Goal: Information Seeking & Learning: Find specific fact

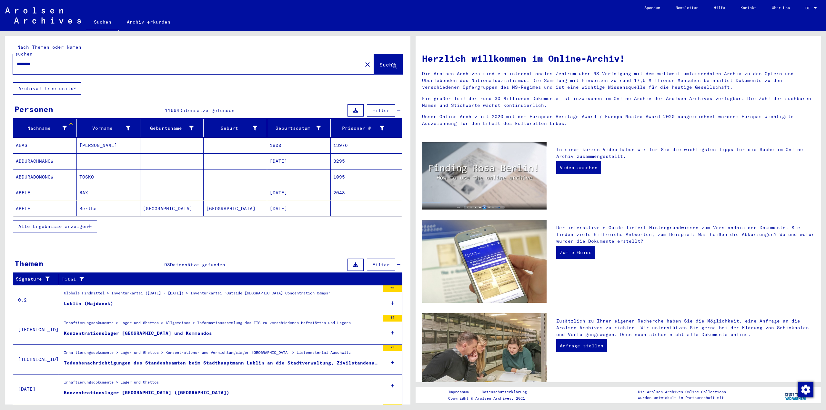
click at [391, 298] on icon at bounding box center [393, 303] width 4 height 23
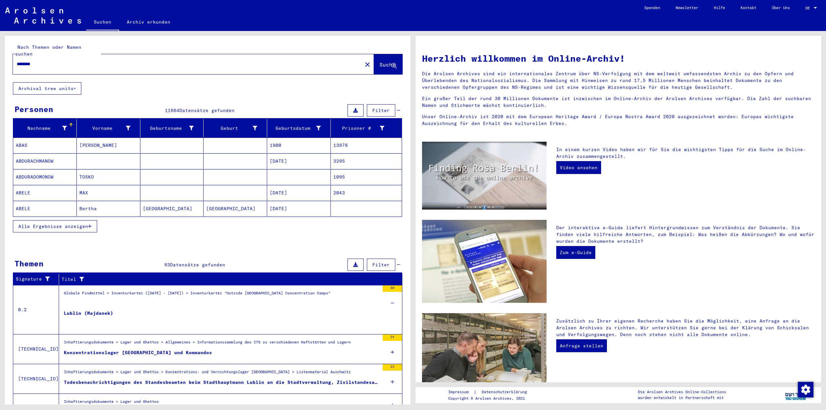
click at [122, 173] on mat-cell "TOSKO" at bounding box center [109, 176] width 64 height 15
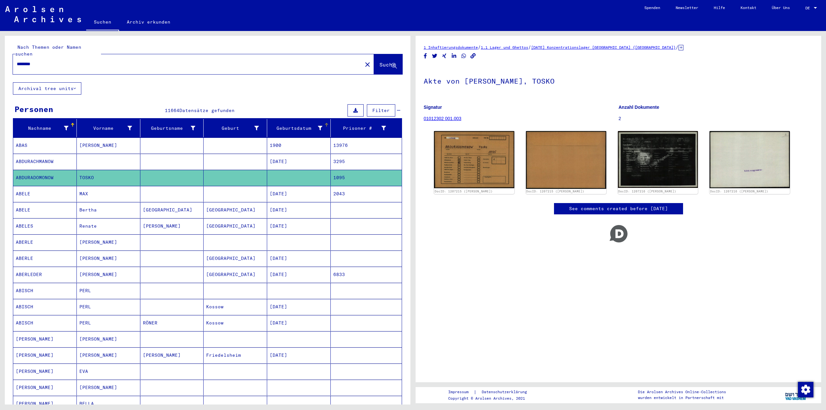
click at [325, 123] on div at bounding box center [327, 125] width 4 height 4
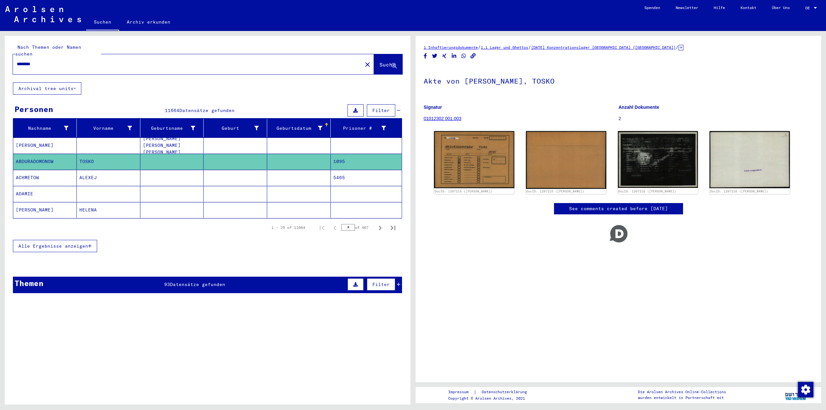
click at [55, 243] on span "Alle Ergebnisse anzeigen" at bounding box center [53, 246] width 70 height 6
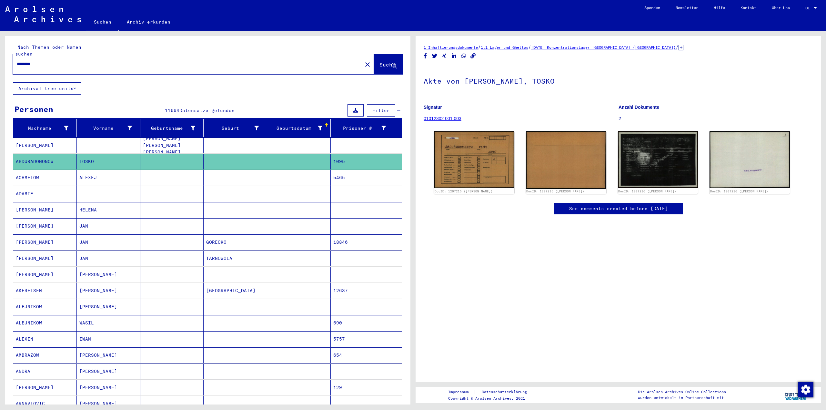
scroll to position [215, 0]
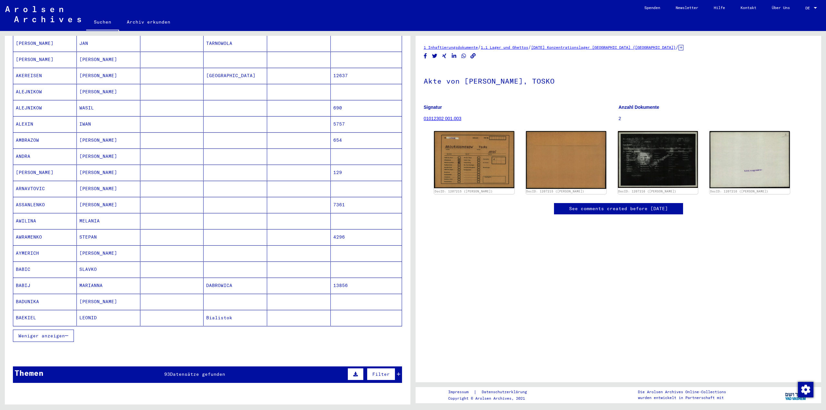
click at [303, 297] on mat-cell at bounding box center [299, 302] width 64 height 16
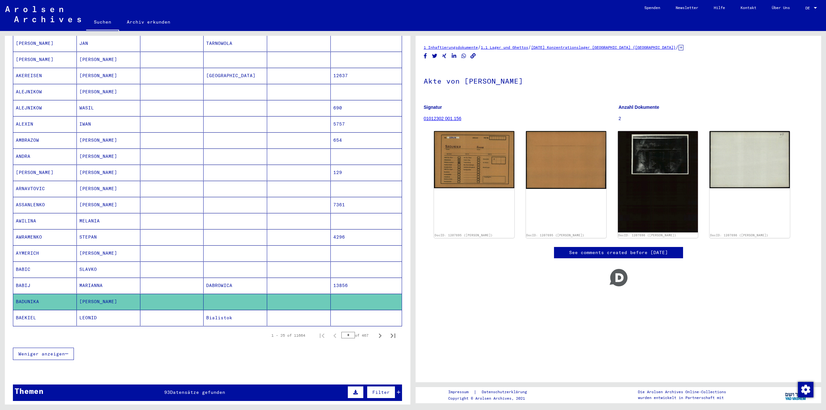
click at [376, 334] on icon "Next page" at bounding box center [380, 335] width 9 height 9
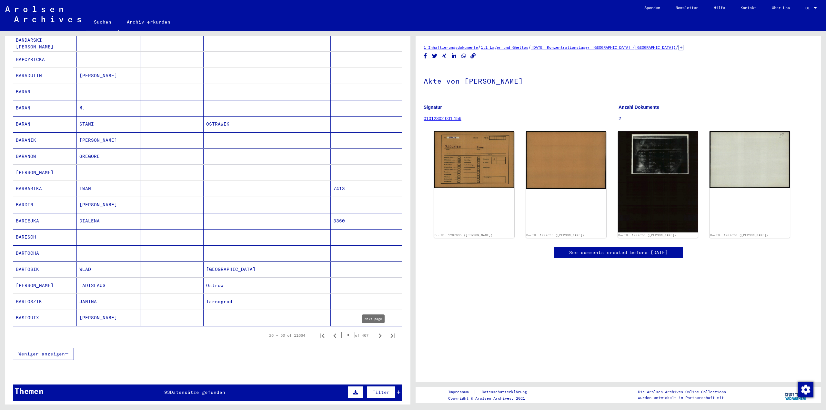
click at [376, 334] on icon "Next page" at bounding box center [380, 335] width 9 height 9
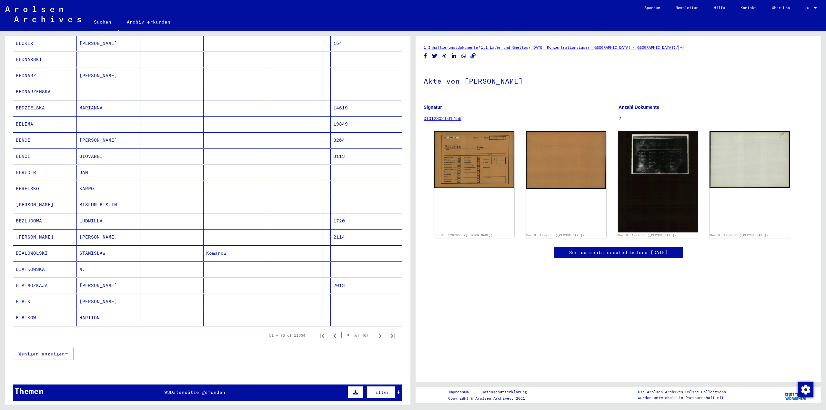
click at [376, 334] on icon "Next page" at bounding box center [380, 335] width 9 height 9
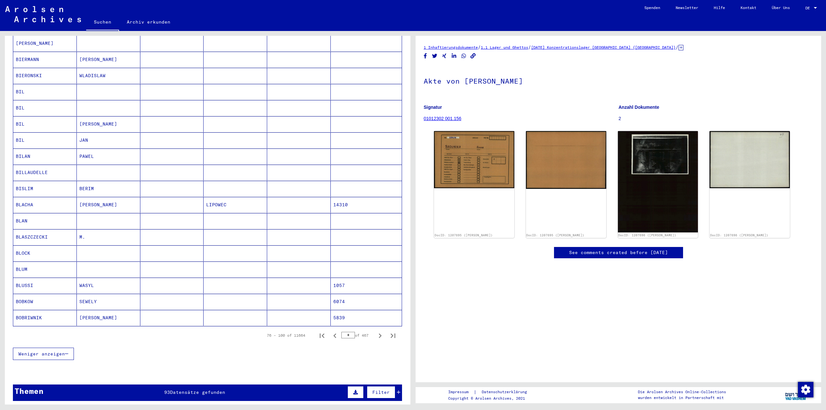
click at [376, 334] on icon "Next page" at bounding box center [380, 335] width 9 height 9
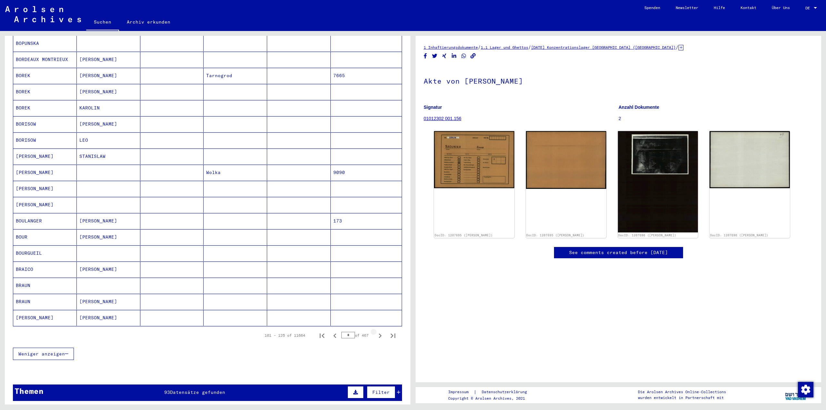
click at [376, 334] on icon "Next page" at bounding box center [380, 335] width 9 height 9
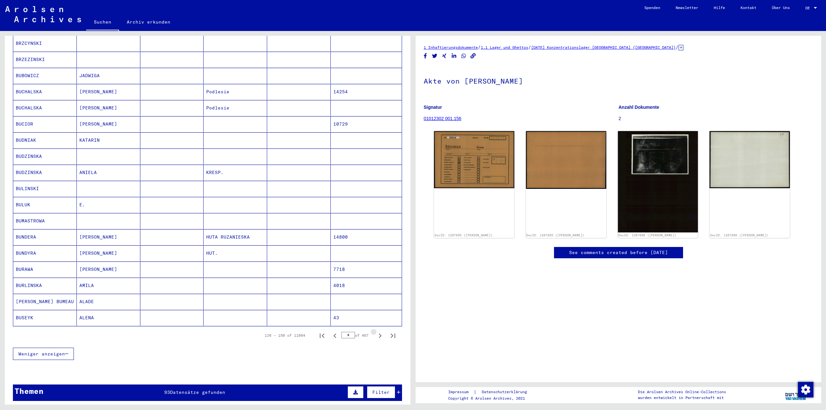
click at [376, 334] on icon "Next page" at bounding box center [380, 335] width 9 height 9
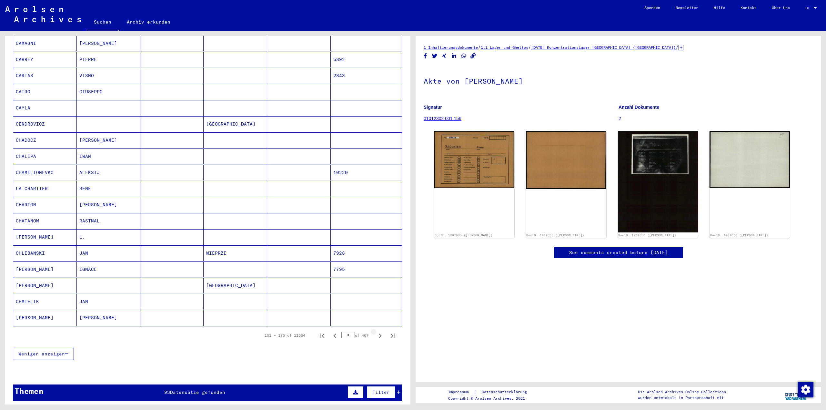
click at [376, 334] on icon "Next page" at bounding box center [380, 335] width 9 height 9
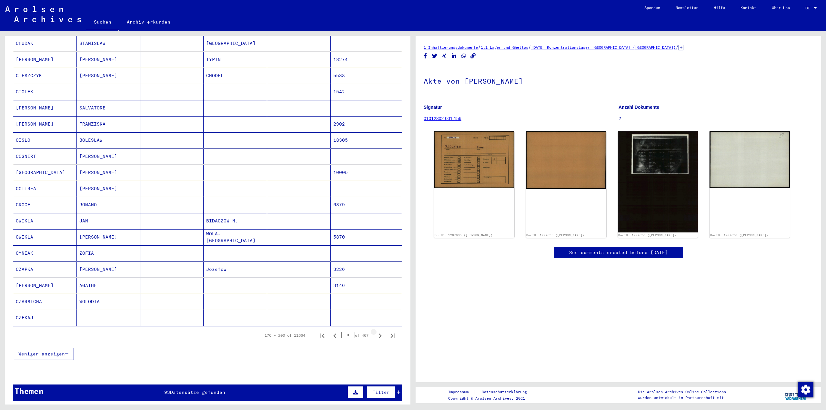
click at [376, 334] on icon "Next page" at bounding box center [380, 335] width 9 height 9
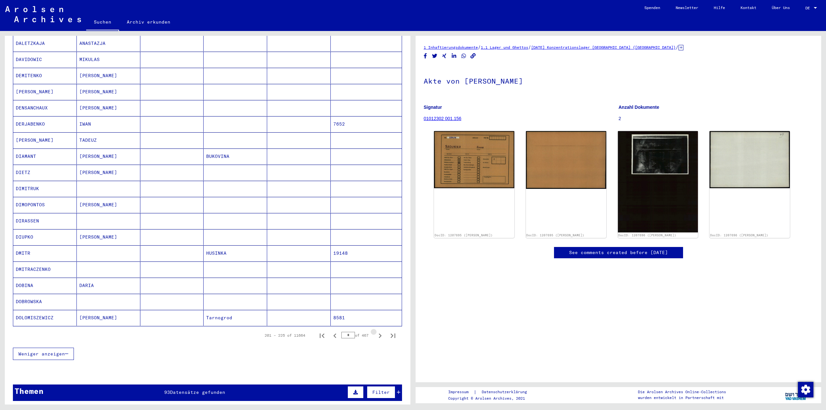
click at [376, 334] on icon "Next page" at bounding box center [380, 335] width 9 height 9
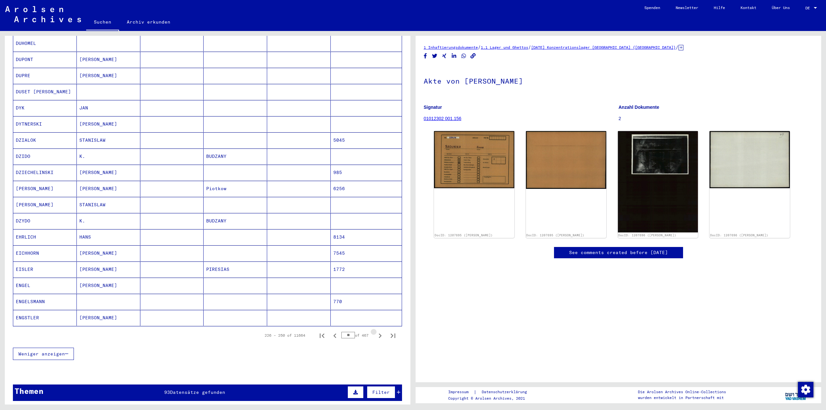
click at [376, 334] on icon "Next page" at bounding box center [380, 335] width 9 height 9
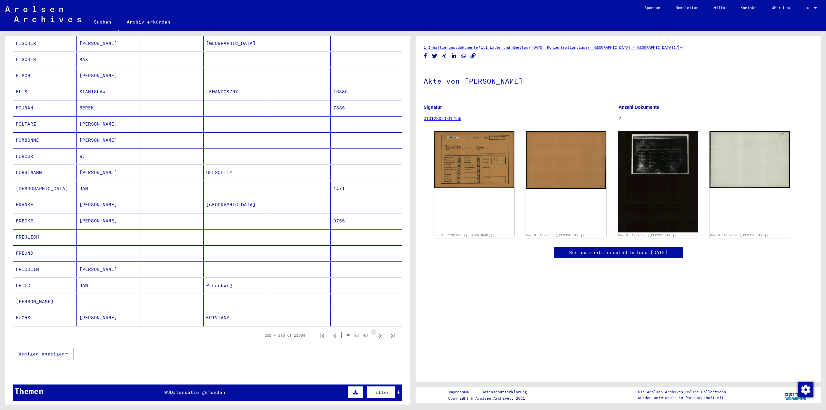
click at [376, 334] on icon "Next page" at bounding box center [380, 335] width 9 height 9
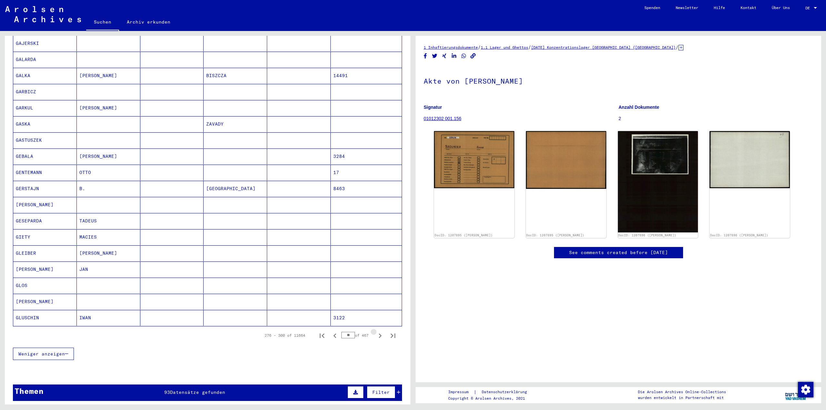
click at [376, 334] on icon "Next page" at bounding box center [380, 335] width 9 height 9
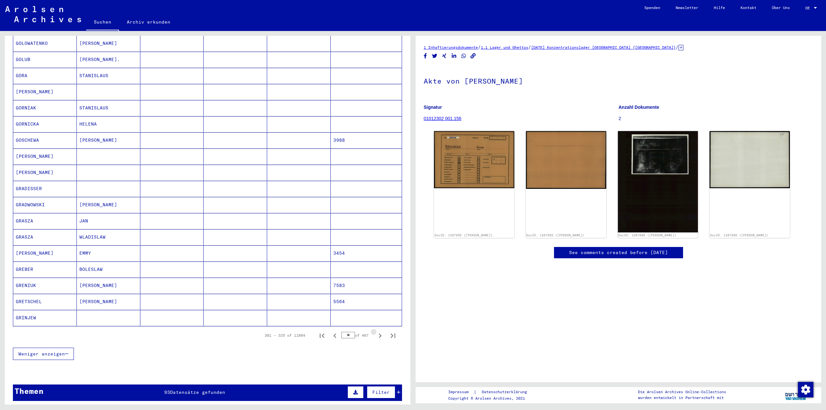
click at [376, 334] on icon "Next page" at bounding box center [380, 335] width 9 height 9
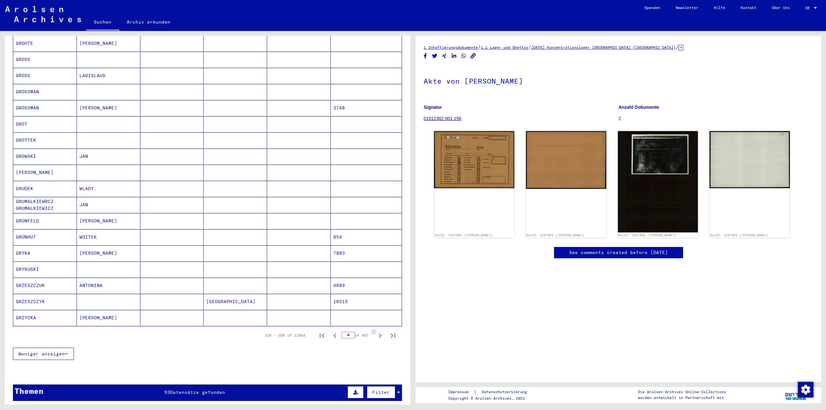
click at [376, 334] on icon "Next page" at bounding box center [380, 335] width 9 height 9
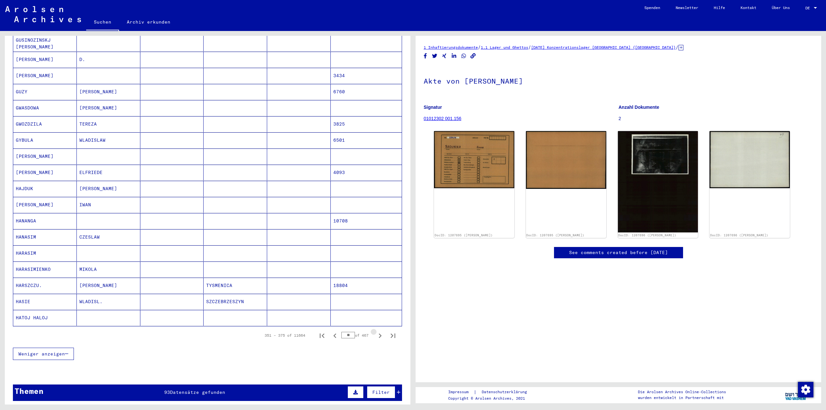
click at [376, 334] on icon "Next page" at bounding box center [380, 335] width 9 height 9
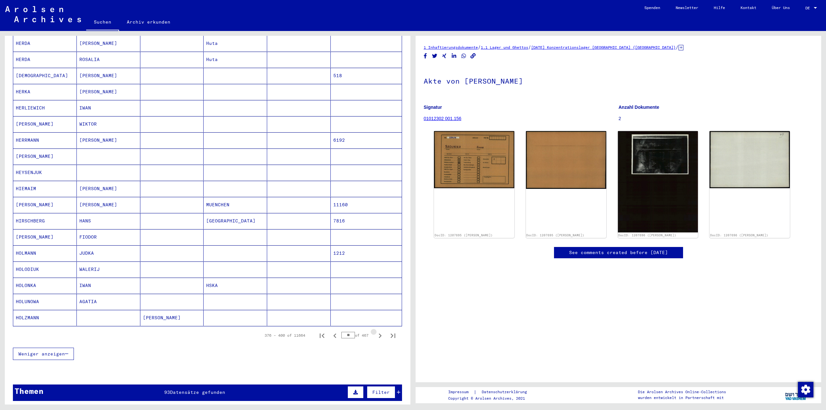
click at [376, 334] on icon "Next page" at bounding box center [380, 335] width 9 height 9
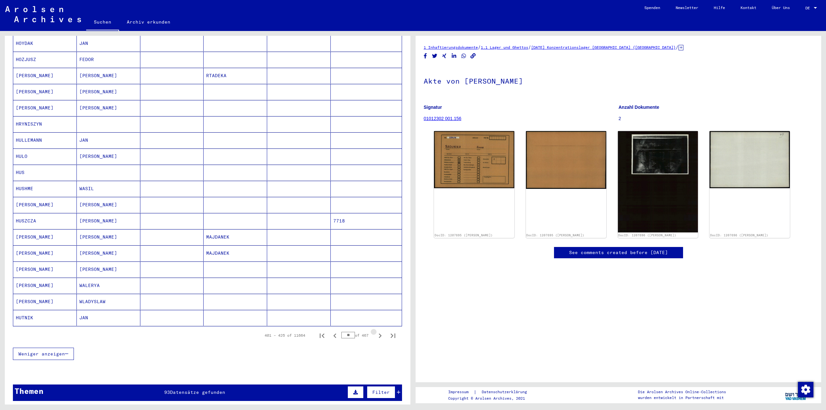
click at [376, 334] on icon "Next page" at bounding box center [380, 335] width 9 height 9
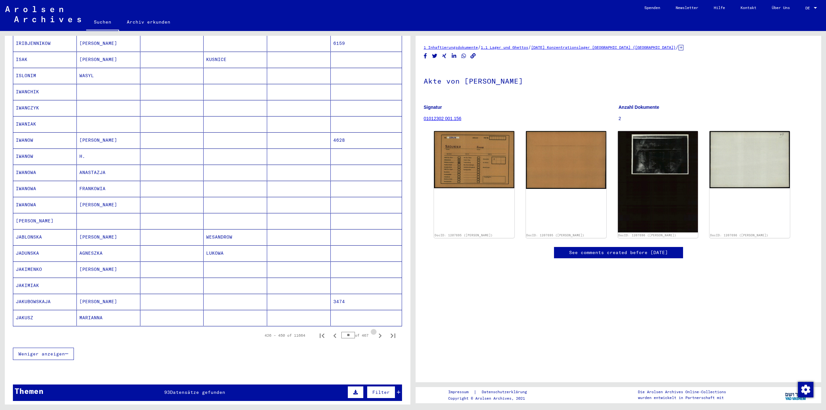
click at [376, 334] on icon "Next page" at bounding box center [380, 335] width 9 height 9
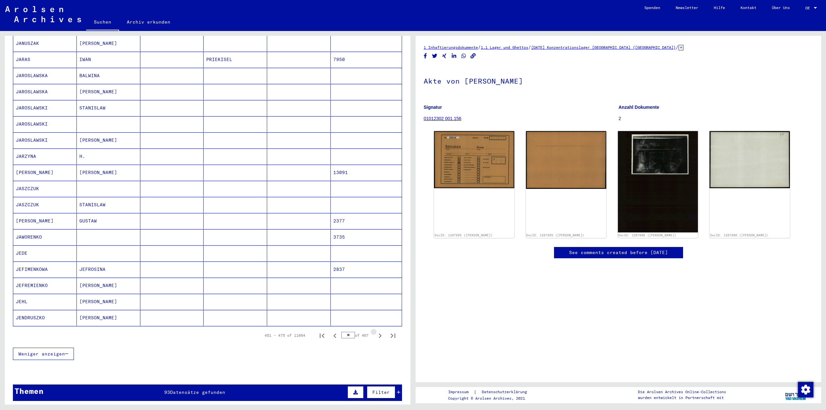
click at [376, 334] on icon "Next page" at bounding box center [380, 335] width 9 height 9
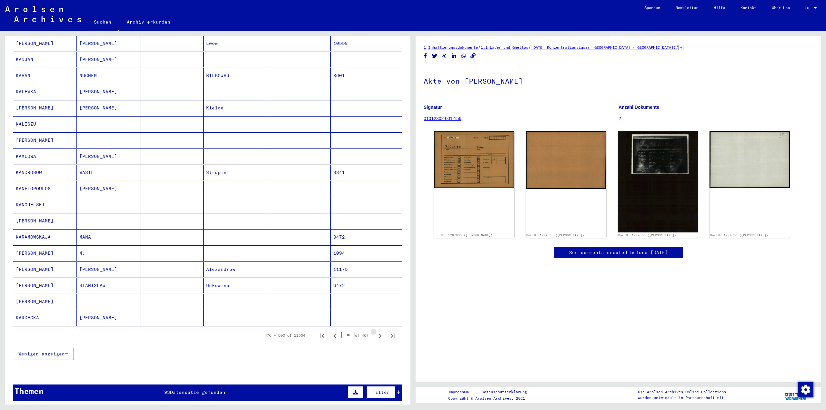
click at [376, 334] on icon "Next page" at bounding box center [380, 335] width 9 height 9
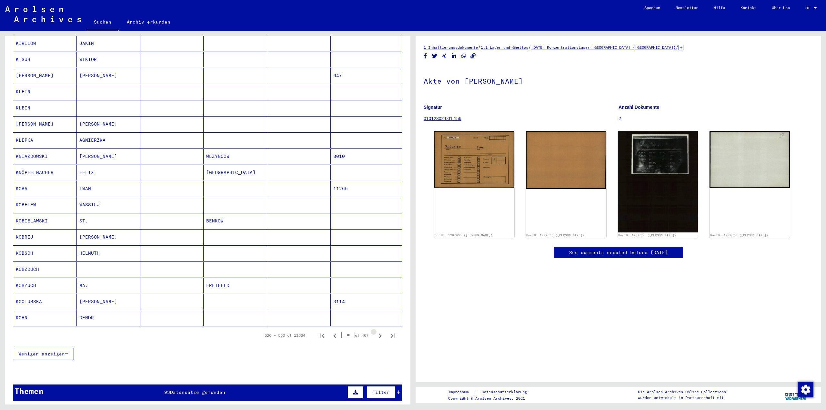
click at [376, 334] on icon "Next page" at bounding box center [380, 335] width 9 height 9
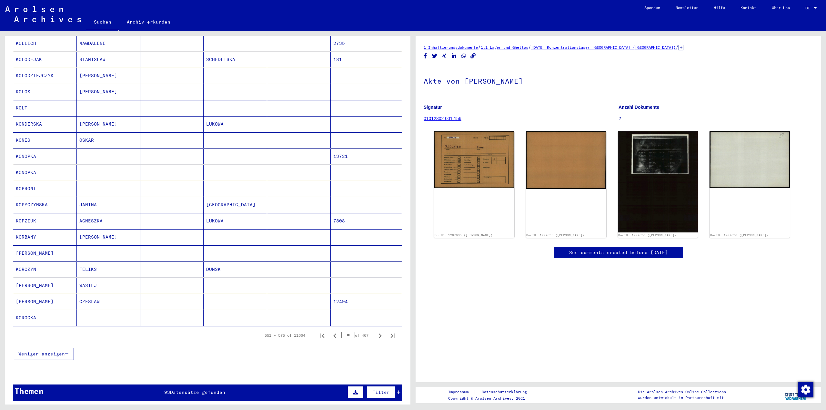
click at [344, 335] on input "**" at bounding box center [349, 335] width 14 height 6
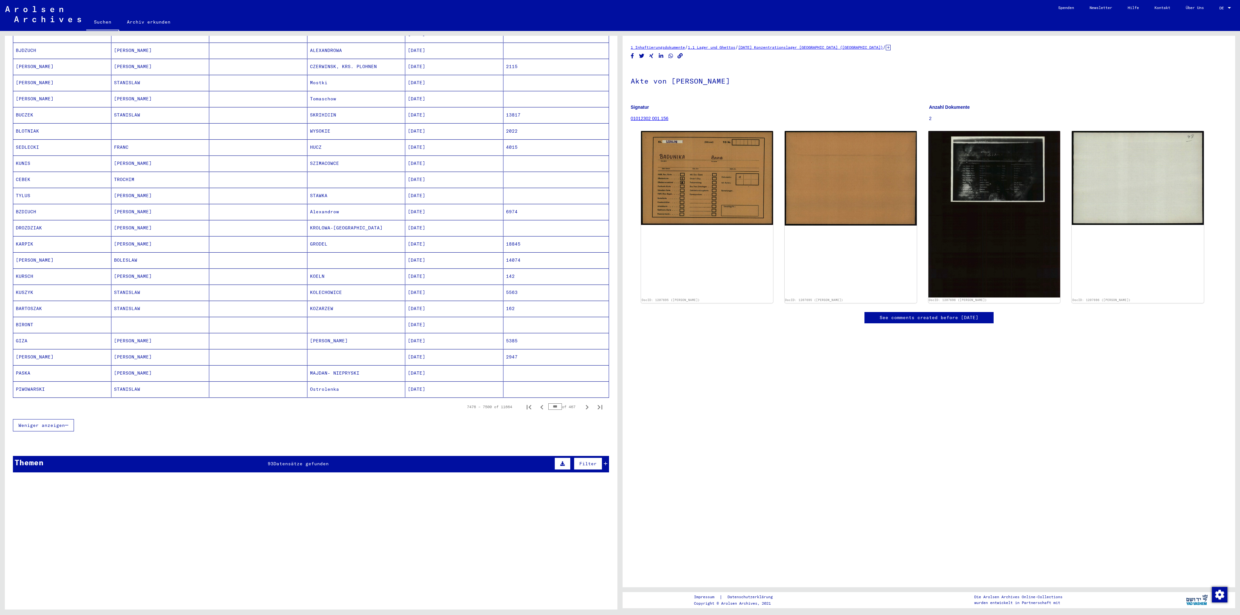
scroll to position [36, 0]
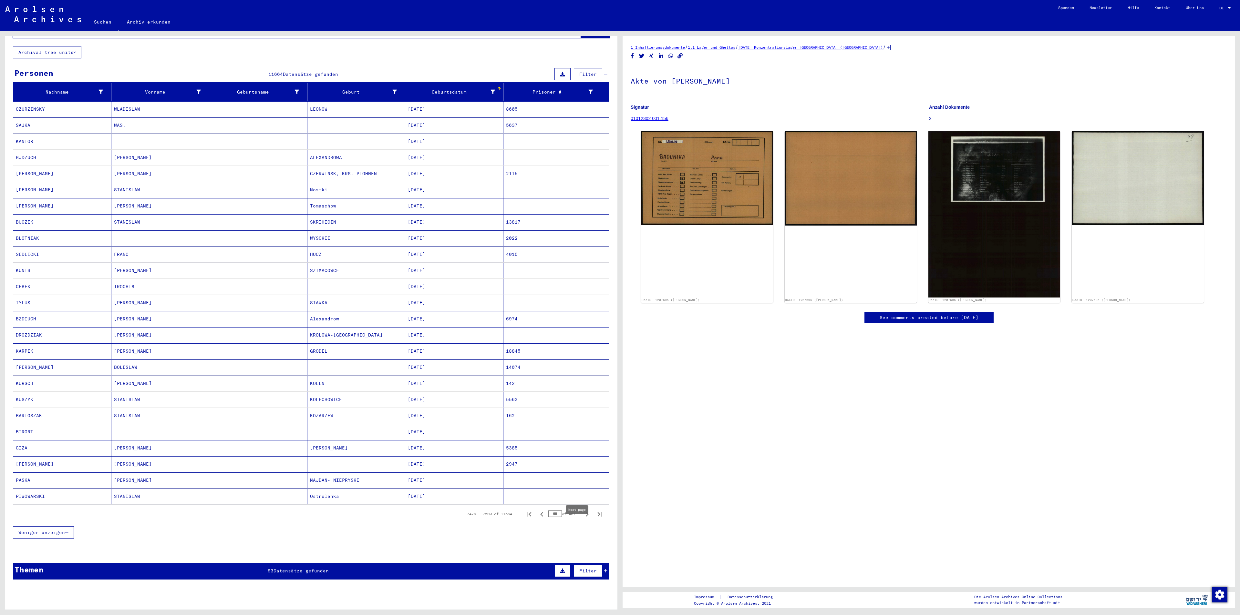
click at [582, 410] on icon "Next page" at bounding box center [586, 514] width 9 height 9
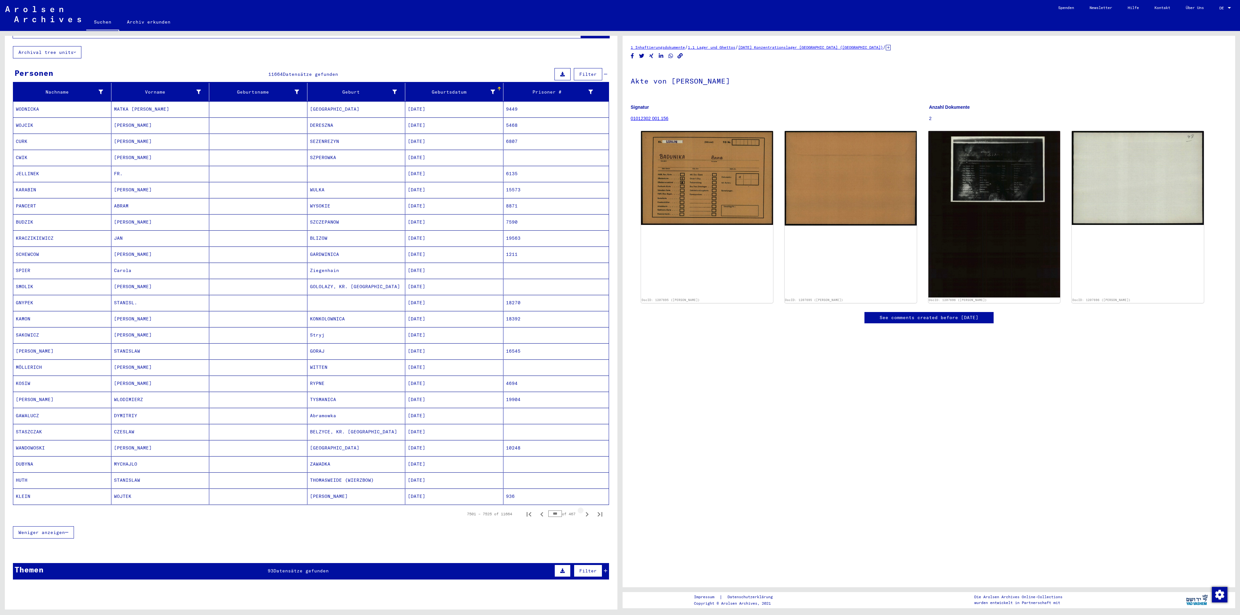
click at [582, 410] on icon "Next page" at bounding box center [586, 514] width 9 height 9
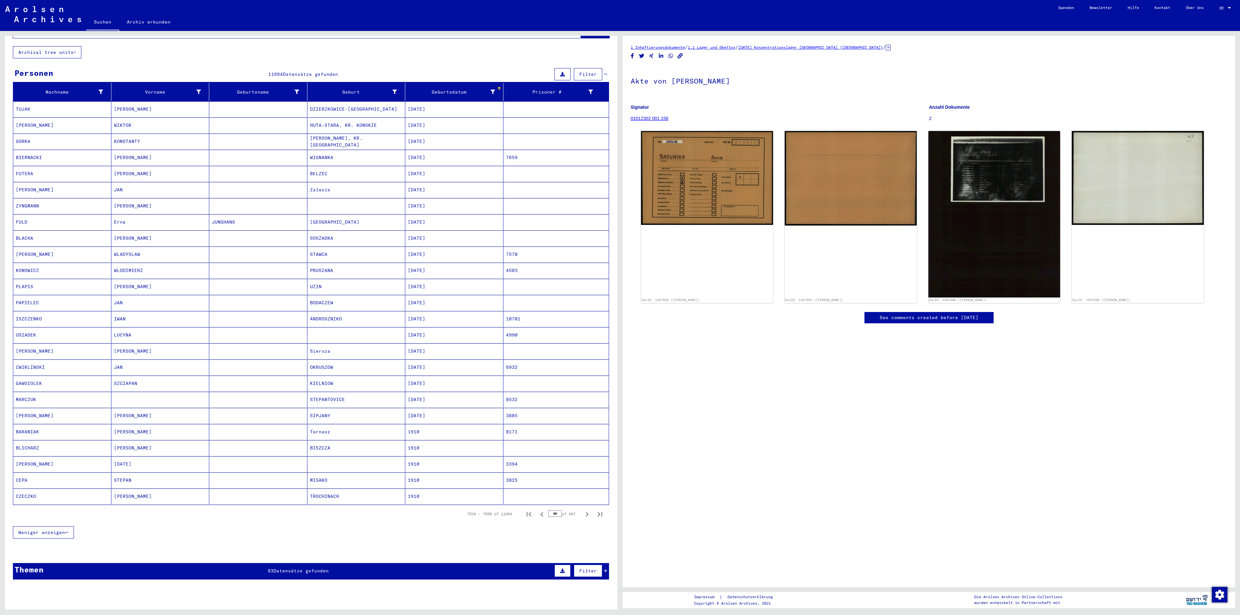
click at [582, 410] on icon "Next page" at bounding box center [586, 514] width 9 height 9
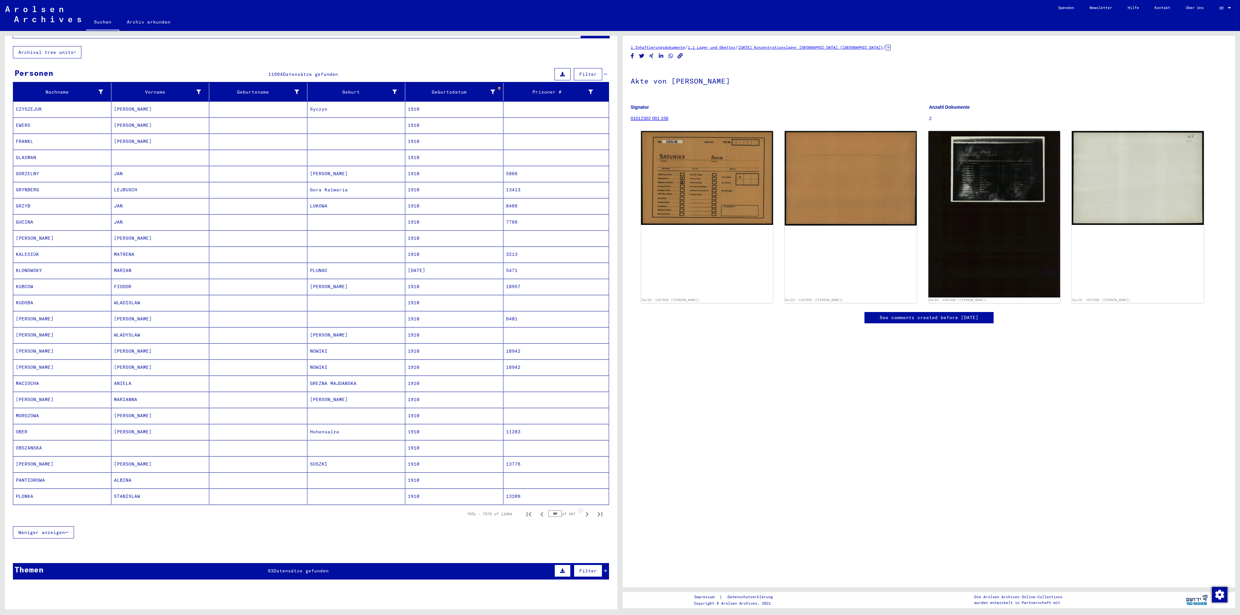
click at [582, 410] on icon "Next page" at bounding box center [586, 514] width 9 height 9
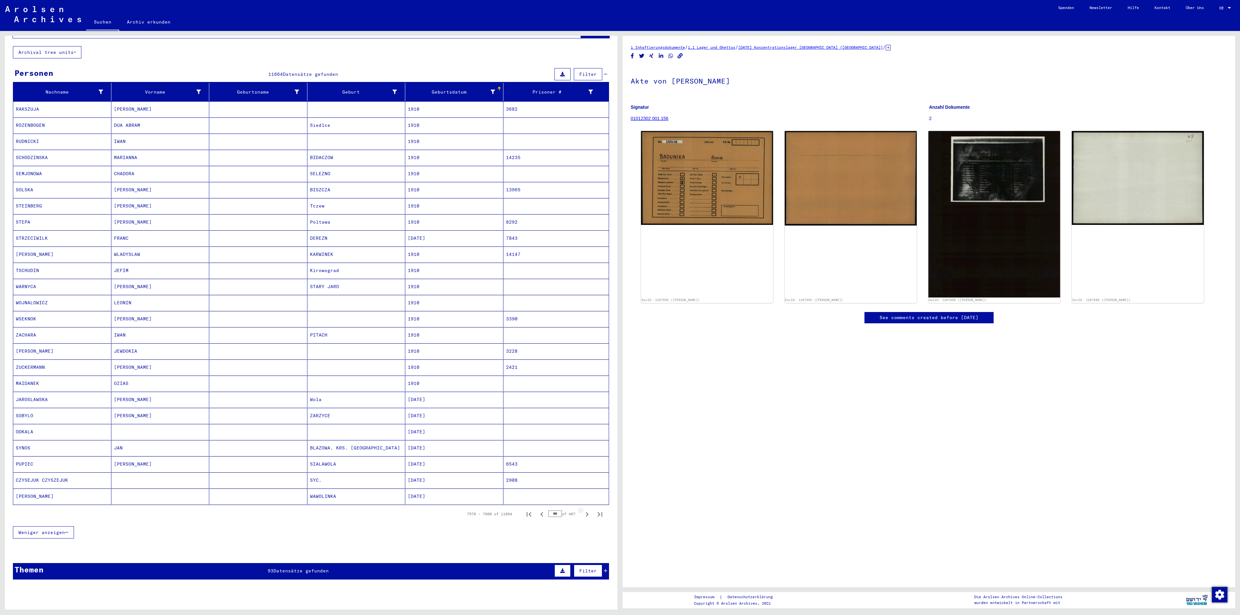
click at [582, 410] on icon "Next page" at bounding box center [586, 514] width 9 height 9
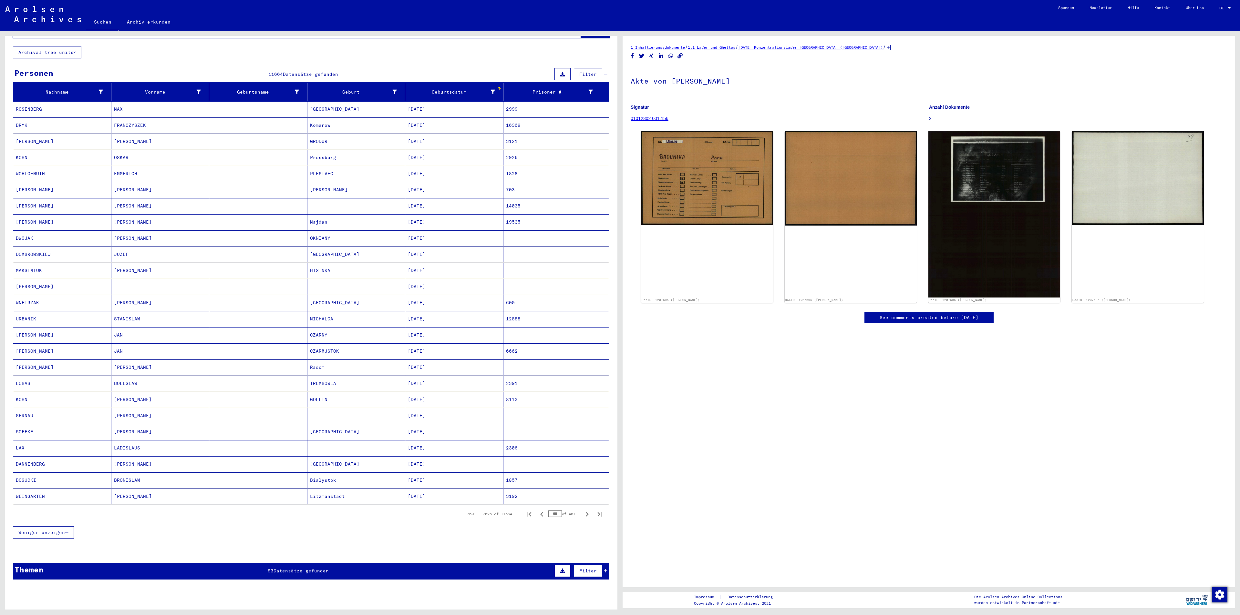
click at [582, 410] on icon "Next page" at bounding box center [586, 514] width 9 height 9
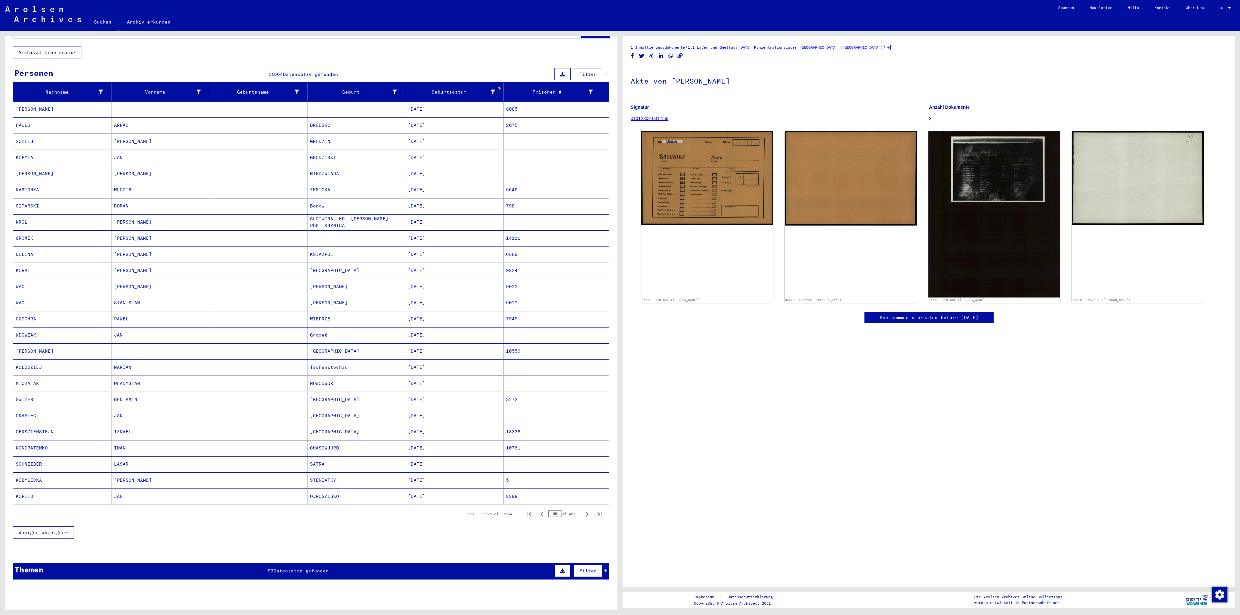
click at [582, 410] on icon "Next page" at bounding box center [586, 514] width 9 height 9
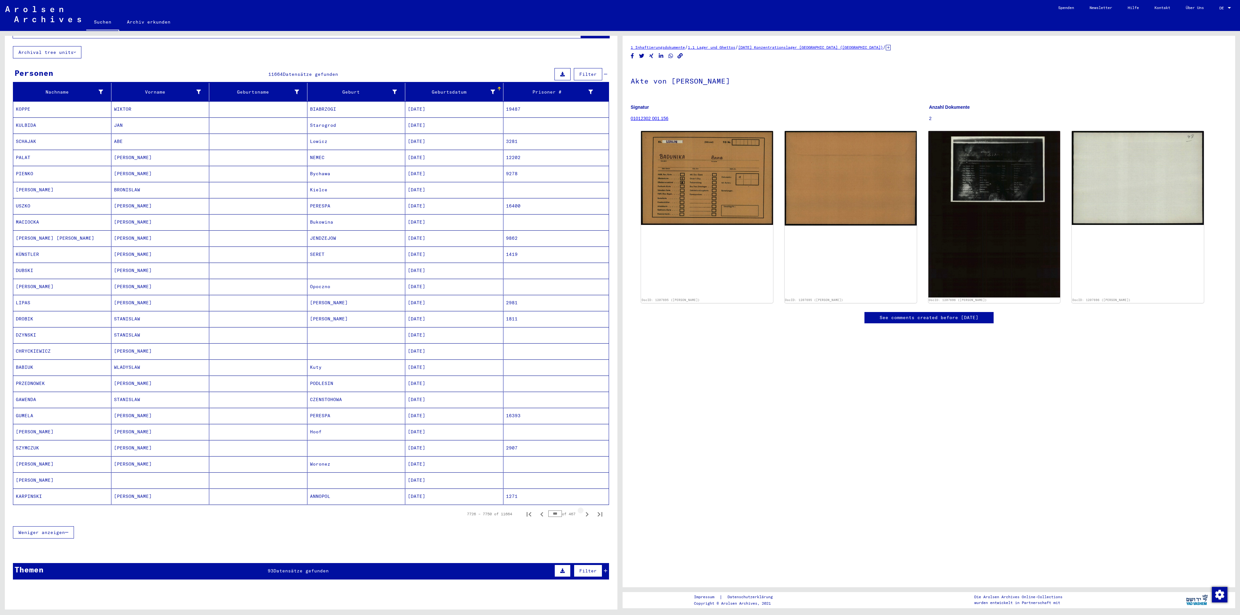
click at [582, 410] on icon "Next page" at bounding box center [586, 514] width 9 height 9
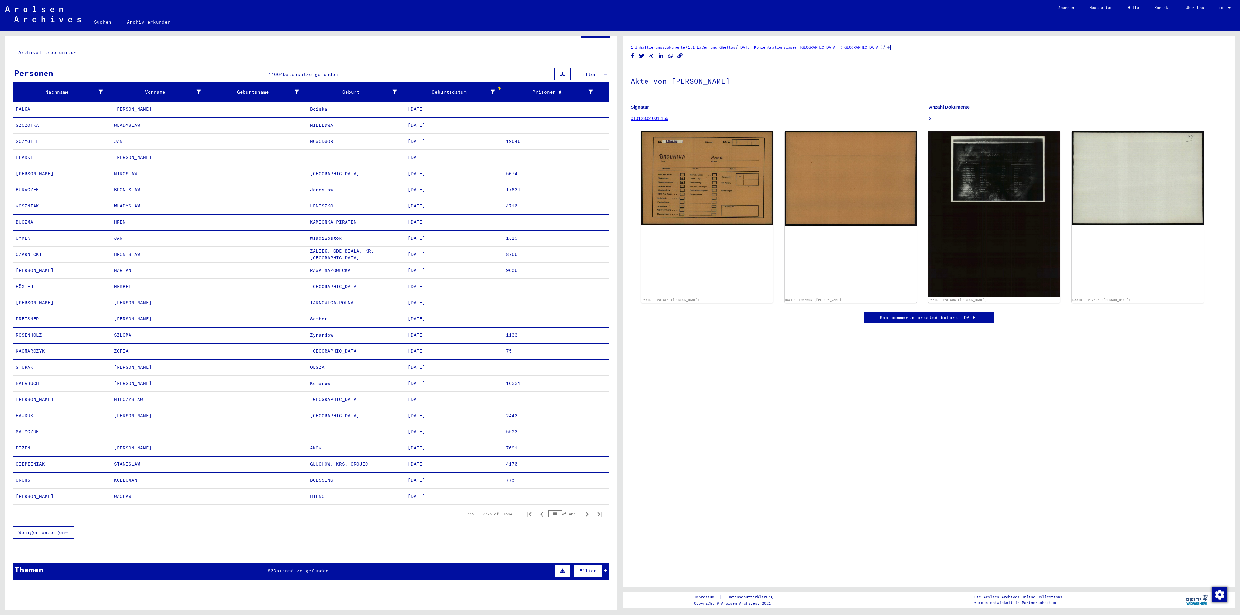
click at [582, 410] on icon "Next page" at bounding box center [586, 514] width 9 height 9
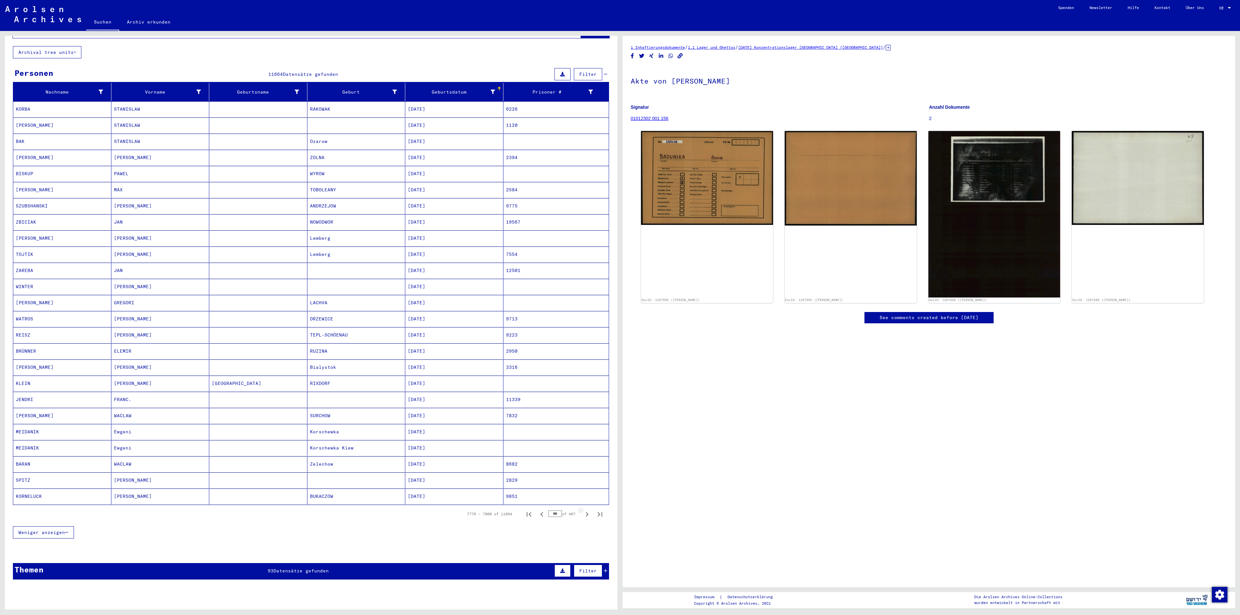
click at [582, 410] on icon "Next page" at bounding box center [586, 514] width 9 height 9
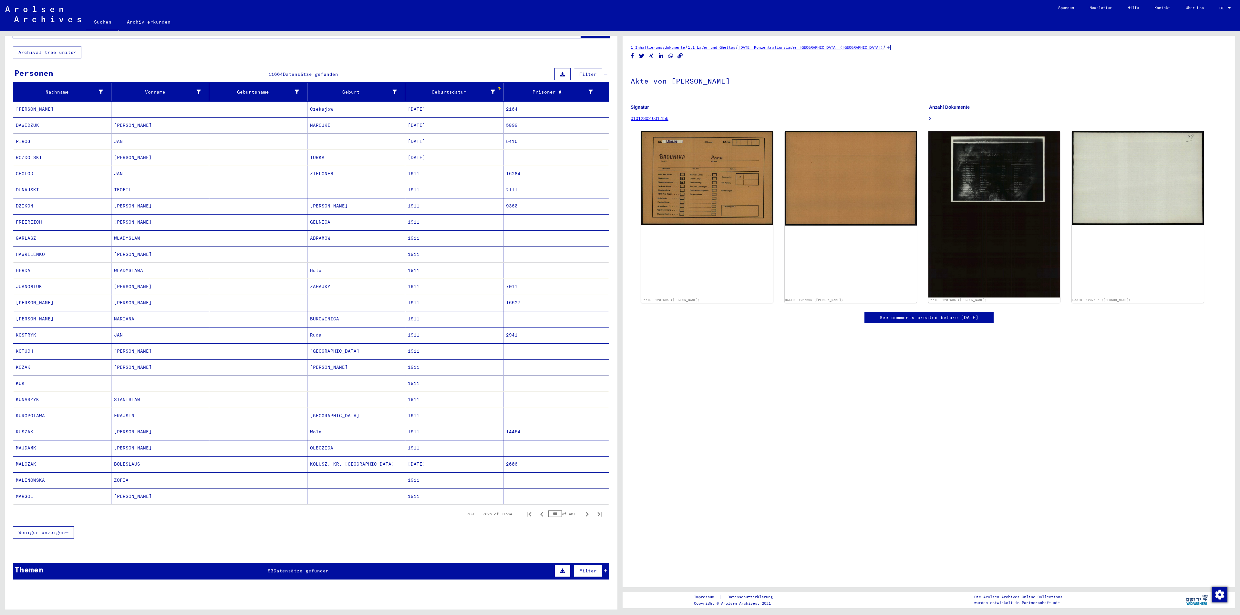
click at [582, 410] on icon "Next page" at bounding box center [586, 514] width 9 height 9
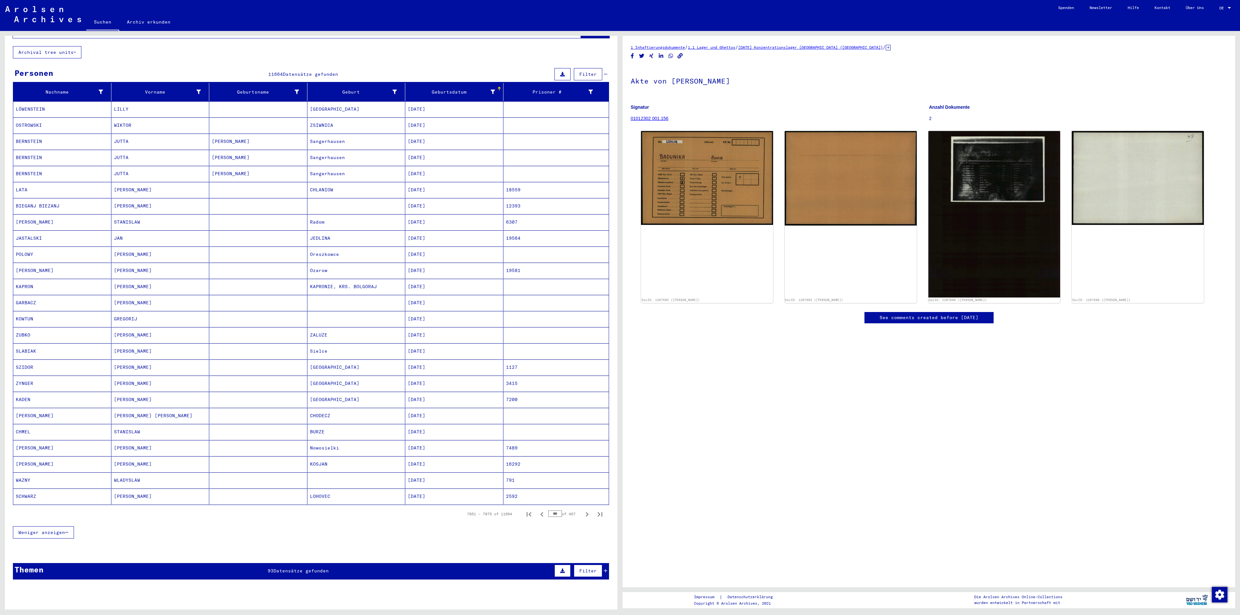
click at [582, 410] on icon "Next page" at bounding box center [586, 514] width 9 height 9
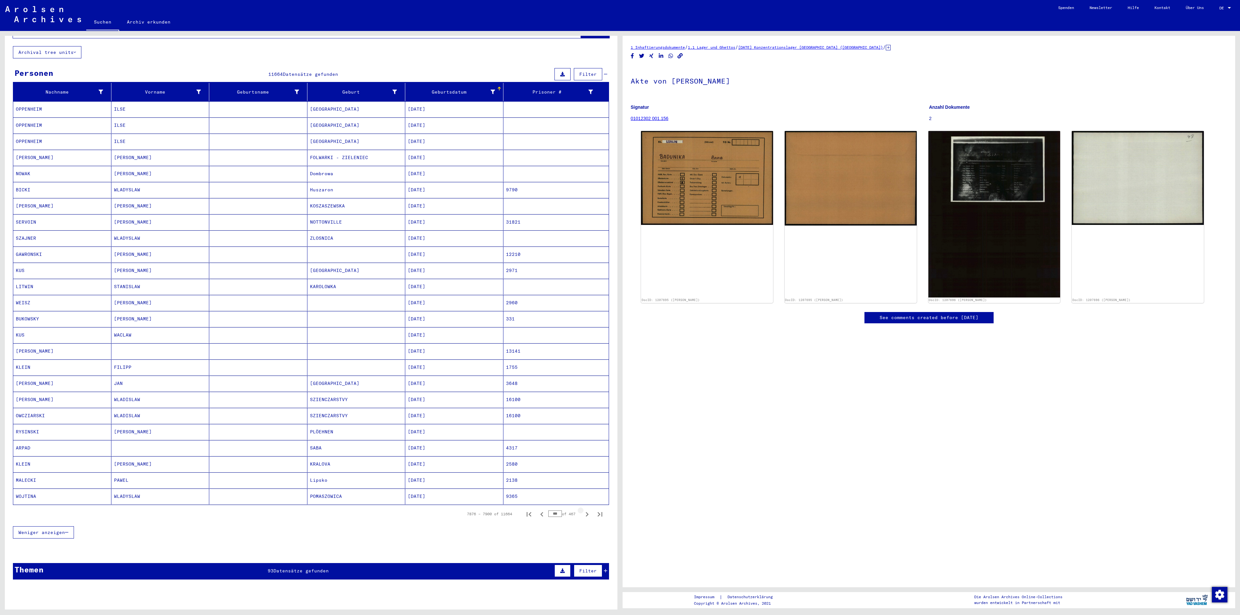
click at [582, 410] on icon "Next page" at bounding box center [586, 514] width 9 height 9
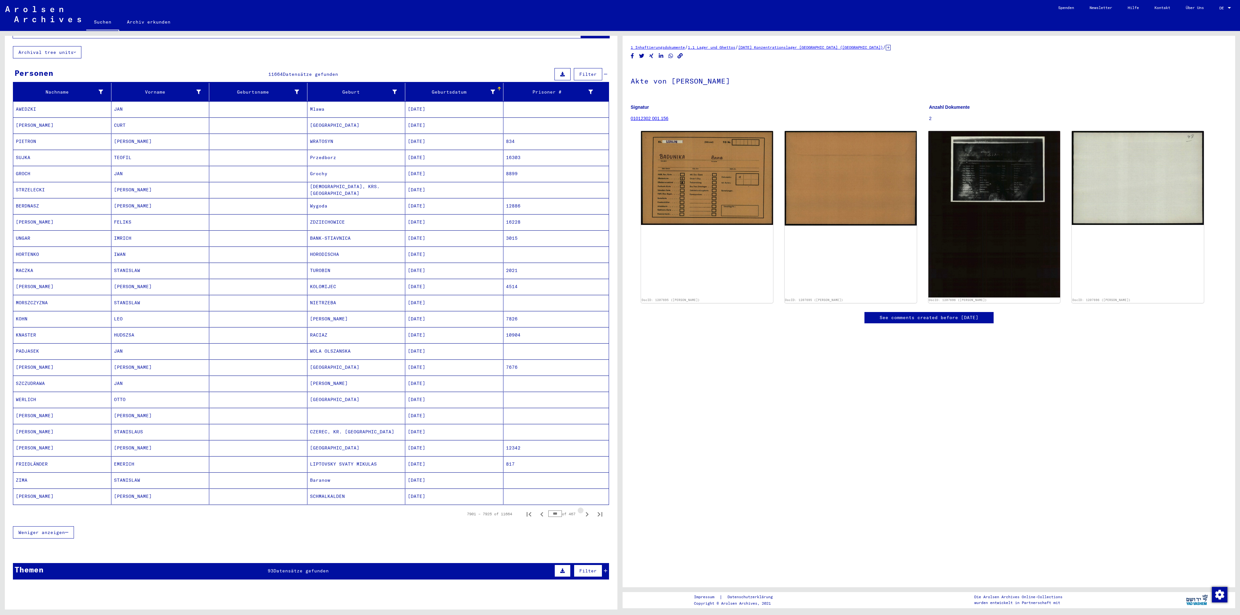
click at [582, 410] on icon "Next page" at bounding box center [586, 514] width 9 height 9
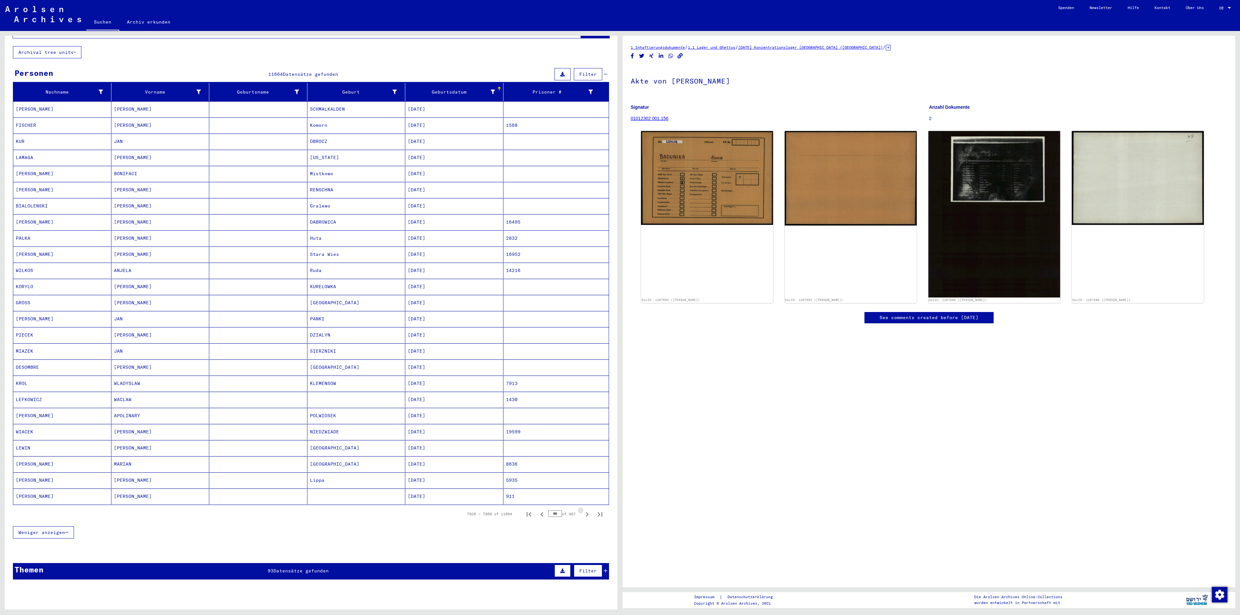
click at [582, 410] on icon "Next page" at bounding box center [586, 514] width 9 height 9
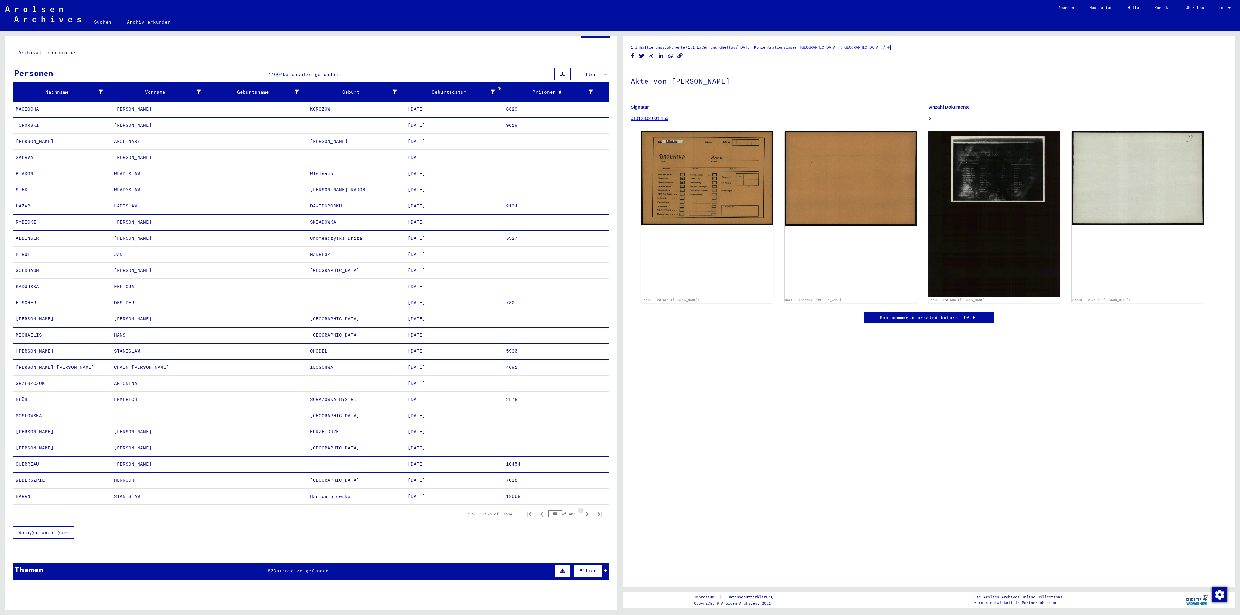
click at [582, 410] on icon "Next page" at bounding box center [586, 514] width 9 height 9
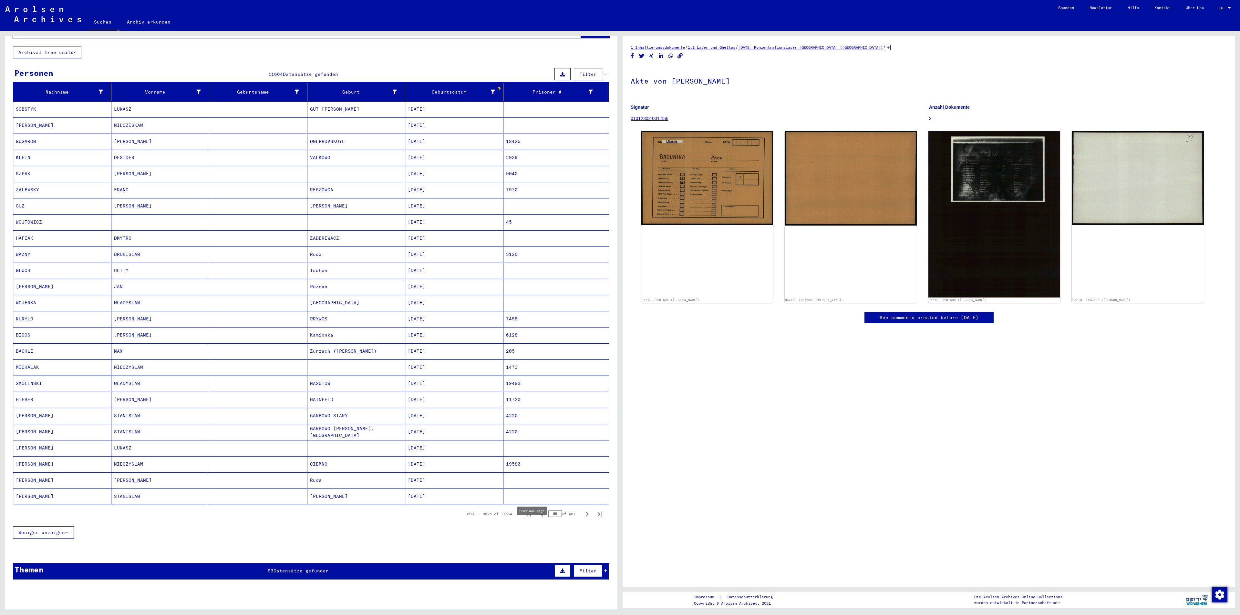
click at [537, 410] on icon "Previous page" at bounding box center [541, 514] width 9 height 9
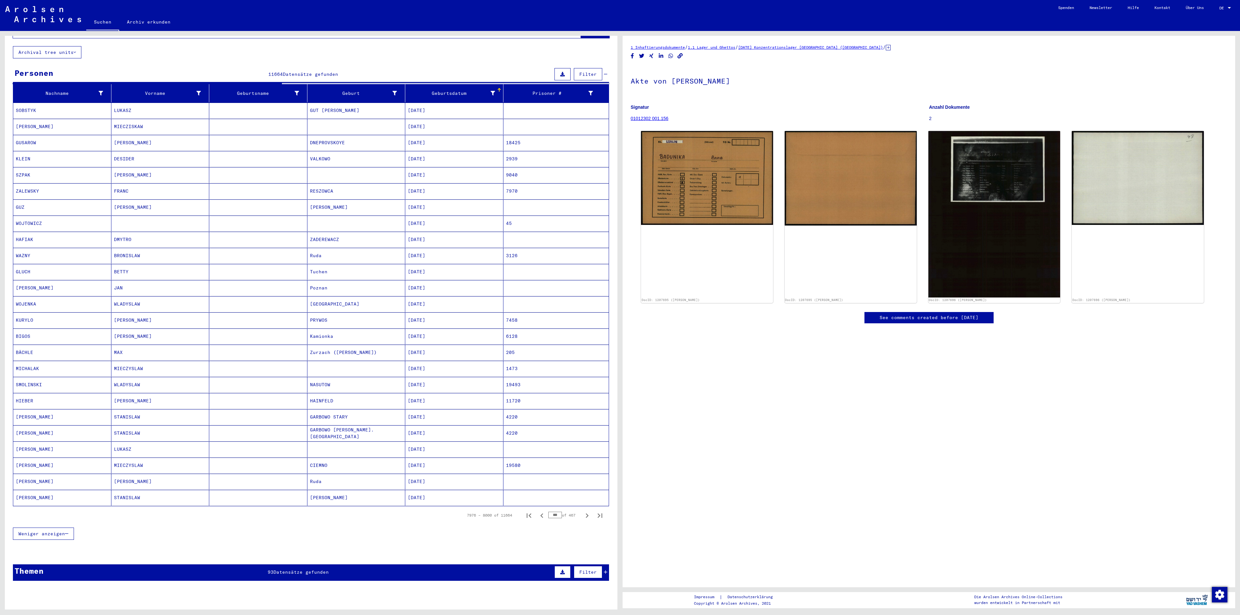
click at [537, 410] on icon "Previous page" at bounding box center [541, 515] width 9 height 9
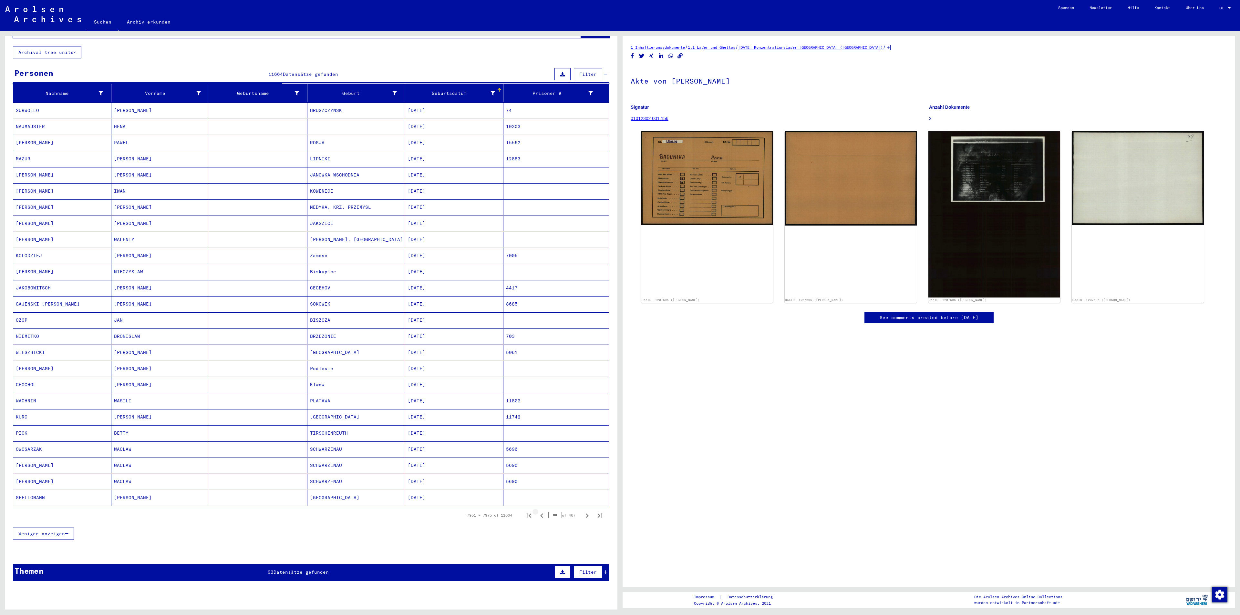
click at [537, 410] on icon "Previous page" at bounding box center [541, 515] width 9 height 9
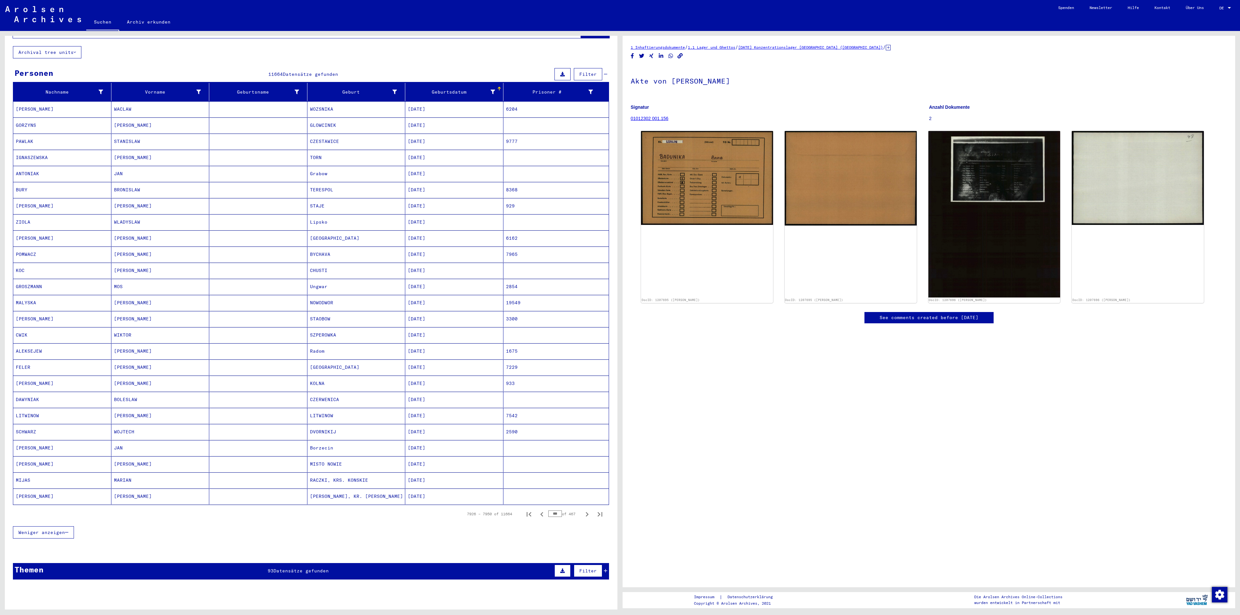
click at [537, 410] on icon "Previous page" at bounding box center [541, 514] width 9 height 9
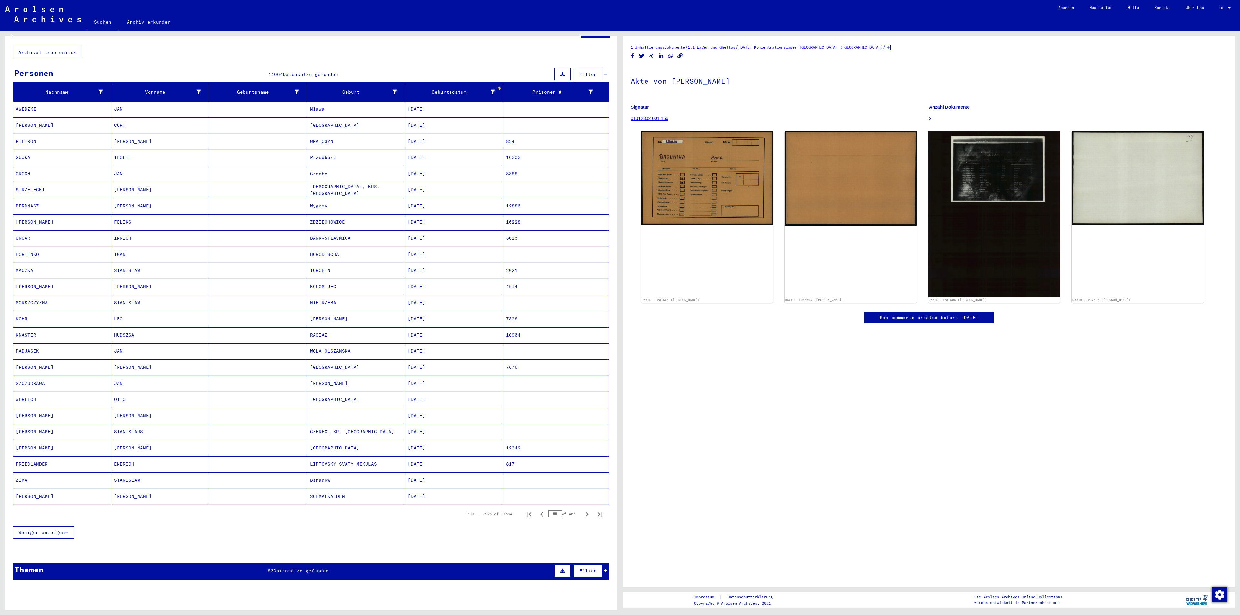
click at [537, 410] on icon "Previous page" at bounding box center [541, 514] width 9 height 9
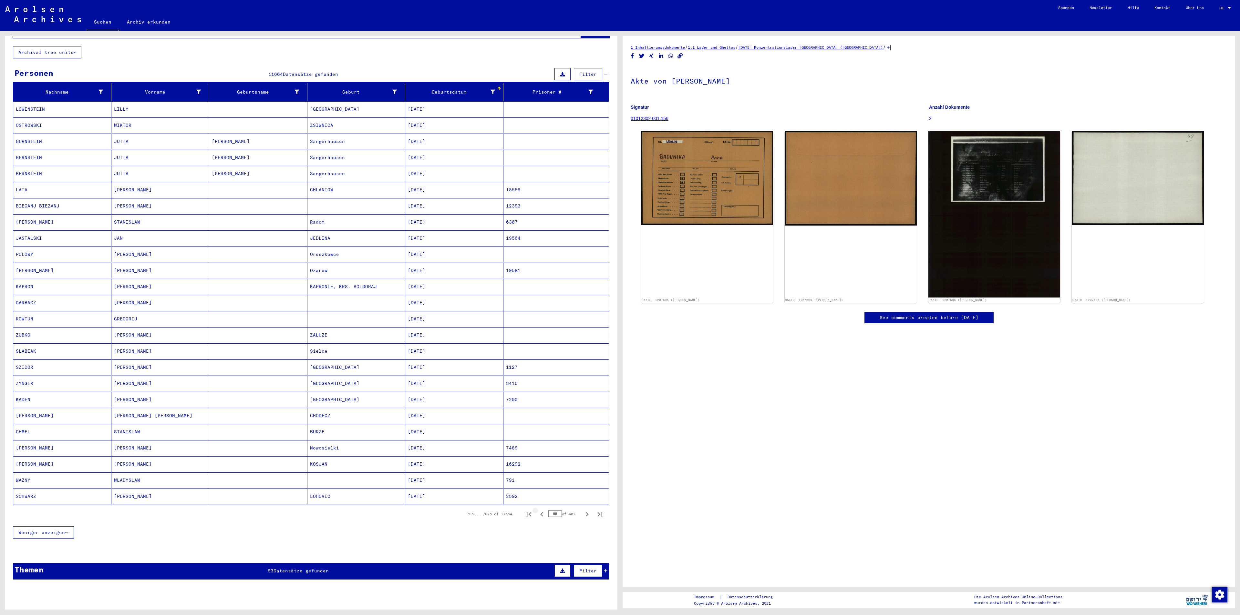
click at [537, 410] on icon "Previous page" at bounding box center [541, 514] width 9 height 9
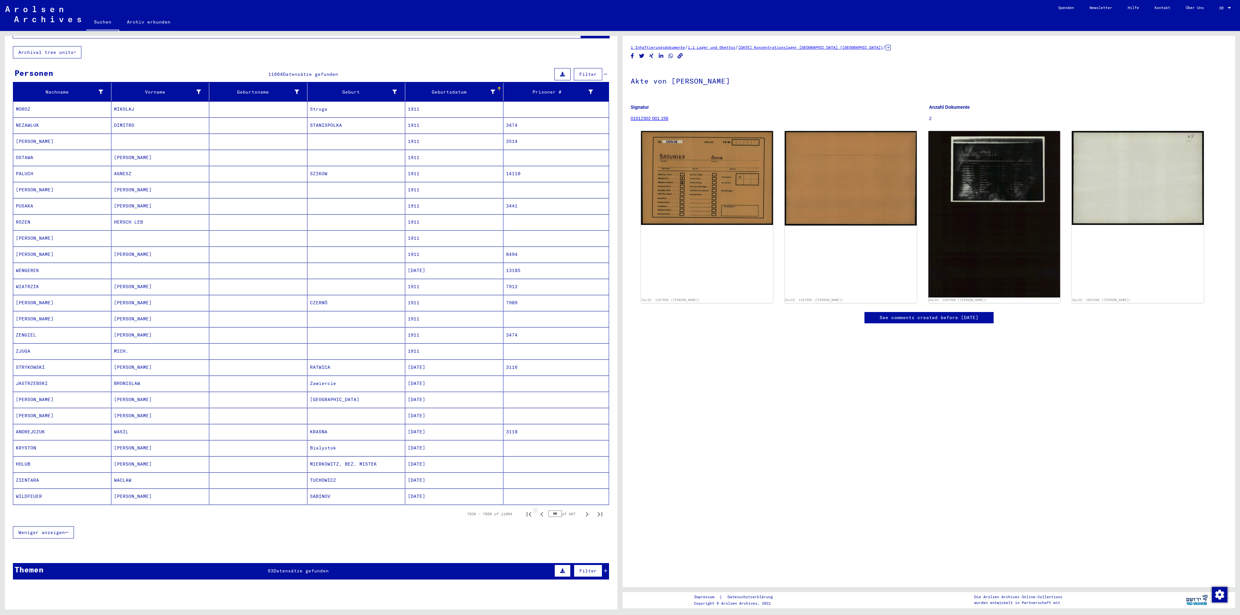
click at [537, 410] on icon "Previous page" at bounding box center [541, 514] width 9 height 9
click at [158, 390] on mat-cell at bounding box center [160, 384] width 98 height 16
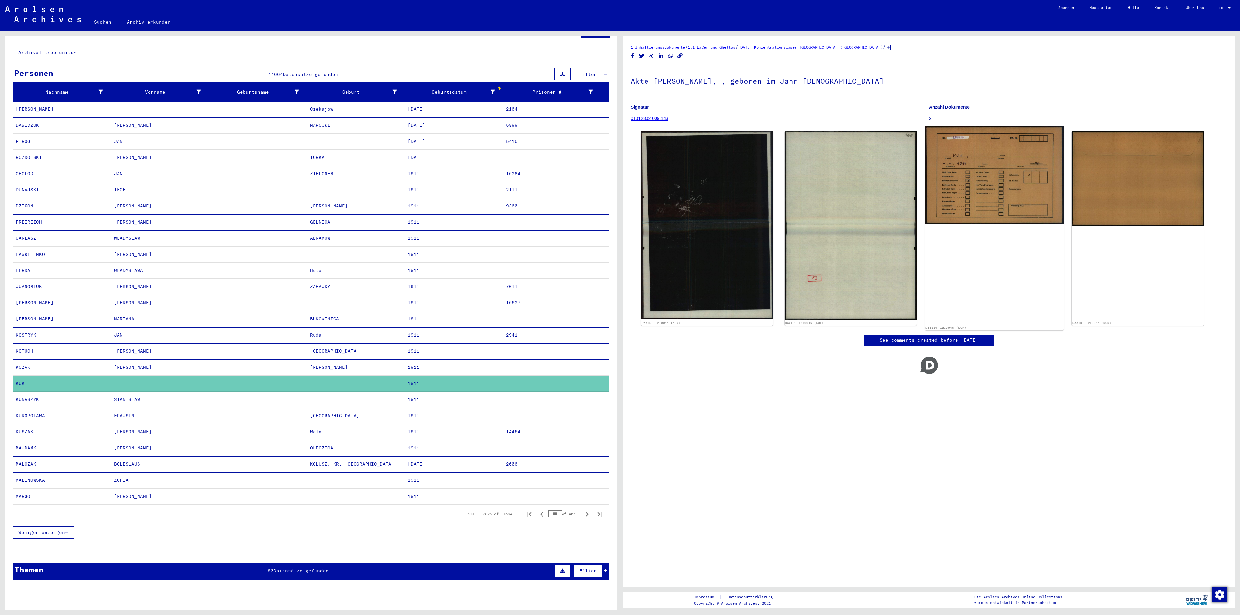
click at [826, 192] on img at bounding box center [994, 175] width 138 height 98
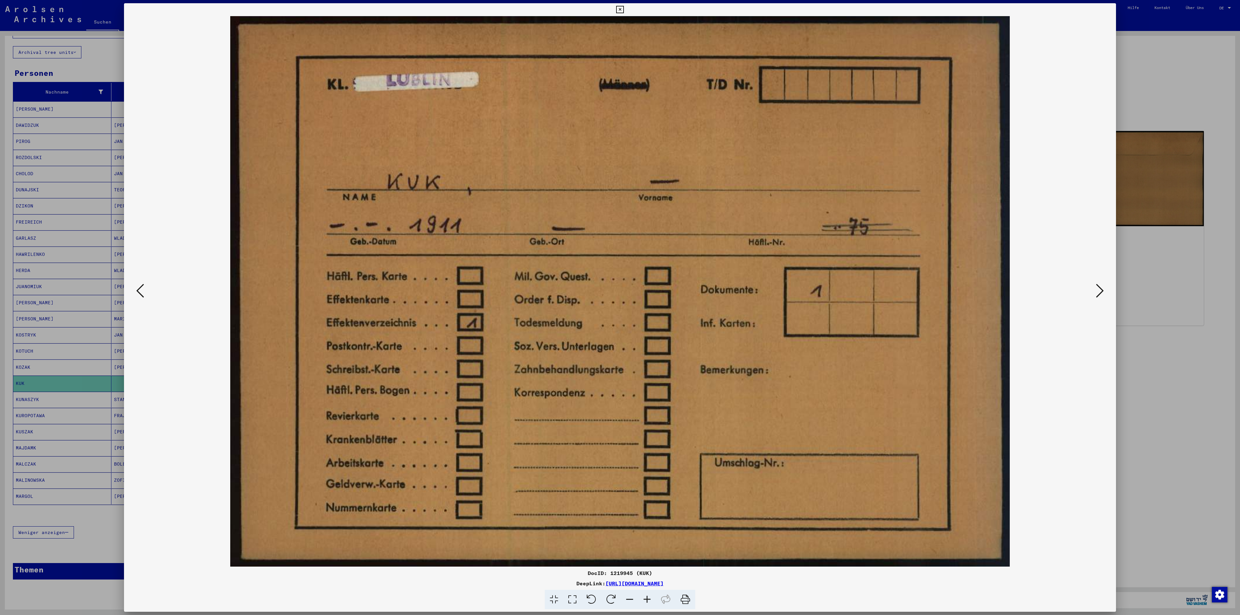
click at [618, 9] on icon at bounding box center [619, 10] width 7 height 8
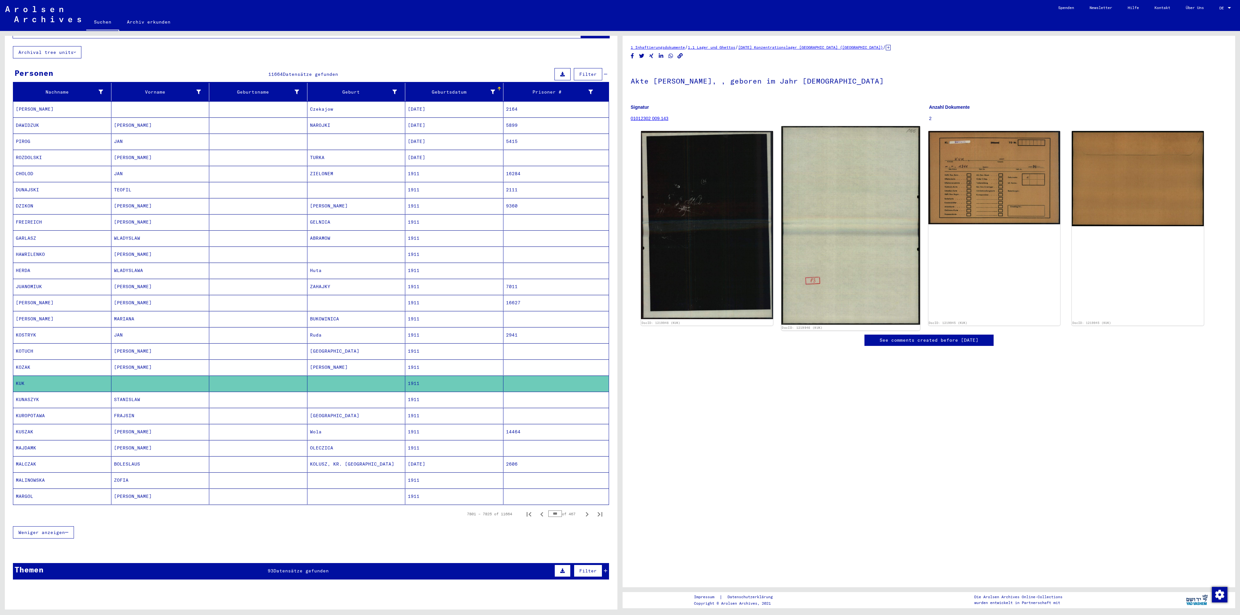
click at [821, 269] on img at bounding box center [850, 225] width 138 height 199
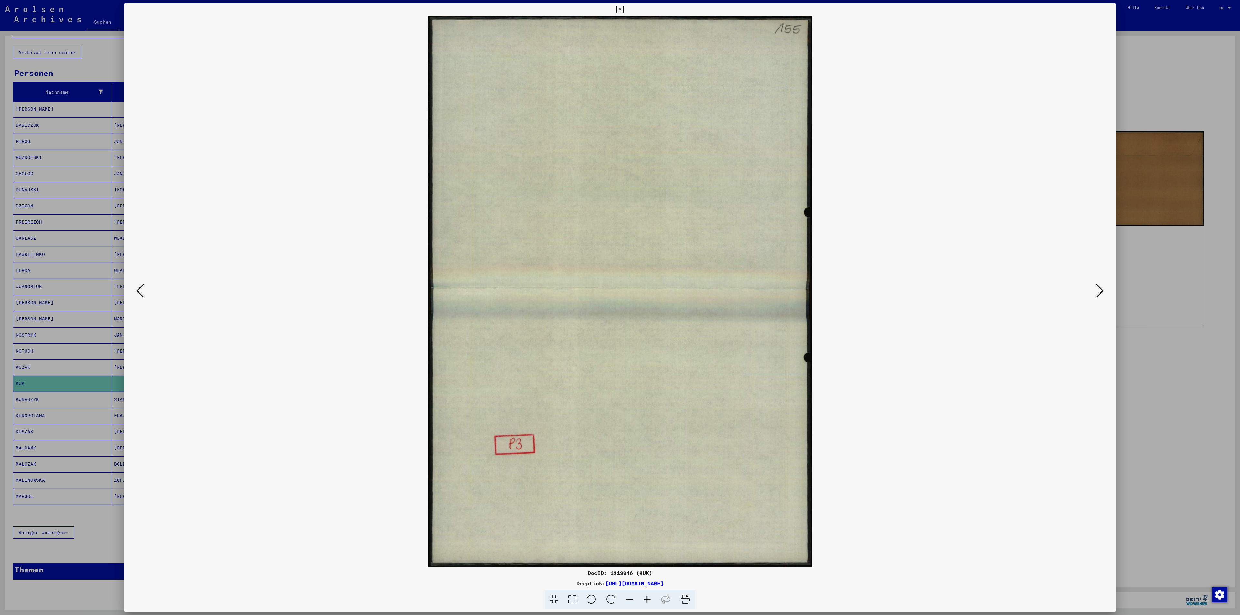
click at [617, 9] on icon at bounding box center [619, 10] width 7 height 8
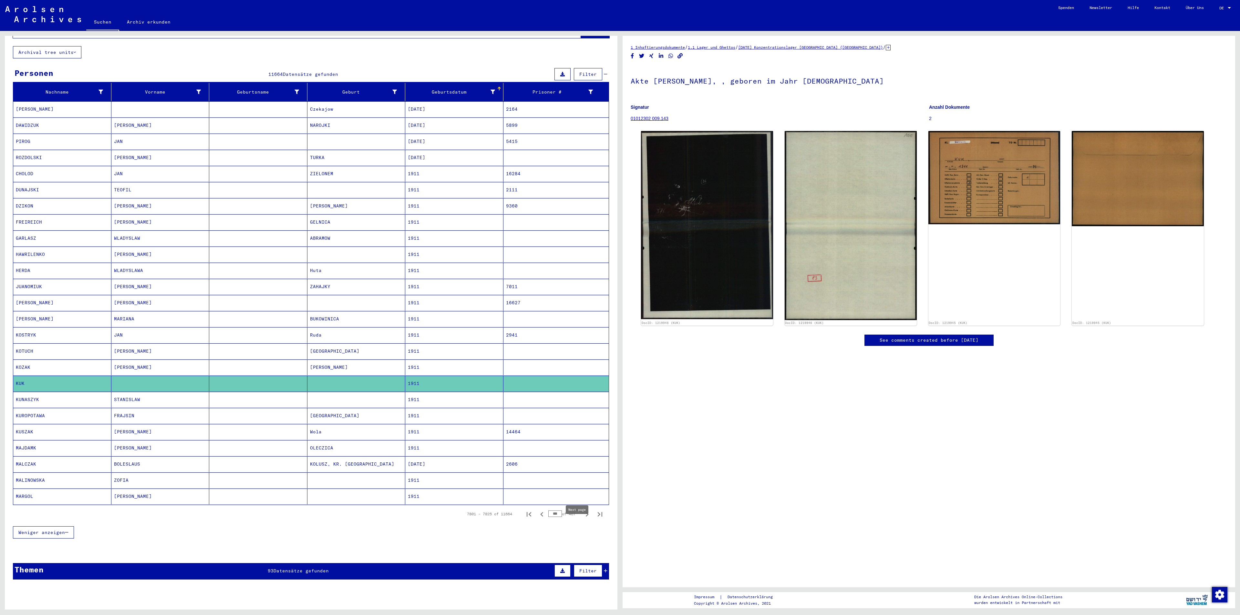
click at [582, 410] on icon "Next page" at bounding box center [586, 514] width 9 height 9
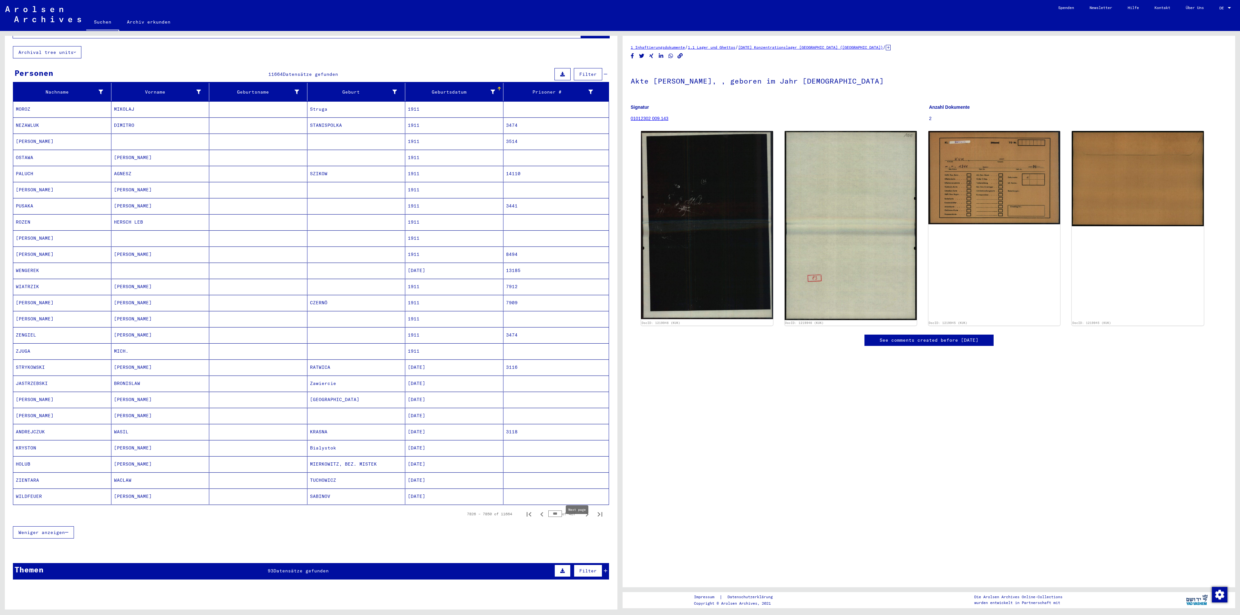
click at [582, 410] on icon "Next page" at bounding box center [586, 514] width 9 height 9
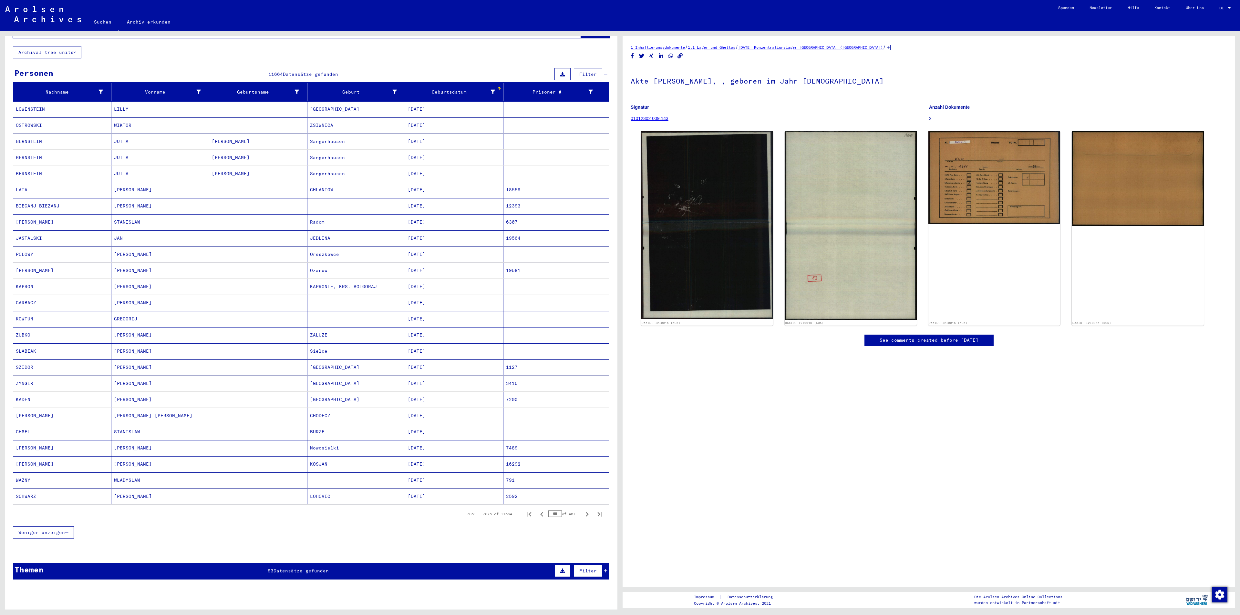
click at [154, 327] on mat-cell "GREGORIJ" at bounding box center [160, 319] width 98 height 16
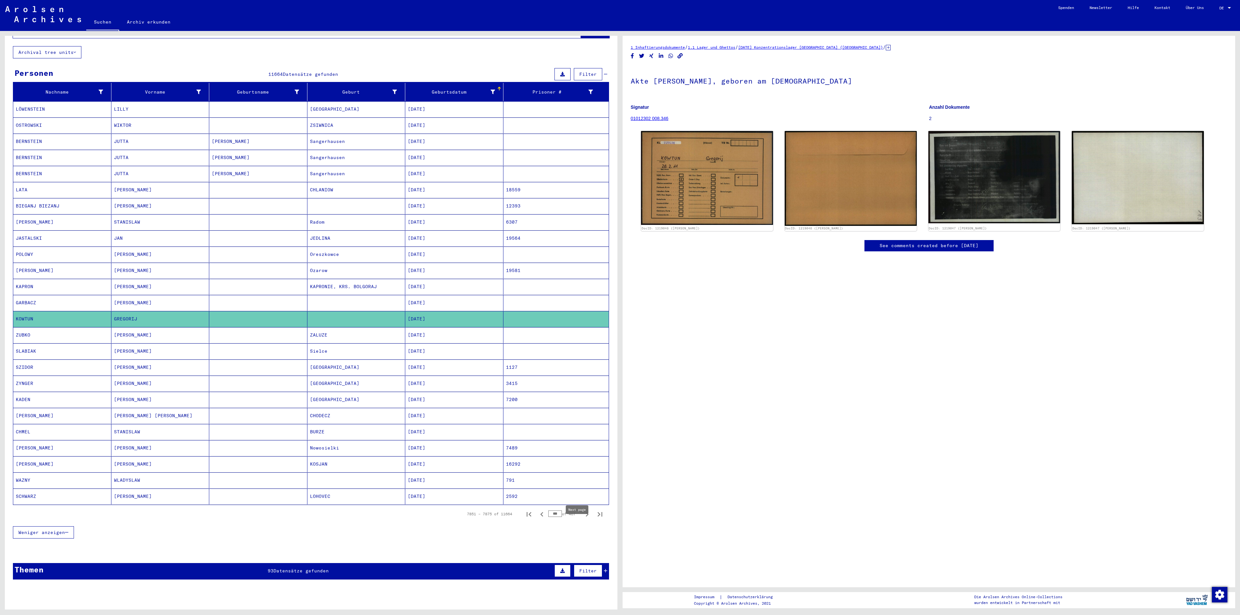
click at [582, 410] on icon "Next page" at bounding box center [586, 514] width 9 height 9
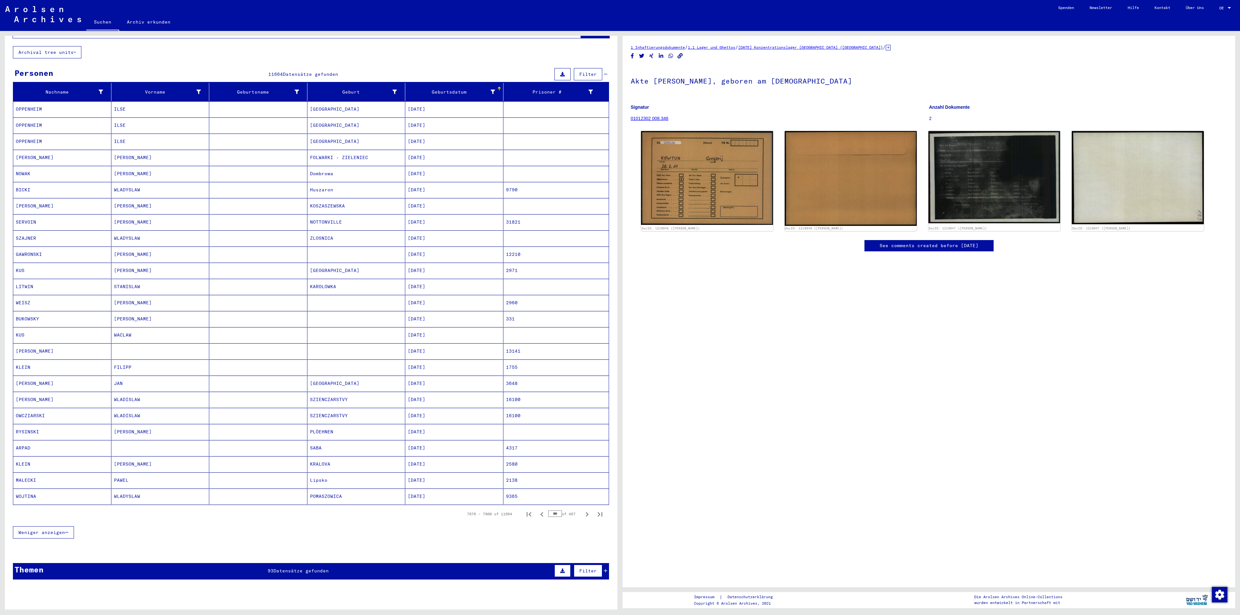
click at [330, 410] on mat-cell "KRALOVA" at bounding box center [356, 464] width 98 height 16
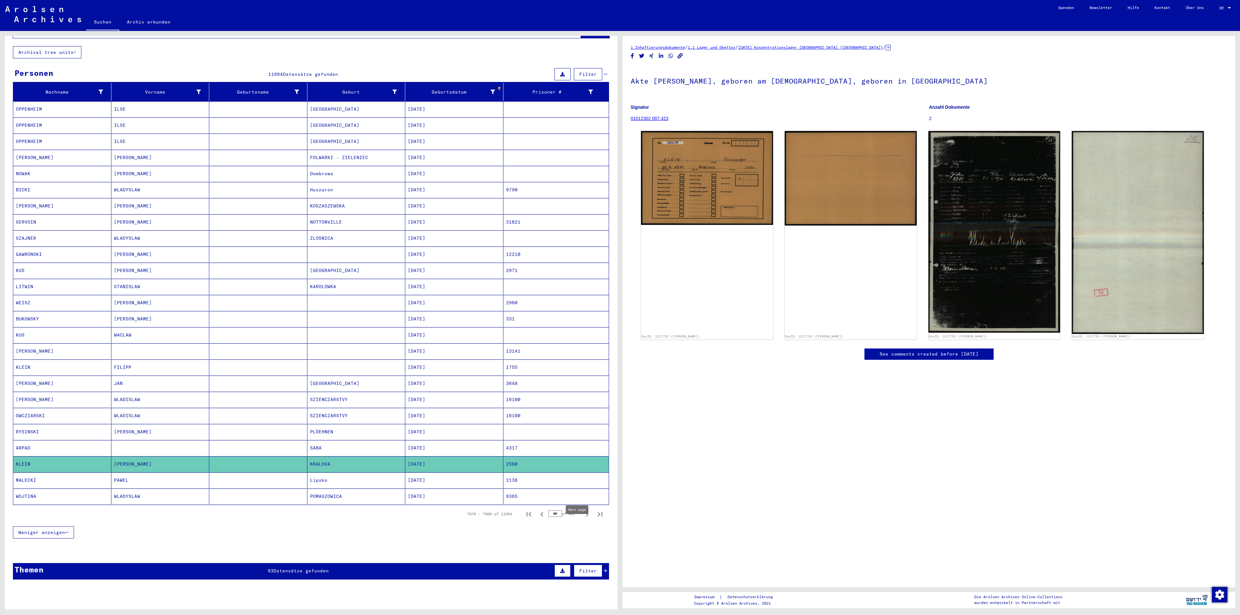
click at [582, 410] on icon "Next page" at bounding box center [586, 514] width 9 height 9
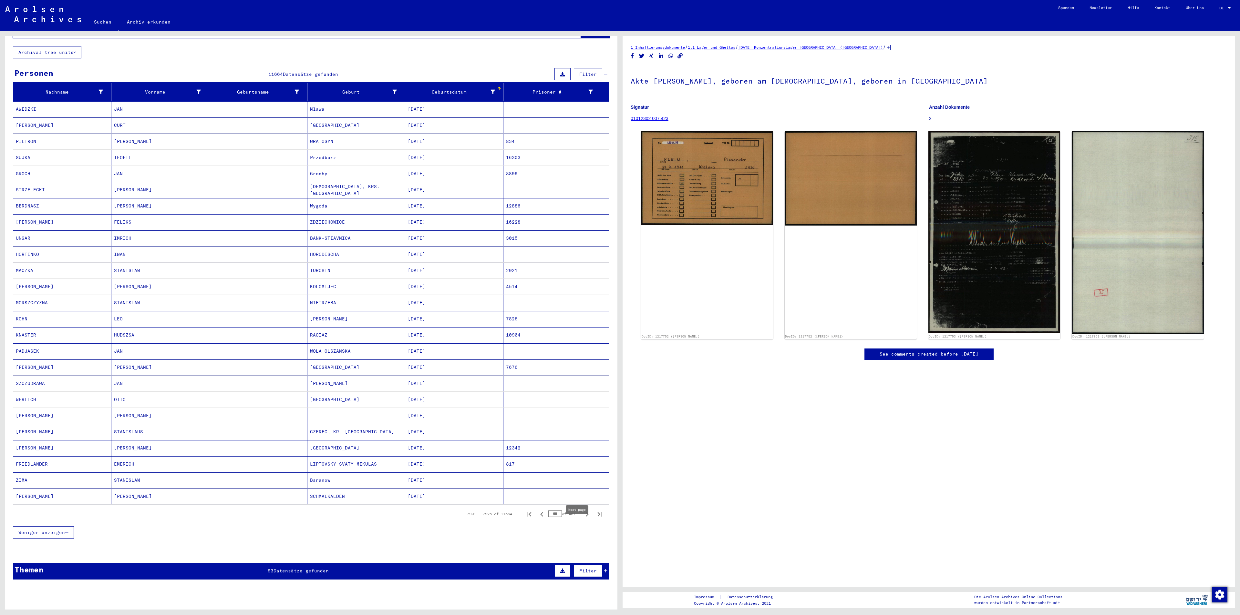
click at [582, 410] on icon "Next page" at bounding box center [586, 514] width 9 height 9
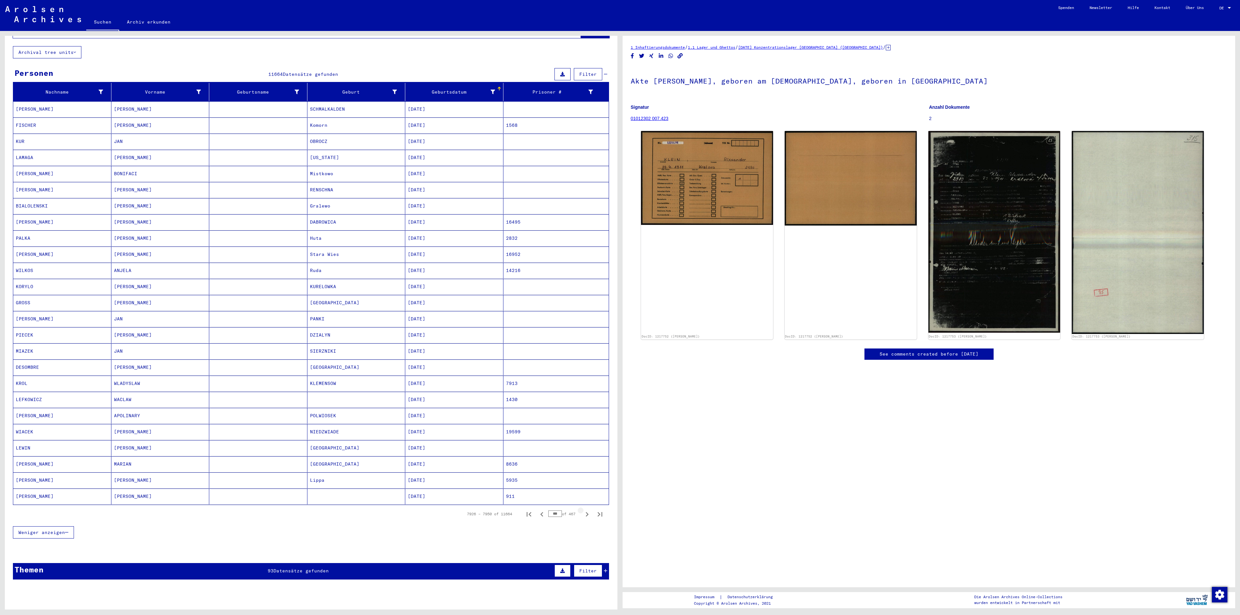
click at [582, 410] on icon "Next page" at bounding box center [586, 514] width 9 height 9
type input "***"
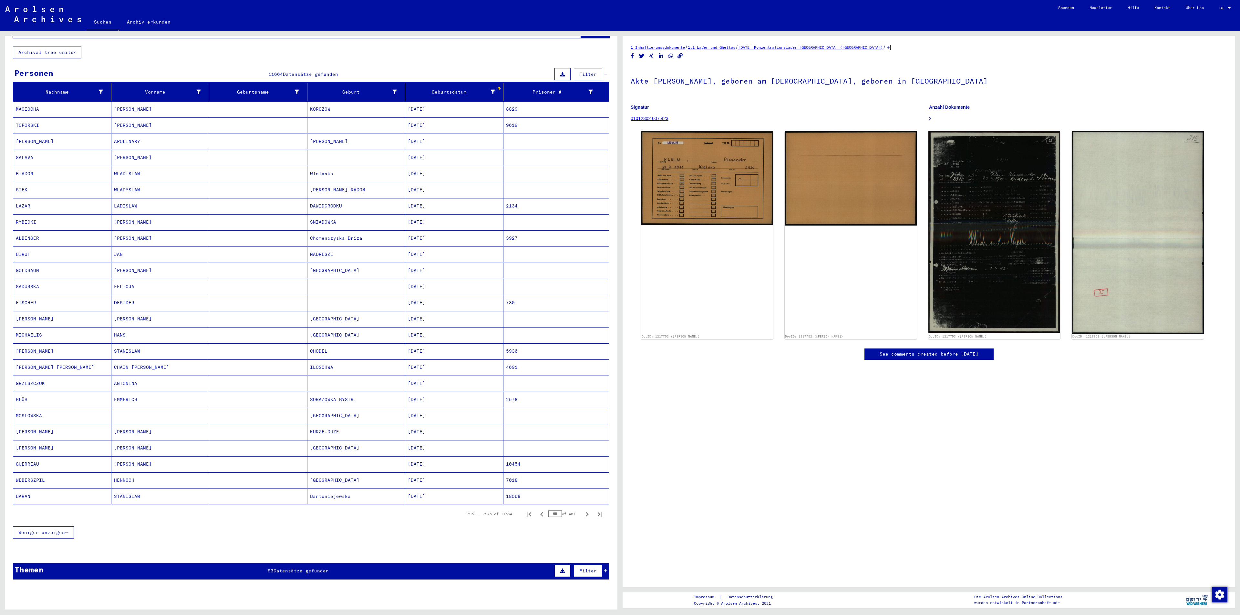
click at [337, 410] on mat-cell "KURZE-DUZE" at bounding box center [356, 432] width 98 height 16
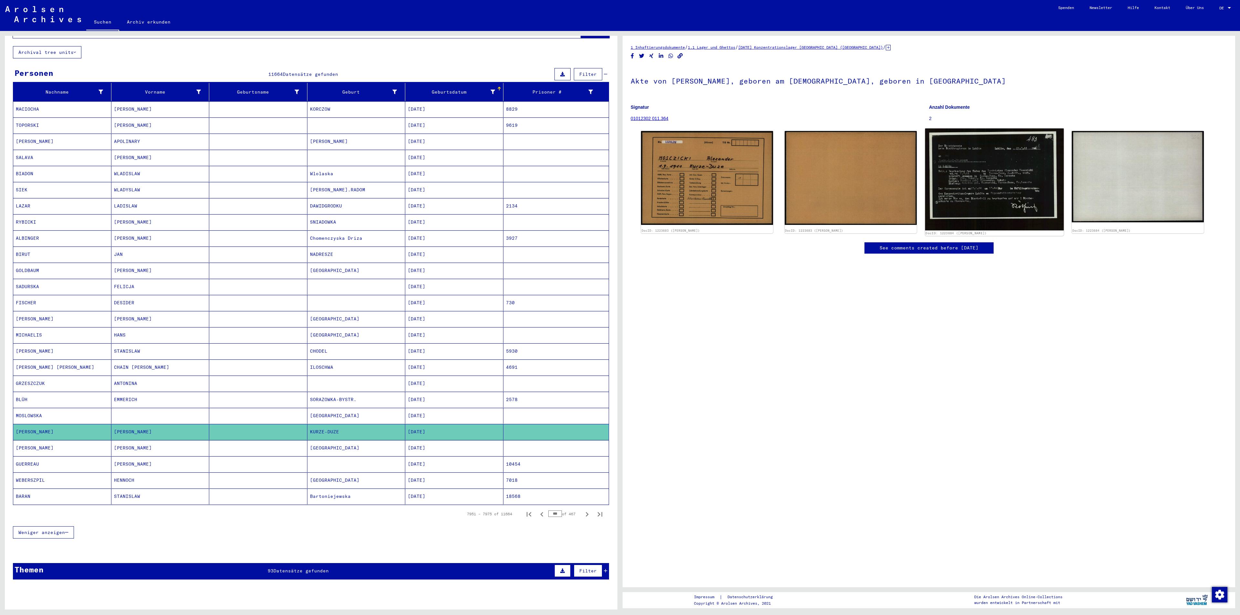
click at [826, 182] on img at bounding box center [994, 179] width 138 height 102
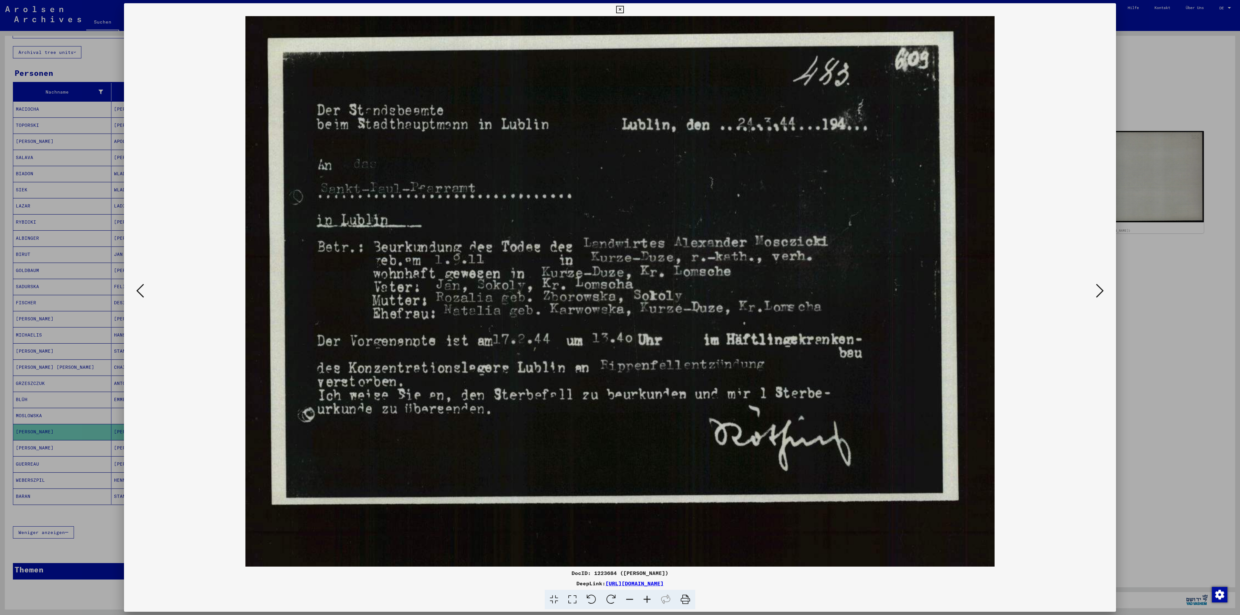
click at [619, 10] on icon at bounding box center [619, 10] width 7 height 8
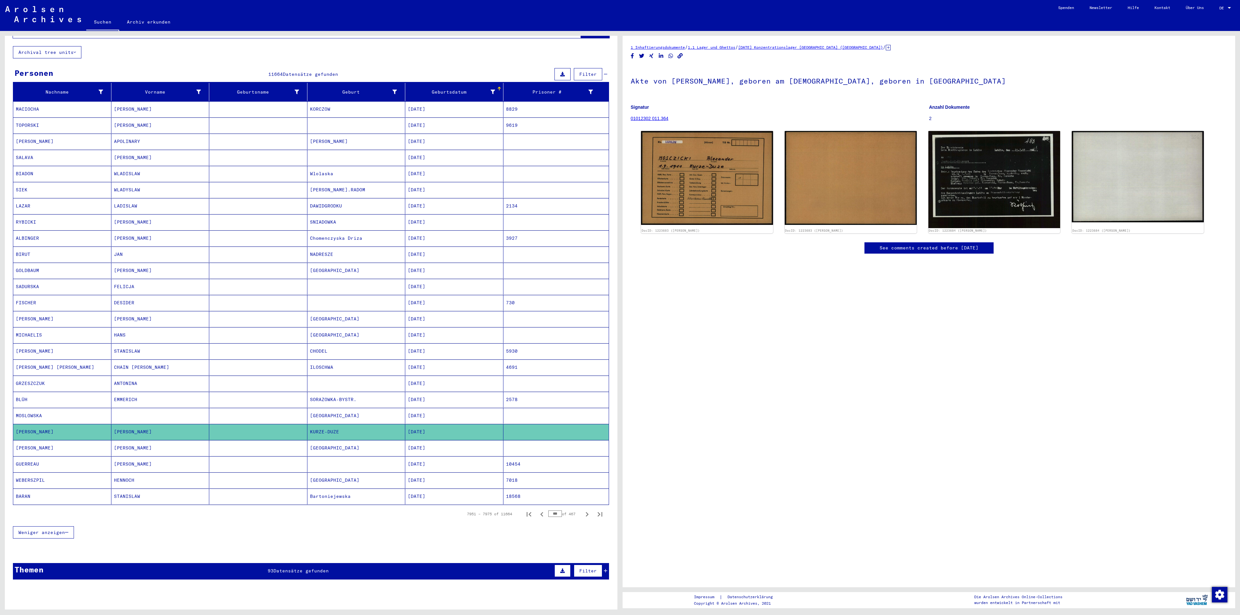
scroll to position [214, 0]
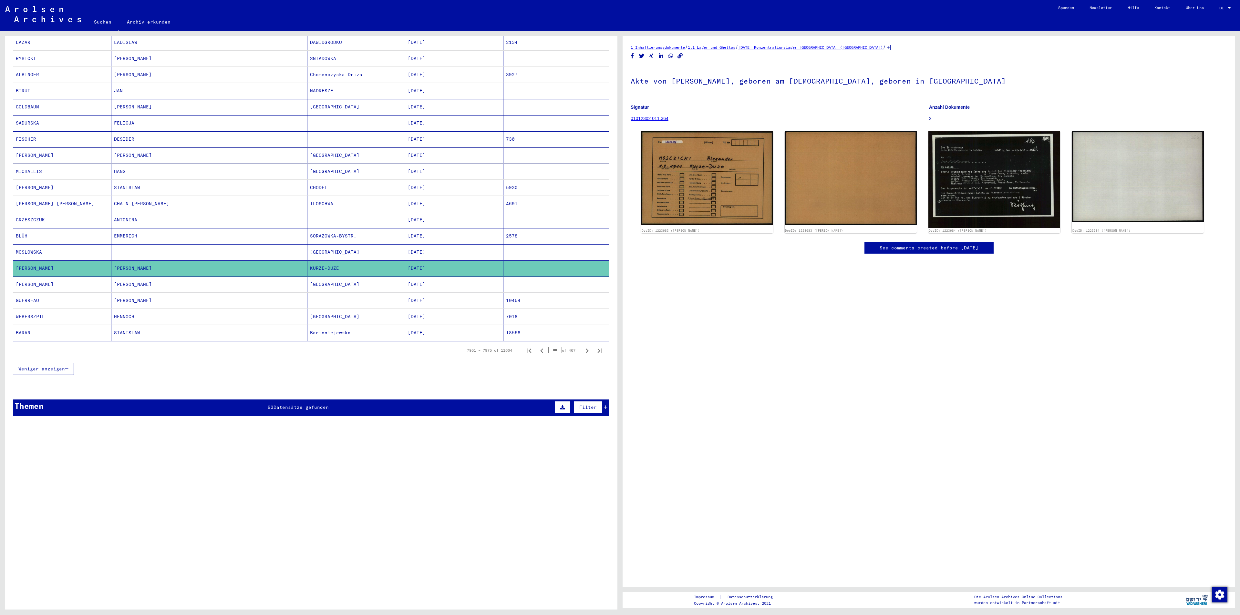
click at [303, 406] on span "Datensätze gefunden" at bounding box center [300, 408] width 55 height 6
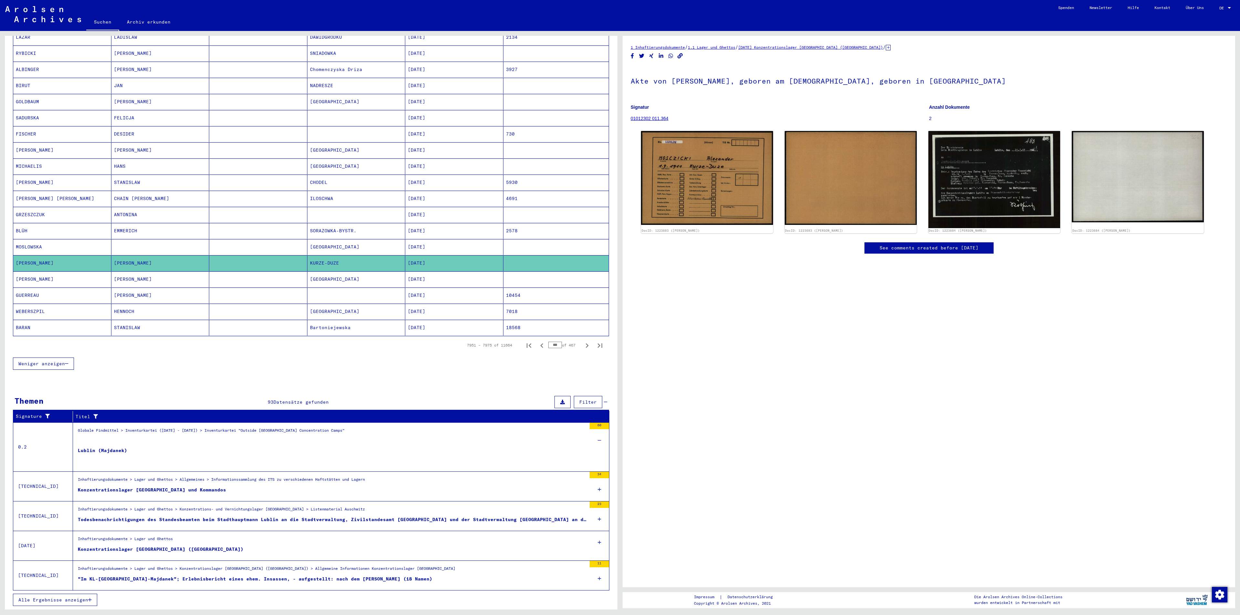
scroll to position [220, 0]
click at [311, 410] on div "Globale Findmittel > Inventurkartei ([DATE] - [DATE]) > Inventurkartei "Outside…" at bounding box center [211, 439] width 267 height 23
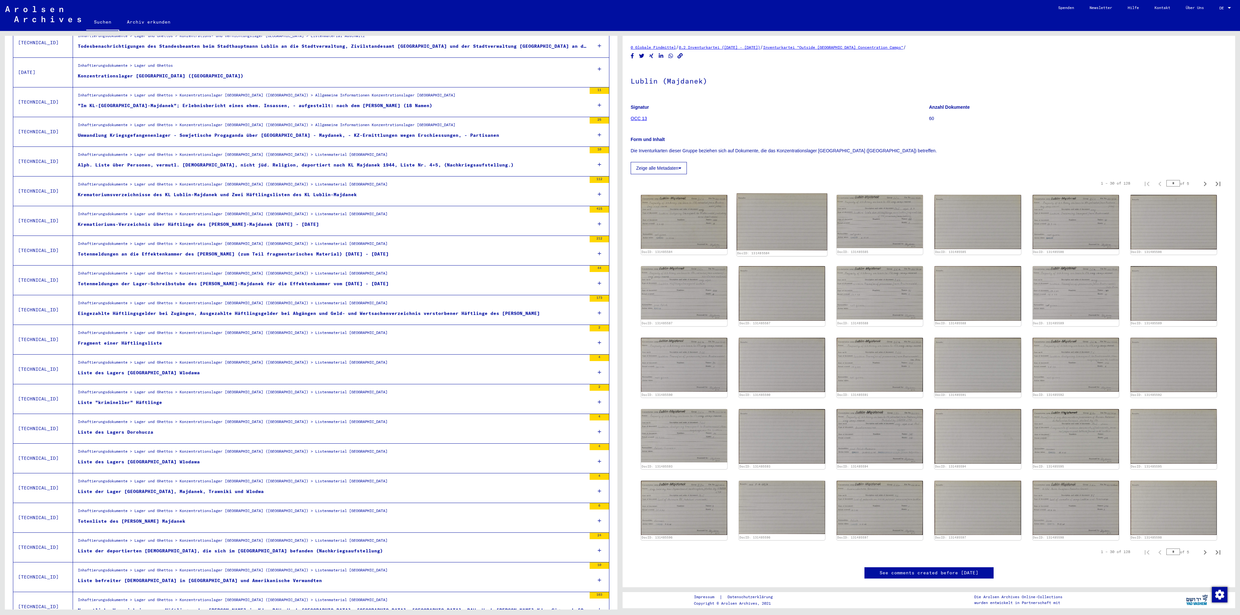
scroll to position [5, 0]
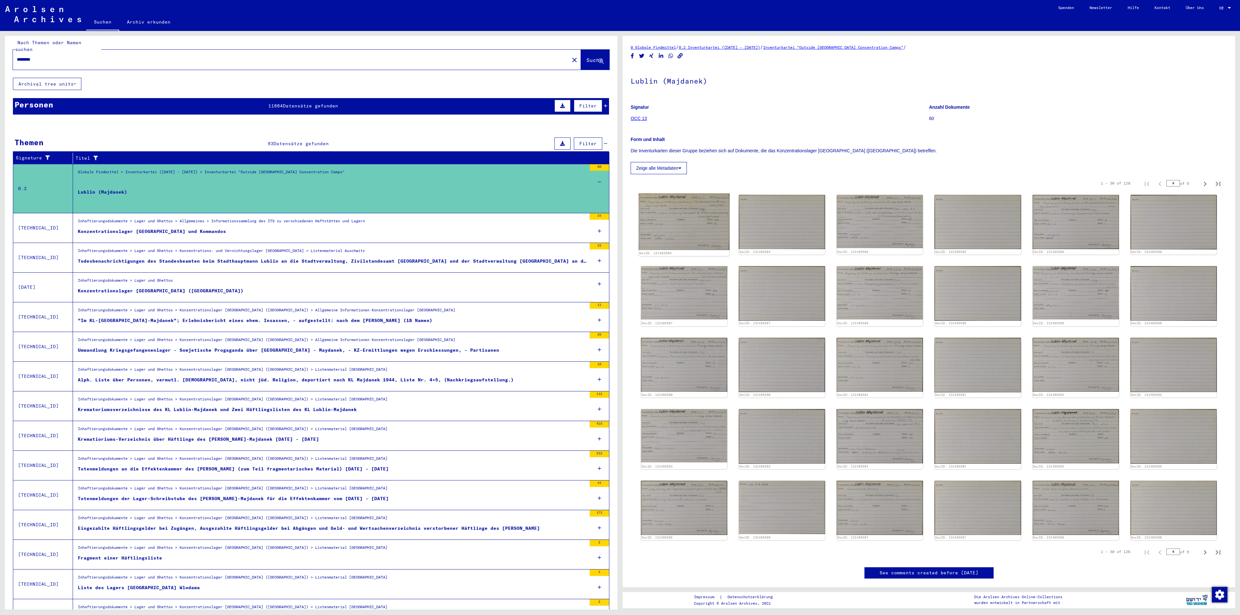
click at [686, 221] on img at bounding box center [684, 222] width 91 height 56
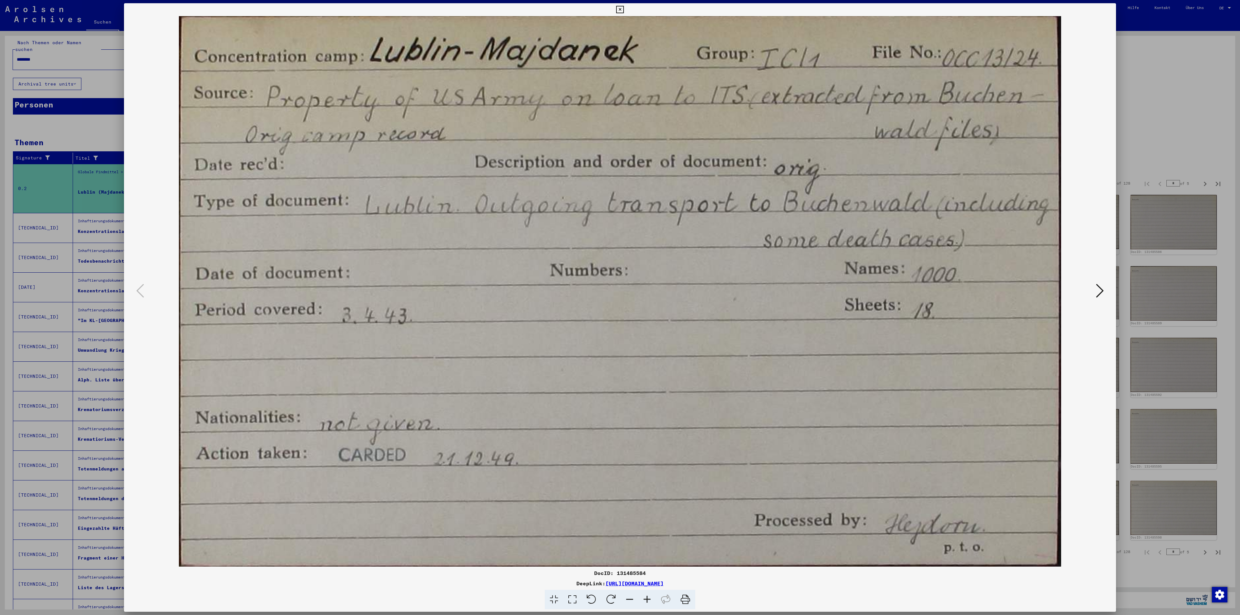
click at [826, 293] on icon at bounding box center [1100, 290] width 8 height 15
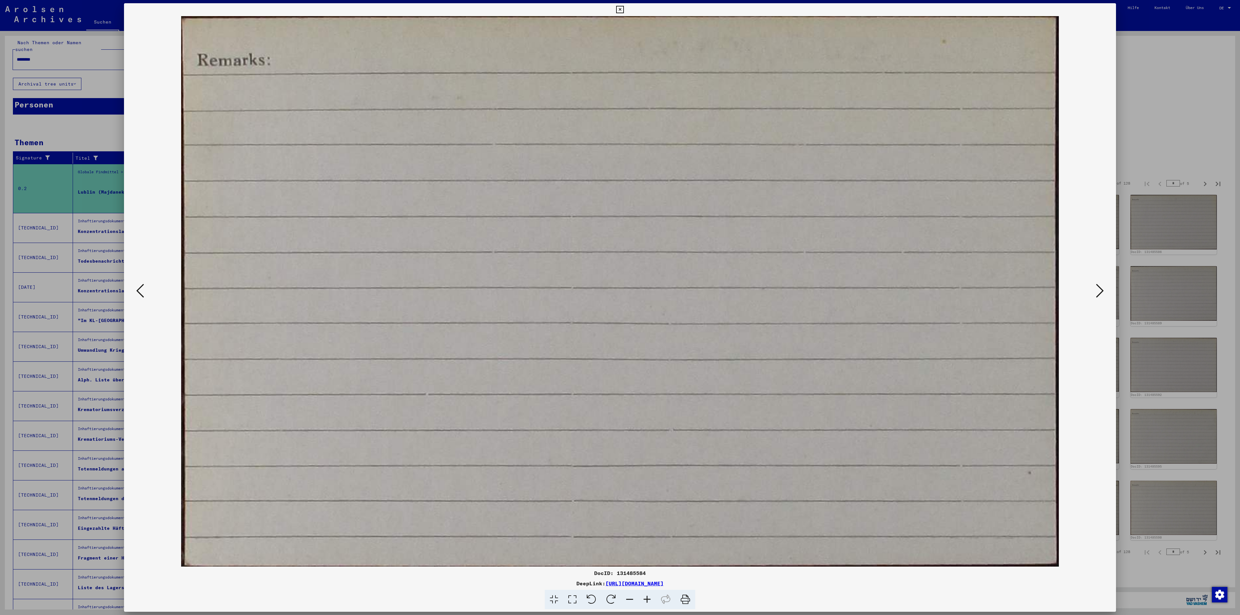
click at [826, 293] on icon at bounding box center [1100, 290] width 8 height 15
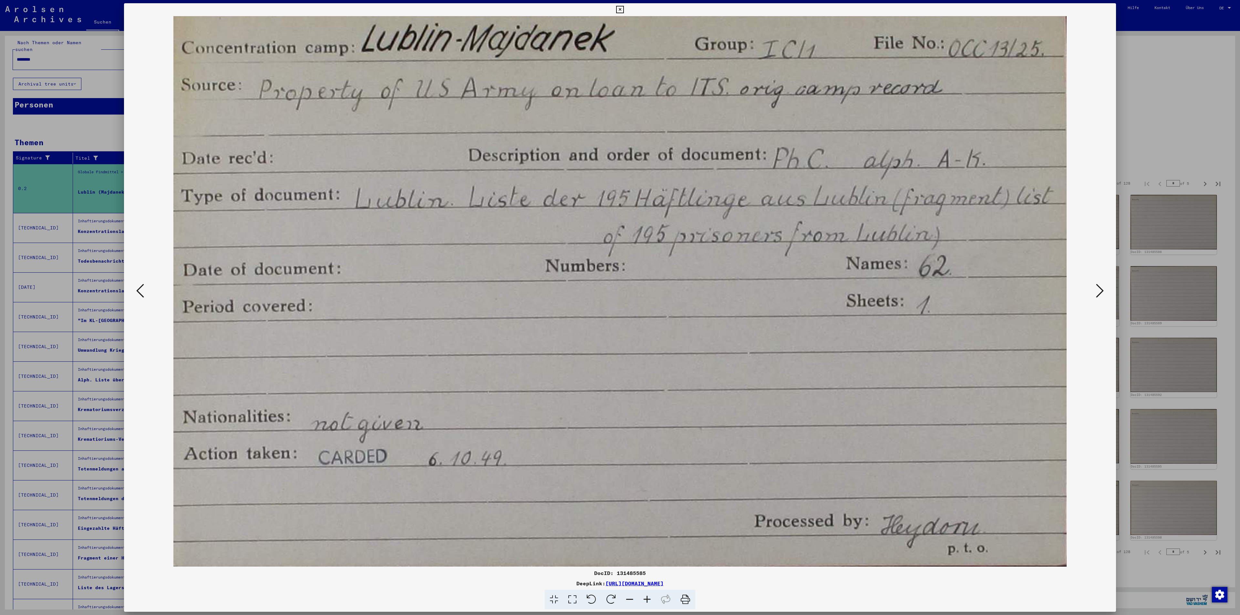
click at [826, 293] on icon at bounding box center [1100, 290] width 8 height 15
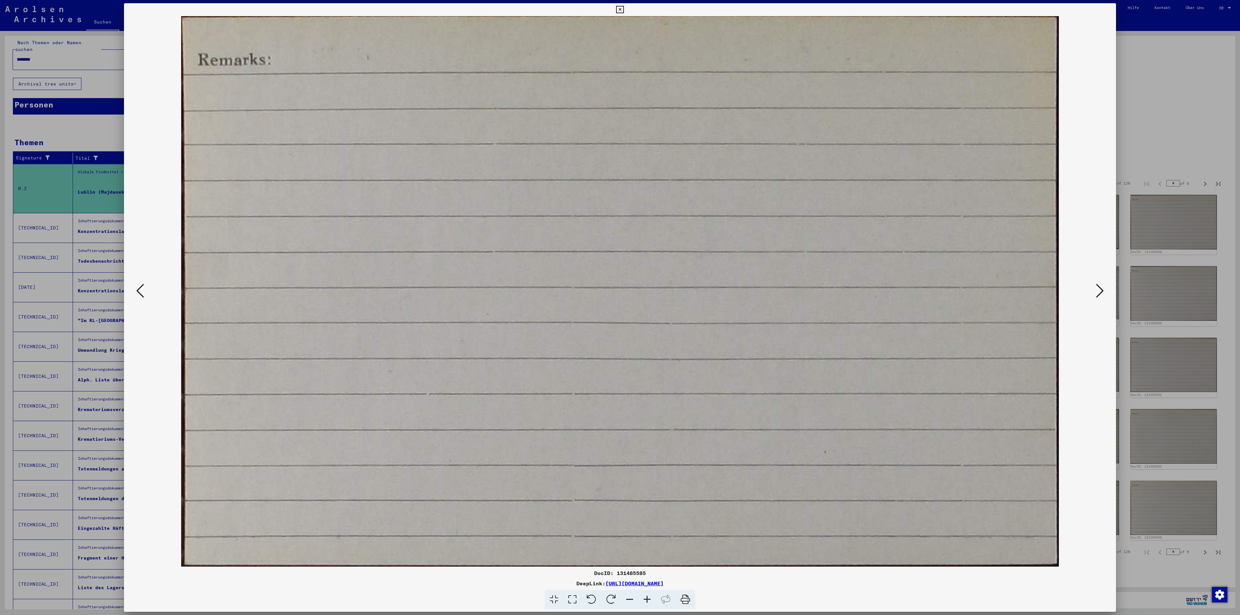
click at [826, 293] on icon at bounding box center [1100, 290] width 8 height 15
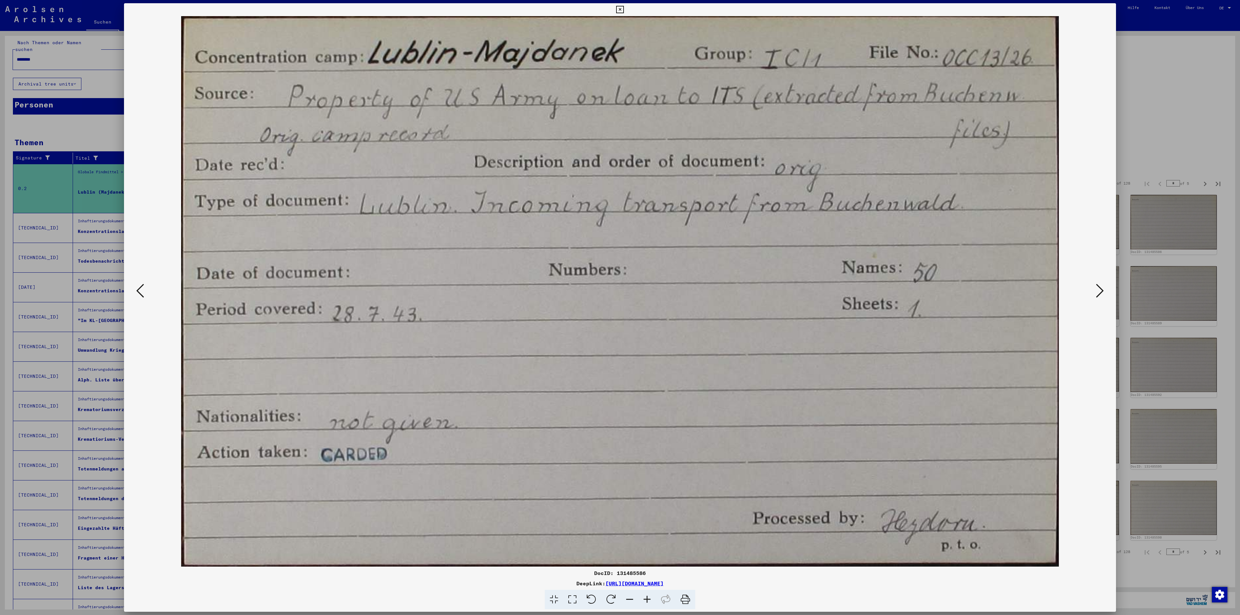
click at [826, 293] on icon at bounding box center [1100, 290] width 8 height 15
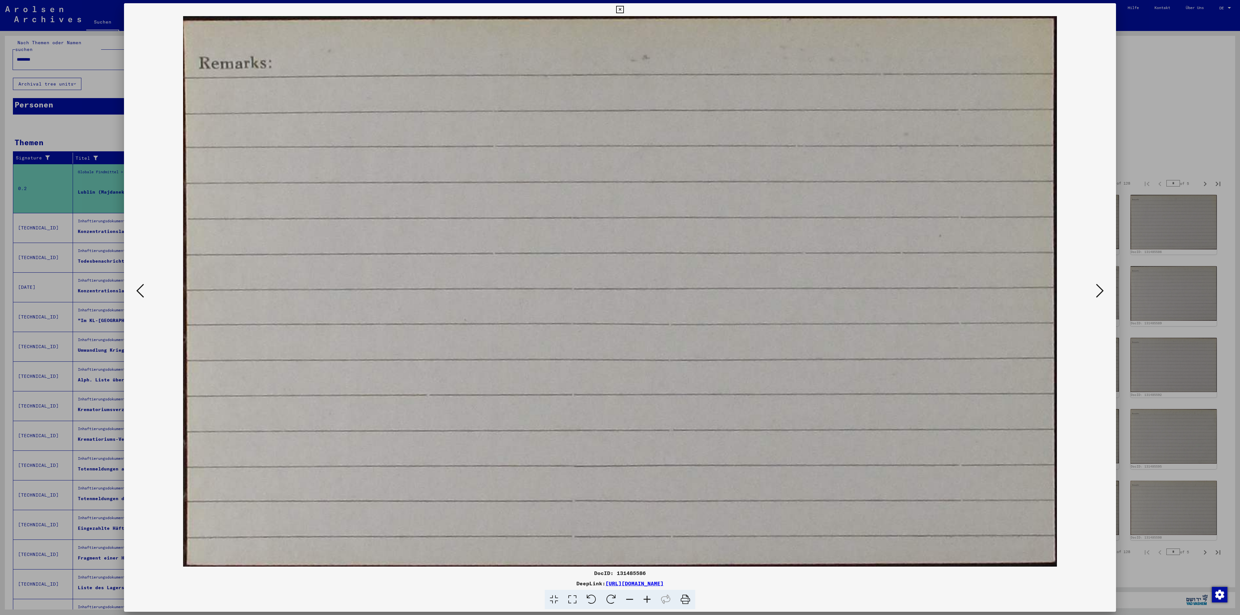
click at [826, 293] on icon at bounding box center [1100, 290] width 8 height 15
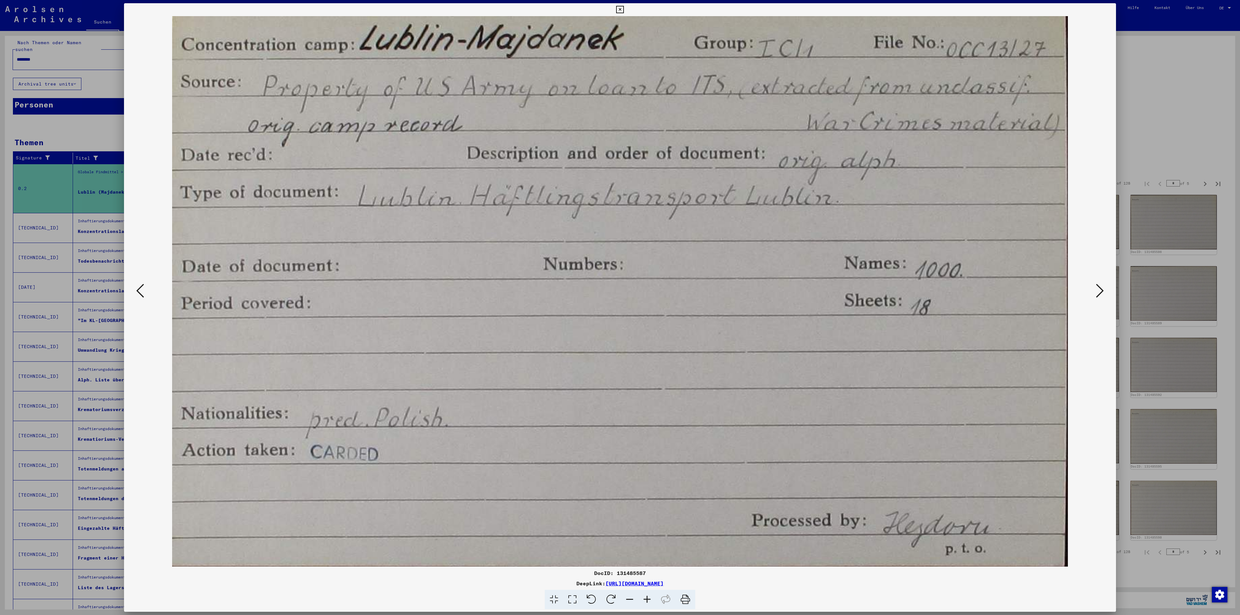
click at [826, 293] on icon at bounding box center [1100, 290] width 8 height 15
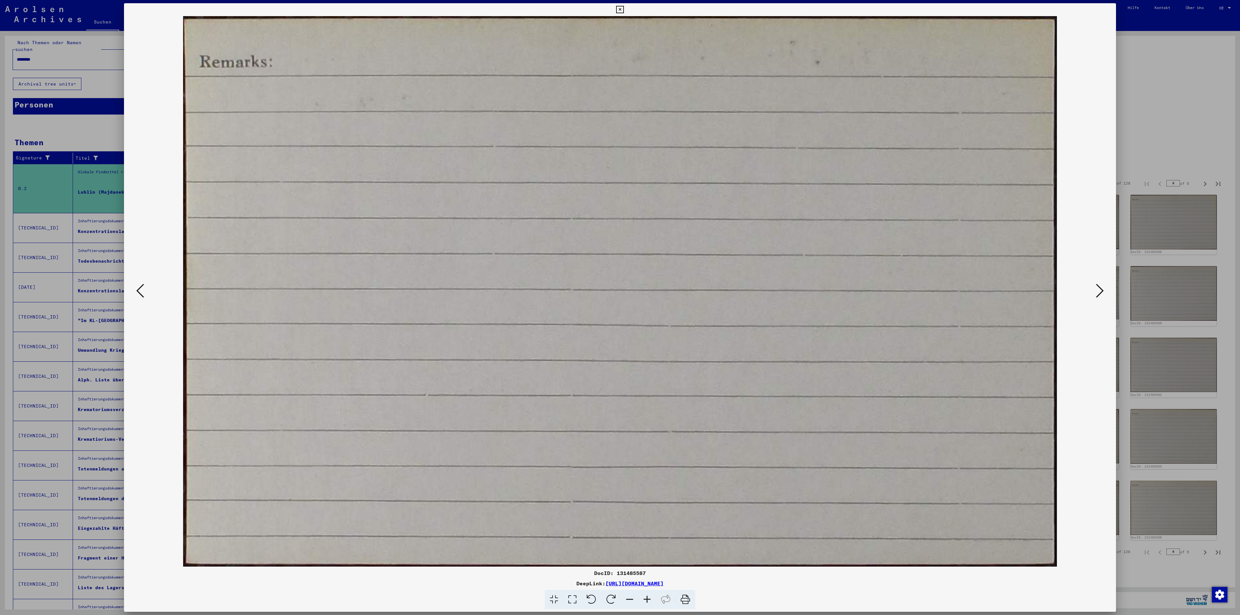
click at [826, 293] on icon at bounding box center [1100, 290] width 8 height 15
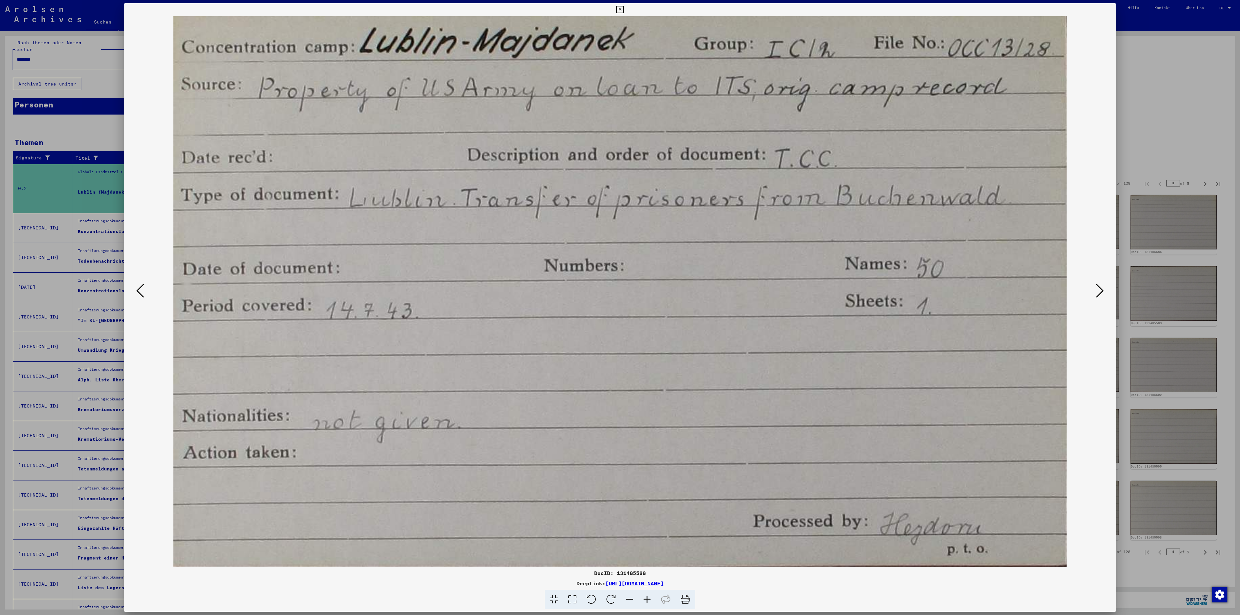
click at [826, 293] on icon at bounding box center [1100, 290] width 8 height 15
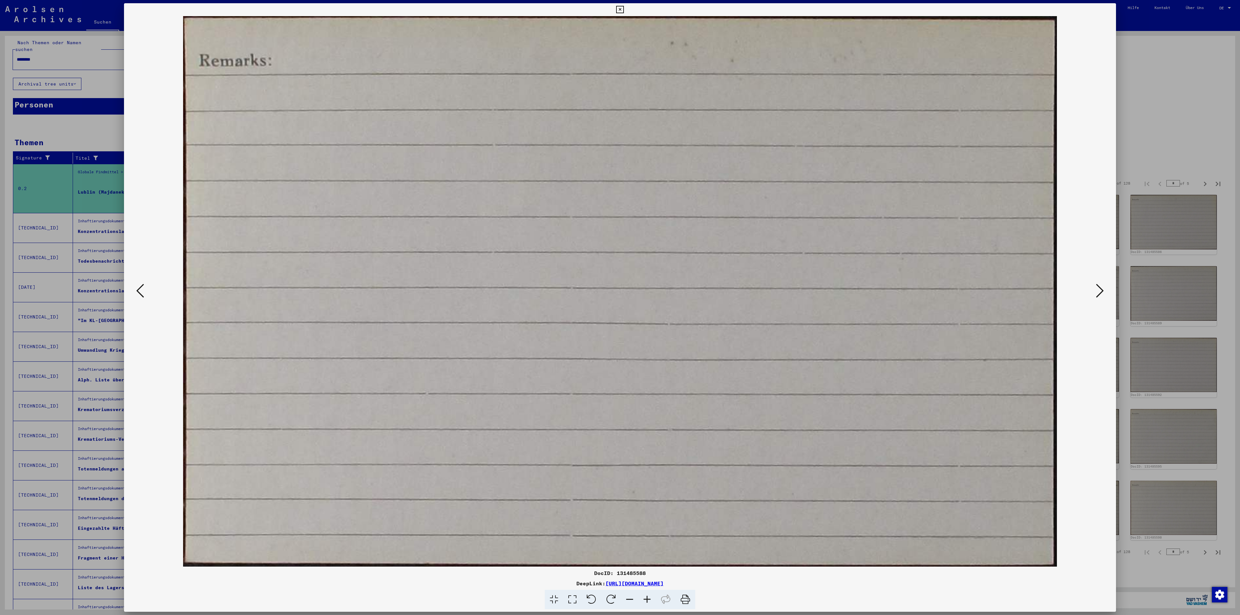
click at [826, 293] on icon at bounding box center [1100, 290] width 8 height 15
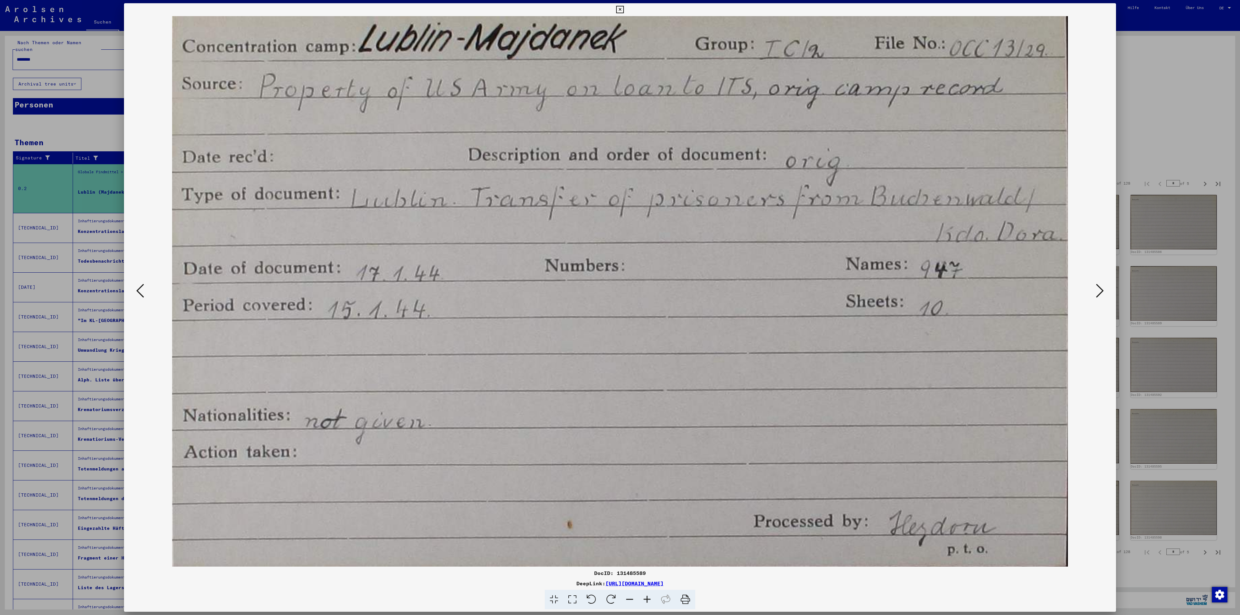
click at [826, 293] on icon at bounding box center [1100, 290] width 8 height 15
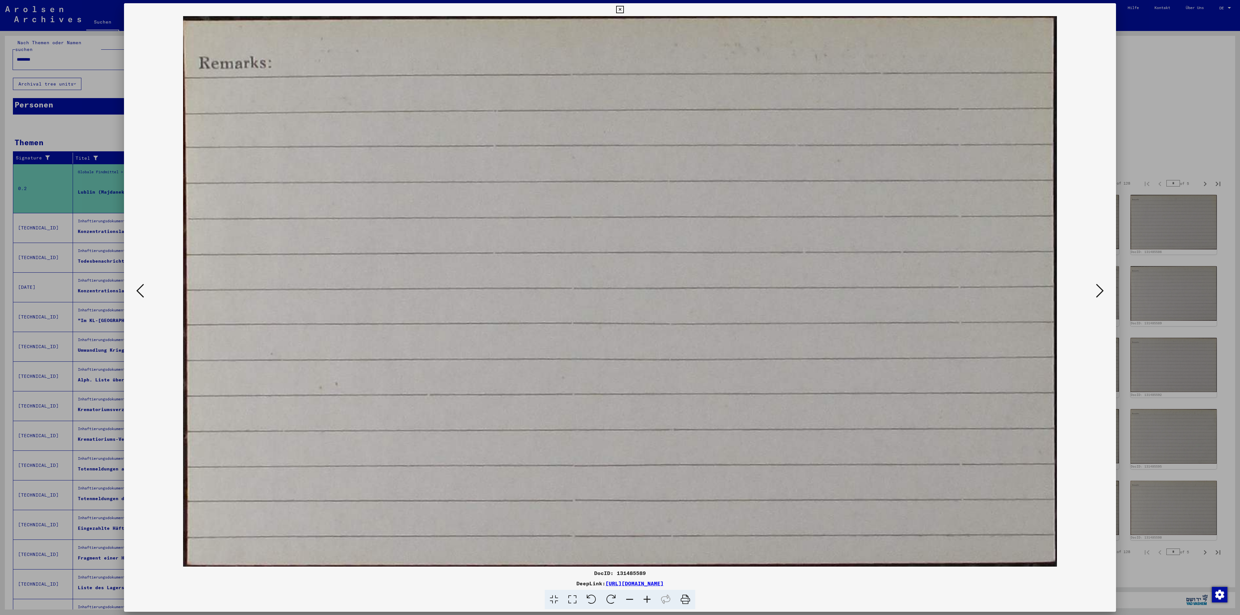
click at [826, 293] on icon at bounding box center [1100, 290] width 8 height 15
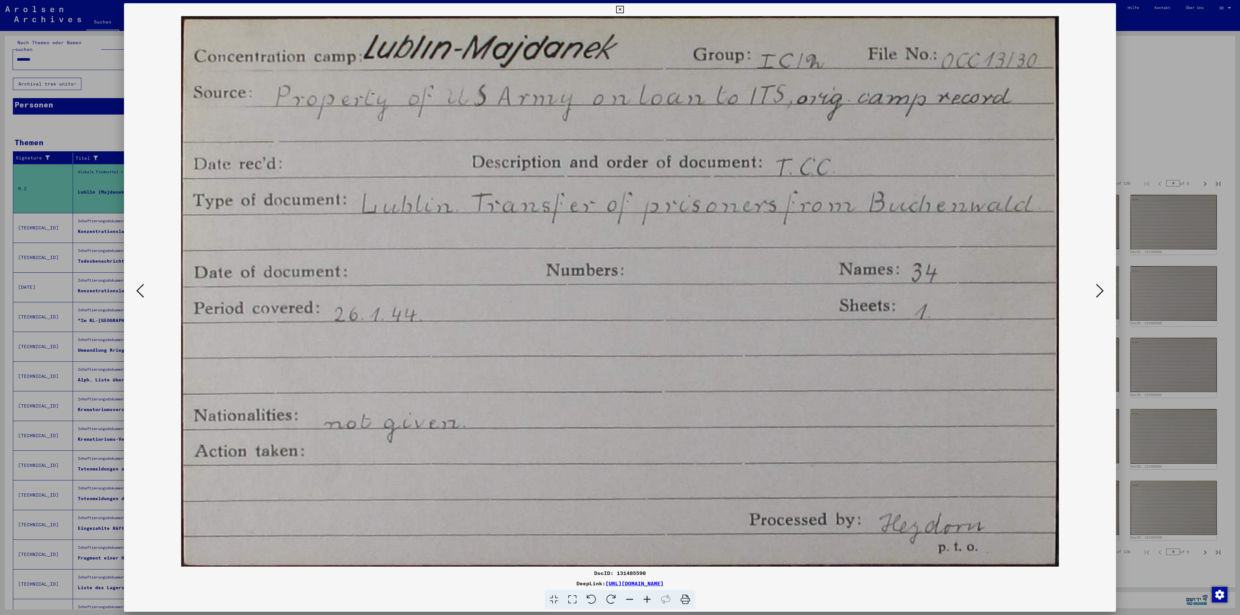
click at [619, 8] on icon at bounding box center [619, 10] width 7 height 8
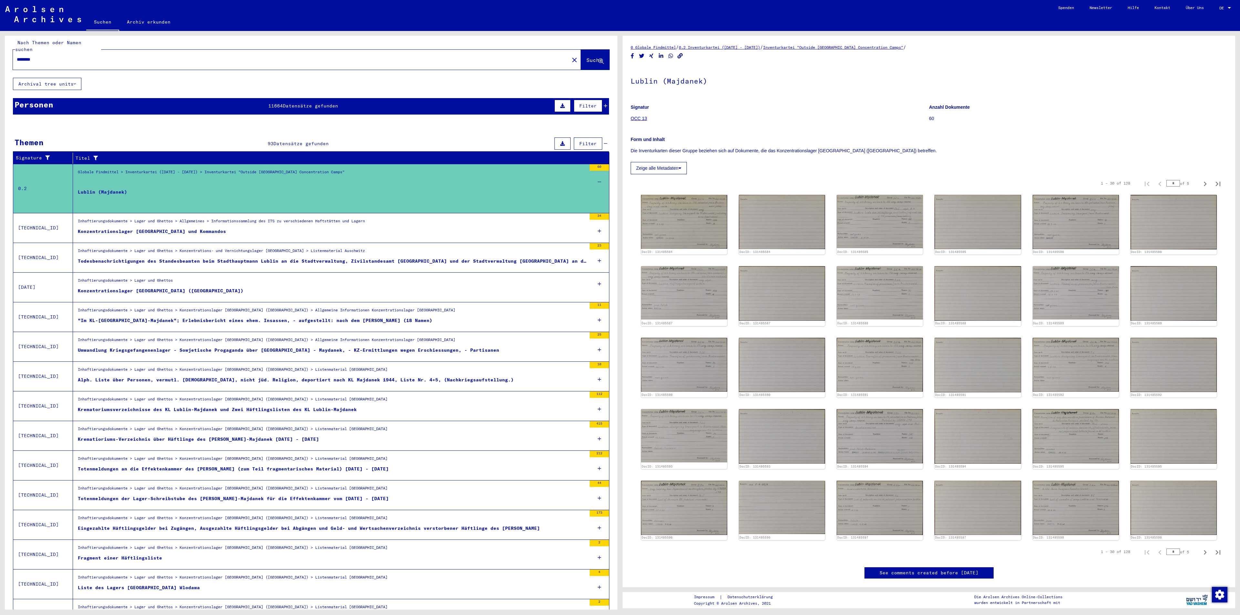
click at [320, 229] on figure "Konzentrationslager [GEOGRAPHIC_DATA] und Kommandos" at bounding box center [332, 233] width 509 height 10
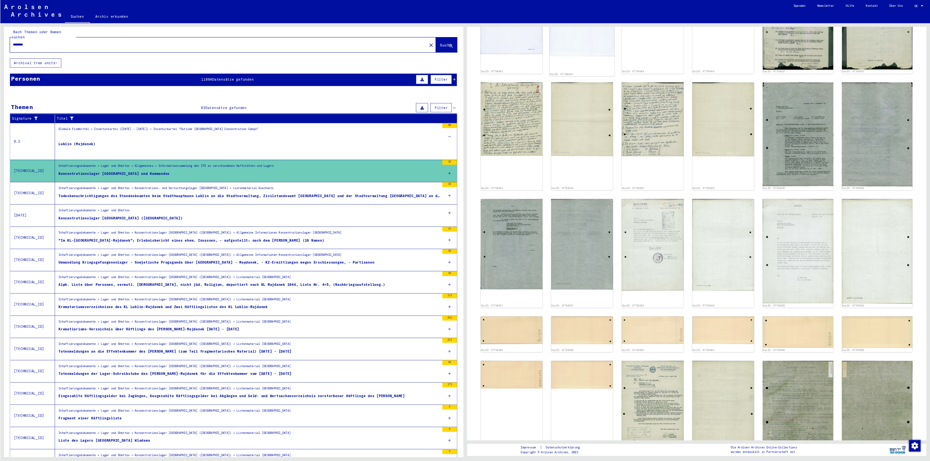
scroll to position [431, 0]
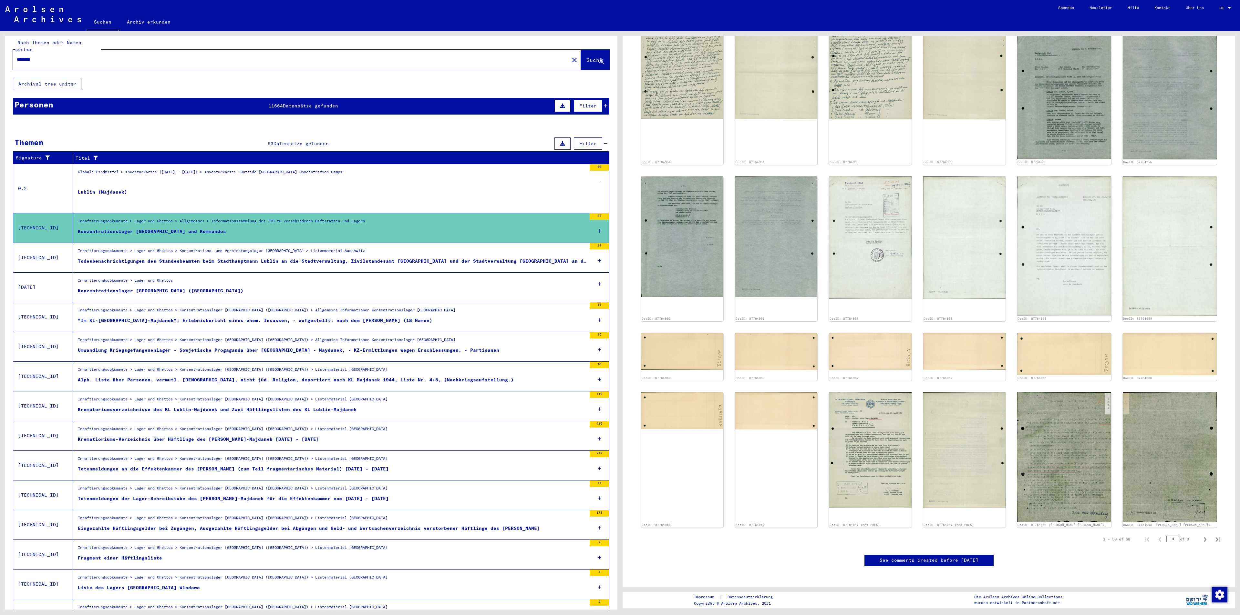
click at [826, 410] on div "* of 3" at bounding box center [1182, 539] width 32 height 6
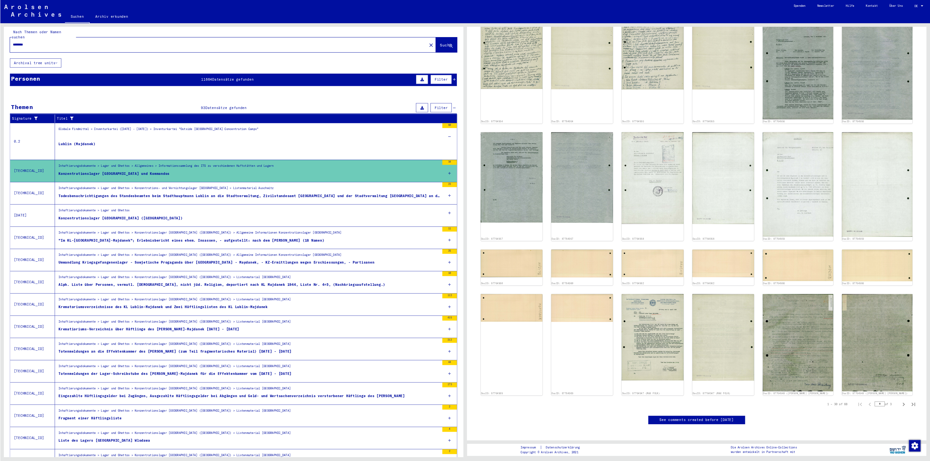
scroll to position [430, 0]
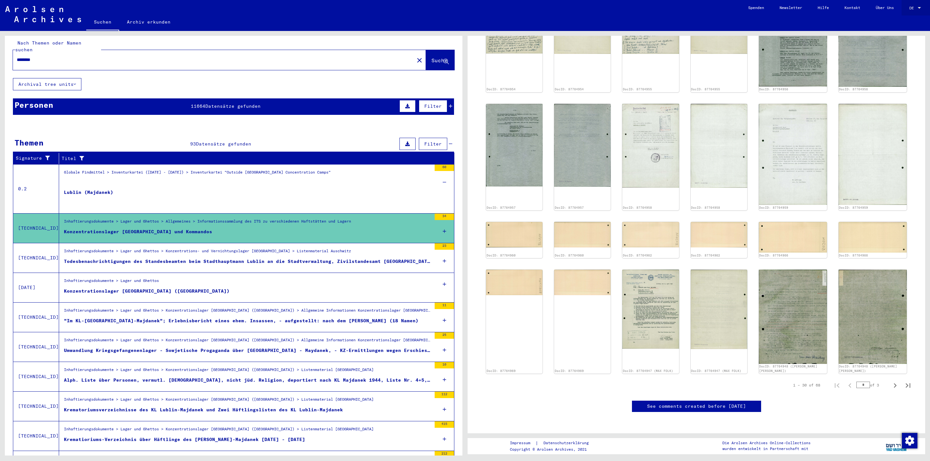
click at [826, 7] on div at bounding box center [919, 8] width 6 height 5
click at [826, 11] on span "English" at bounding box center [903, 11] width 16 height 5
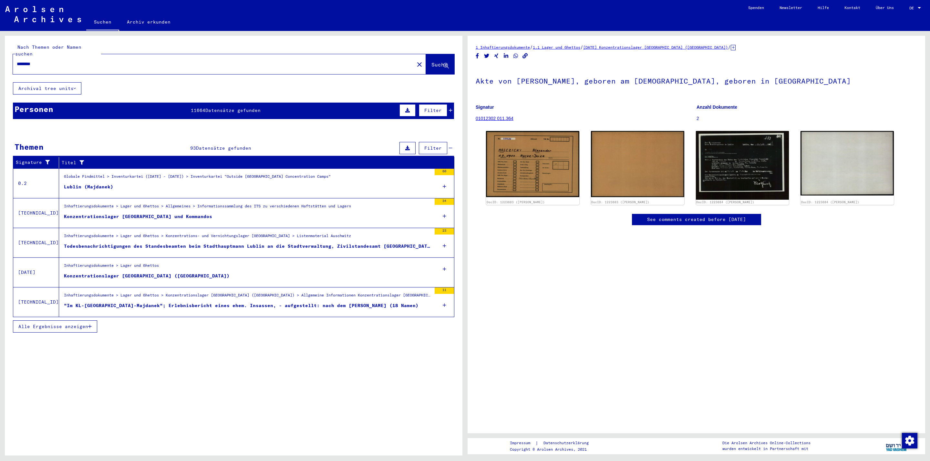
click at [826, 8] on div at bounding box center [919, 8] width 6 height 5
click at [0, 0] on div at bounding box center [0, 0] width 0 height 0
click at [826, 9] on span "English" at bounding box center [903, 11] width 16 height 5
click at [826, 7] on div at bounding box center [918, 8] width 3 height 2
click at [826, 20] on span "Deutsch" at bounding box center [903, 22] width 16 height 5
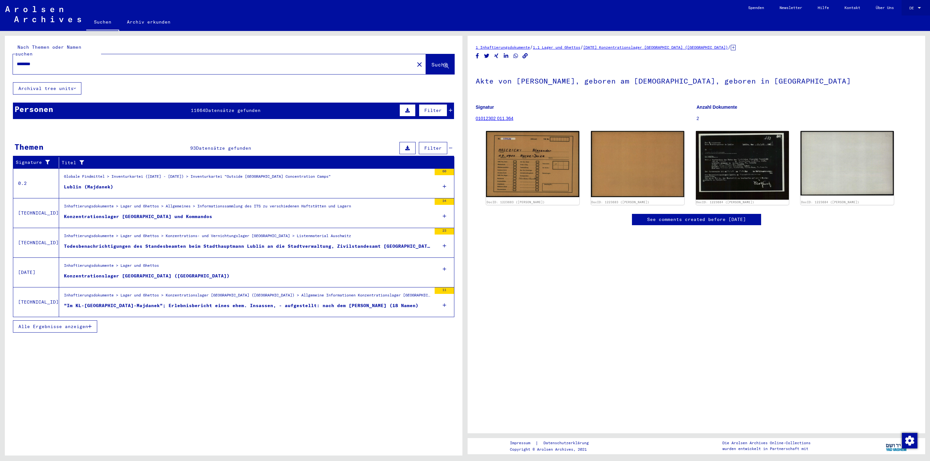
click at [826, 6] on div at bounding box center [919, 8] width 6 height 5
click at [826, 11] on span "English" at bounding box center [903, 11] width 16 height 5
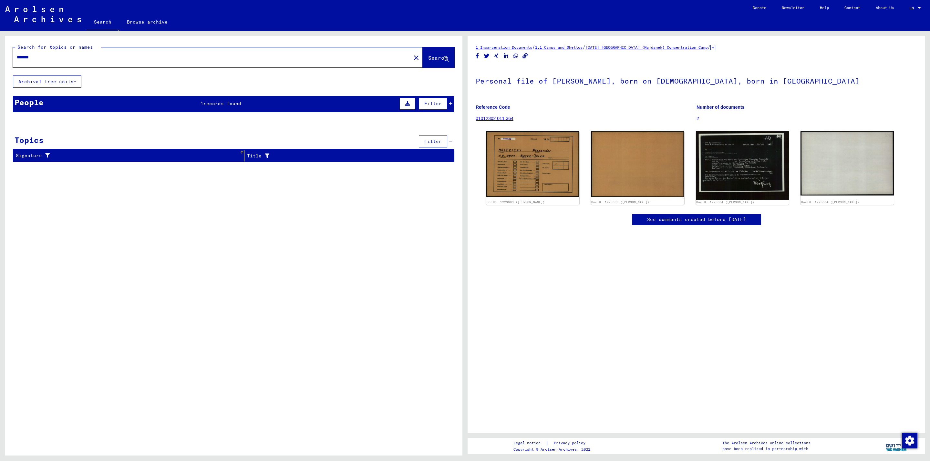
click at [150, 154] on div "Signature" at bounding box center [127, 155] width 223 height 7
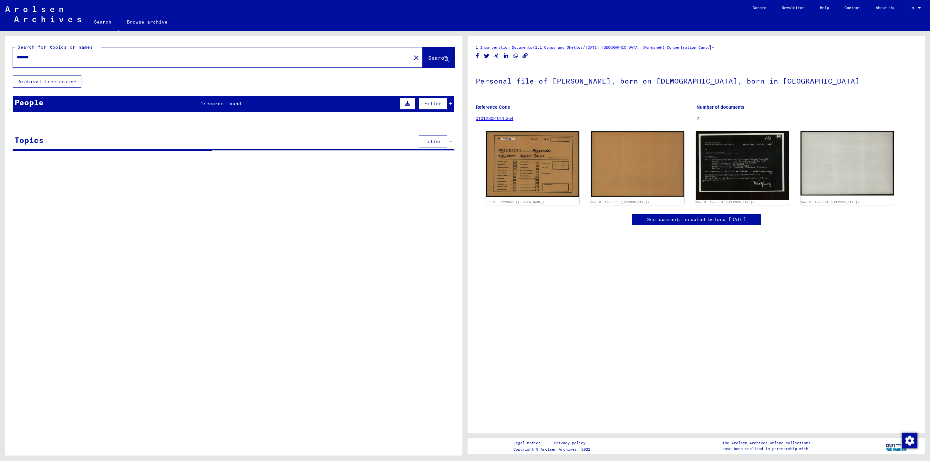
drag, startPoint x: 44, startPoint y: 56, endPoint x: -25, endPoint y: 56, distance: 68.8
click at [0, 56] on html "Search Browse archive Donate Newsletter Help Contact About Us Search Browse arc…" at bounding box center [465, 230] width 930 height 461
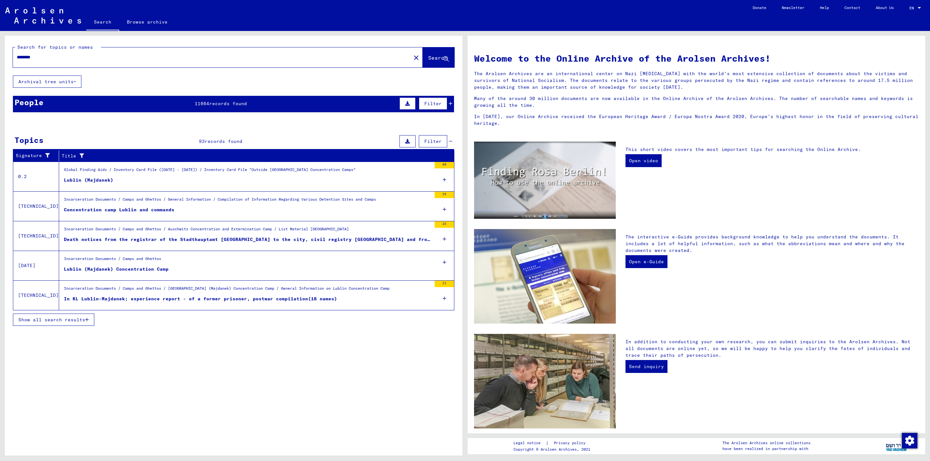
click at [277, 295] on div "Incarceration Documents / Camps and Ghettos / [GEOGRAPHIC_DATA] (Majdanek) Conc…" at bounding box center [226, 290] width 325 height 9
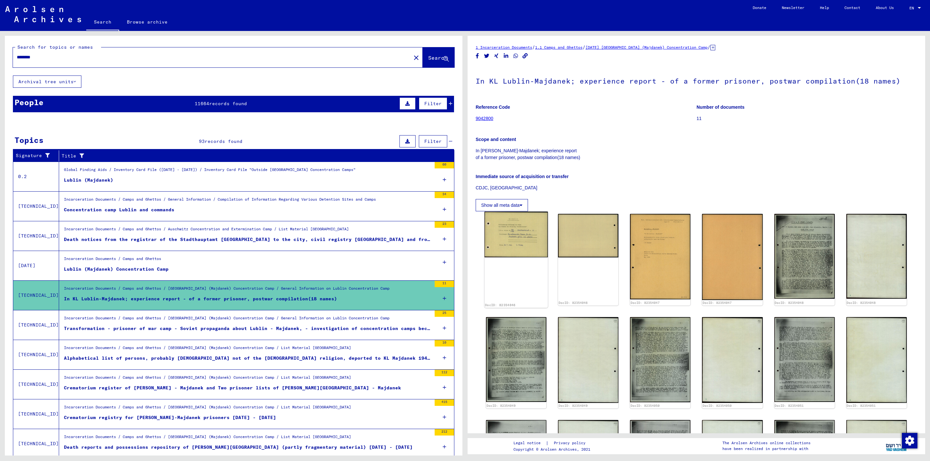
click at [523, 242] on img at bounding box center [516, 235] width 64 height 46
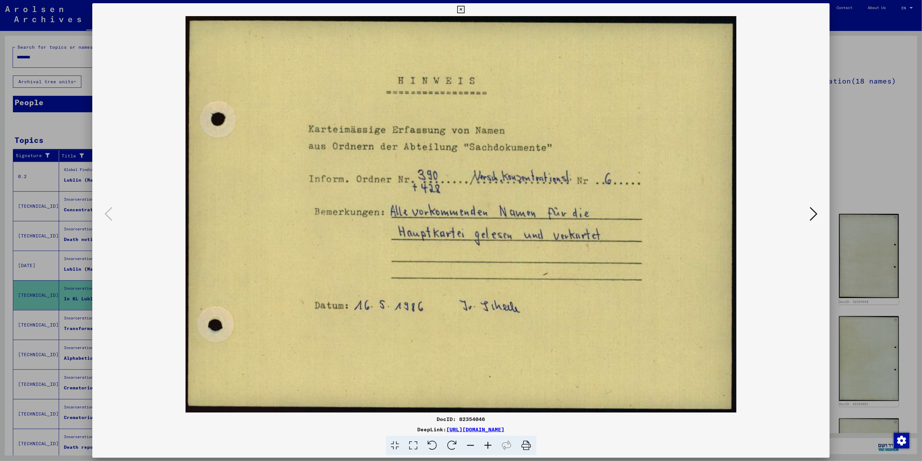
click at [818, 215] on icon at bounding box center [814, 213] width 8 height 15
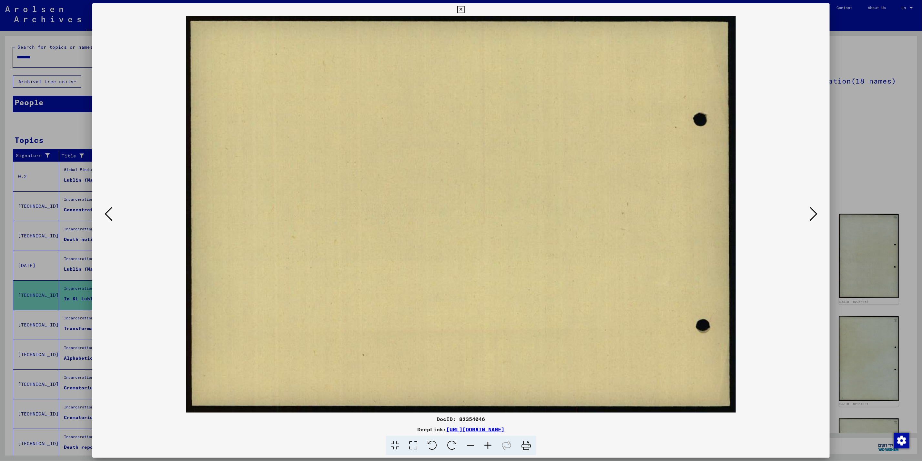
click at [817, 214] on icon at bounding box center [814, 213] width 8 height 15
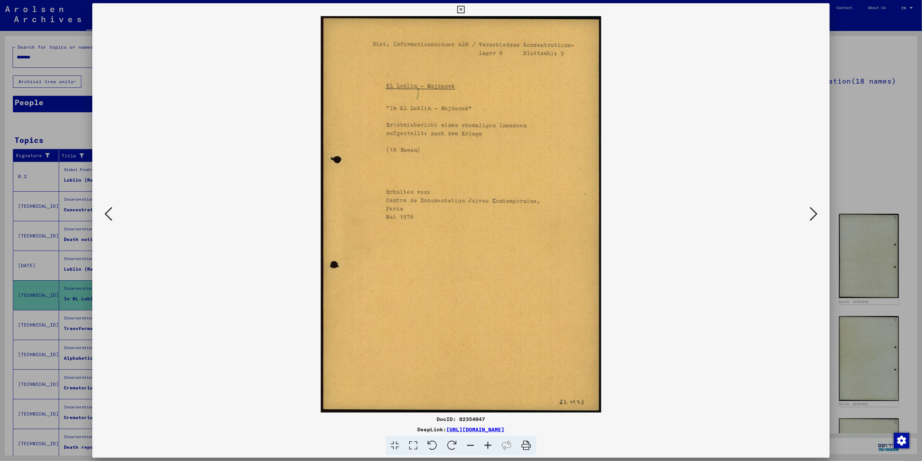
click at [816, 213] on icon at bounding box center [814, 213] width 8 height 15
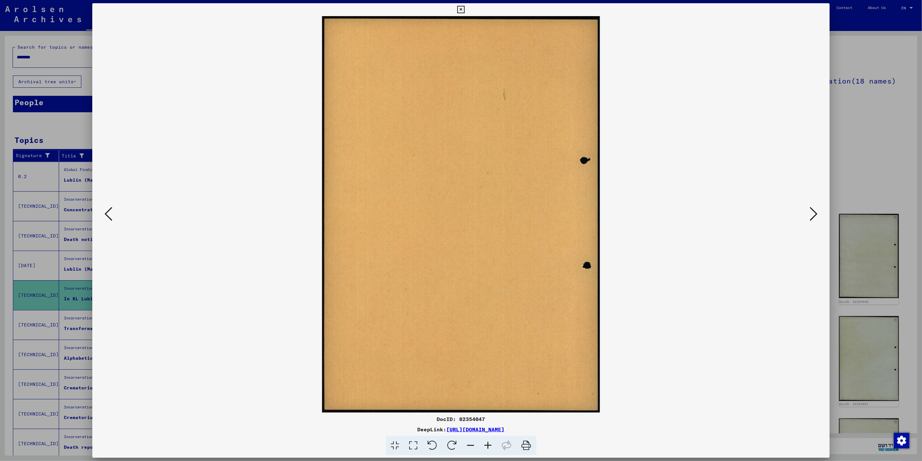
click at [816, 213] on icon at bounding box center [814, 213] width 8 height 15
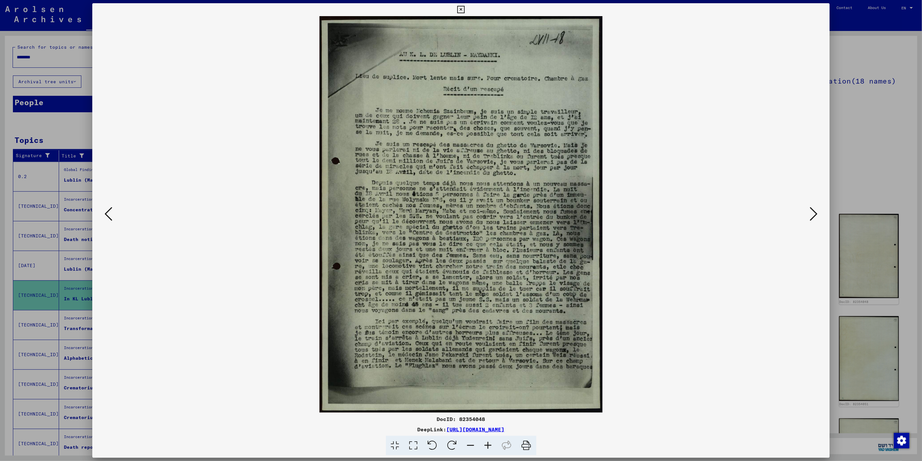
click at [815, 212] on icon at bounding box center [814, 213] width 8 height 15
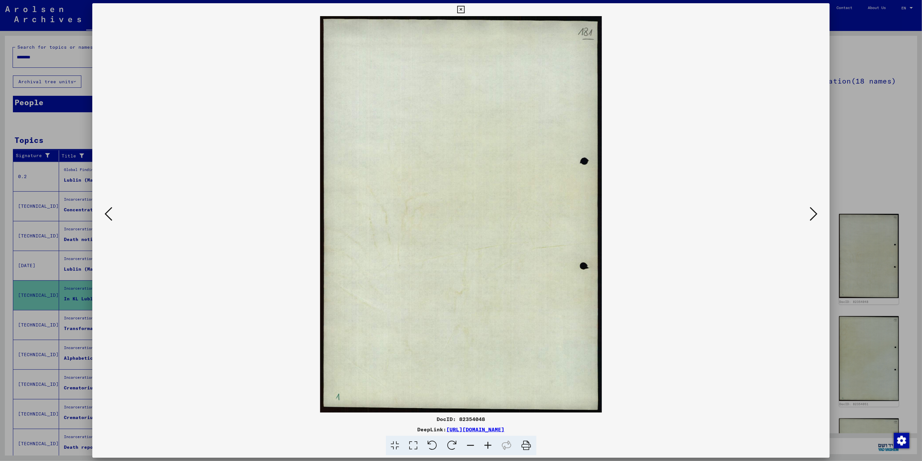
click at [815, 212] on icon at bounding box center [814, 213] width 8 height 15
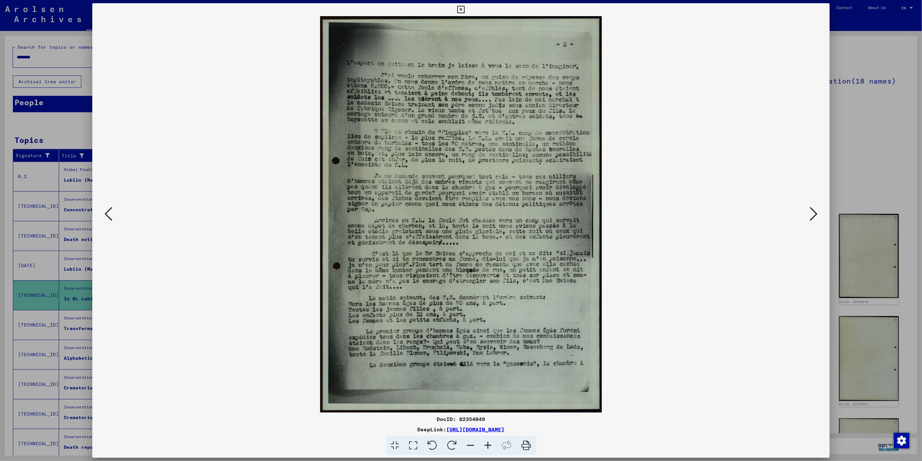
click at [815, 212] on icon at bounding box center [814, 213] width 8 height 15
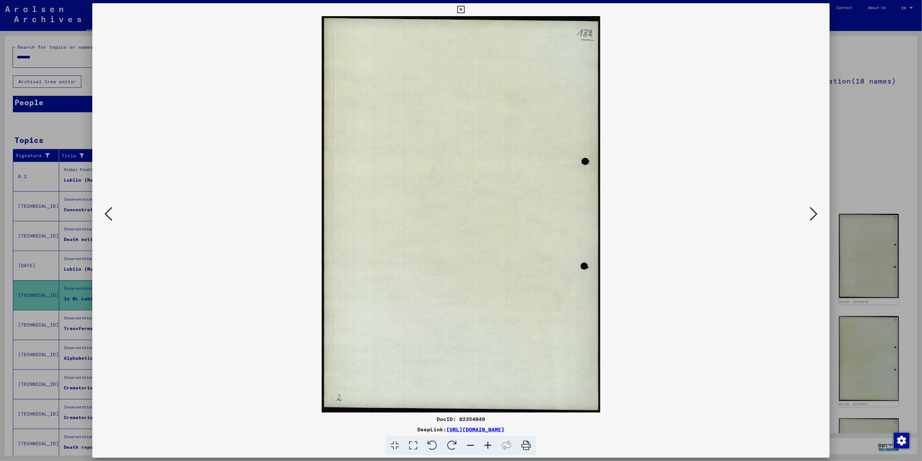
click at [815, 212] on icon at bounding box center [814, 213] width 8 height 15
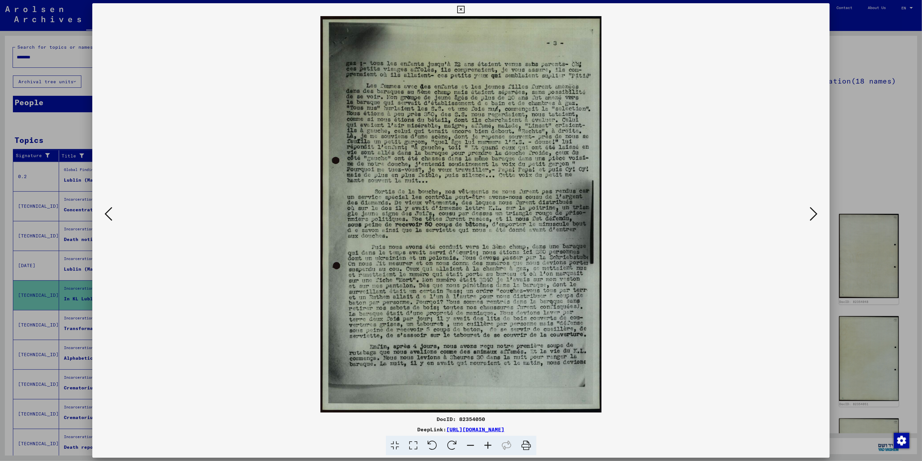
click at [815, 212] on icon at bounding box center [814, 213] width 8 height 15
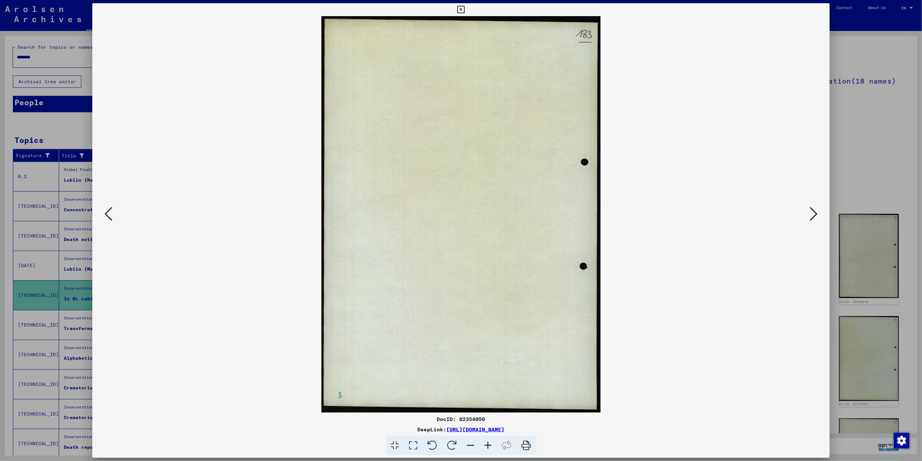
click at [815, 212] on icon at bounding box center [814, 213] width 8 height 15
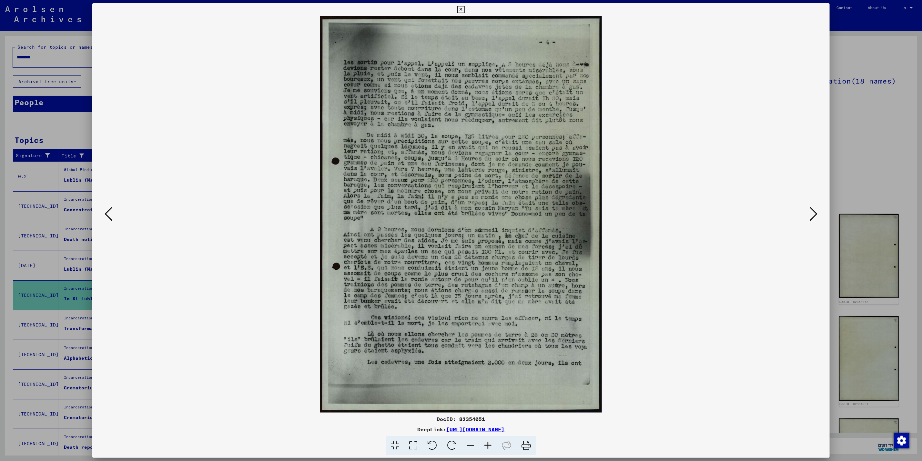
click at [815, 212] on icon at bounding box center [814, 213] width 8 height 15
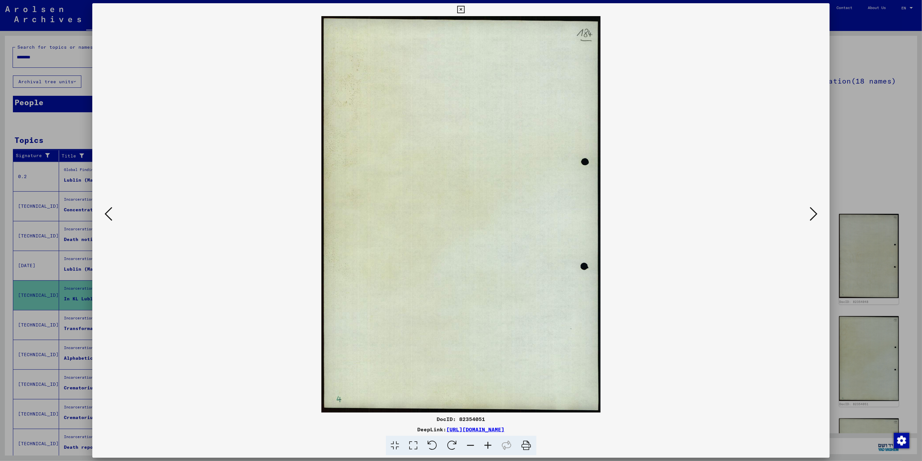
click at [815, 212] on icon at bounding box center [814, 213] width 8 height 15
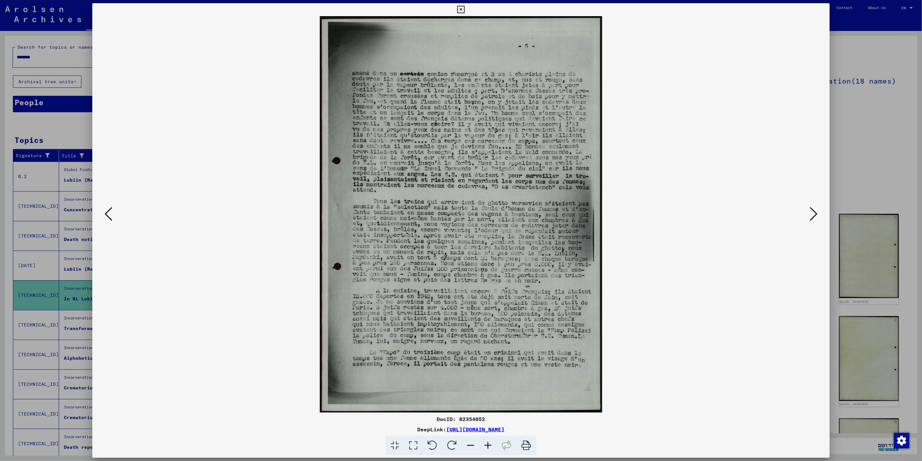
click at [815, 212] on icon at bounding box center [814, 213] width 8 height 15
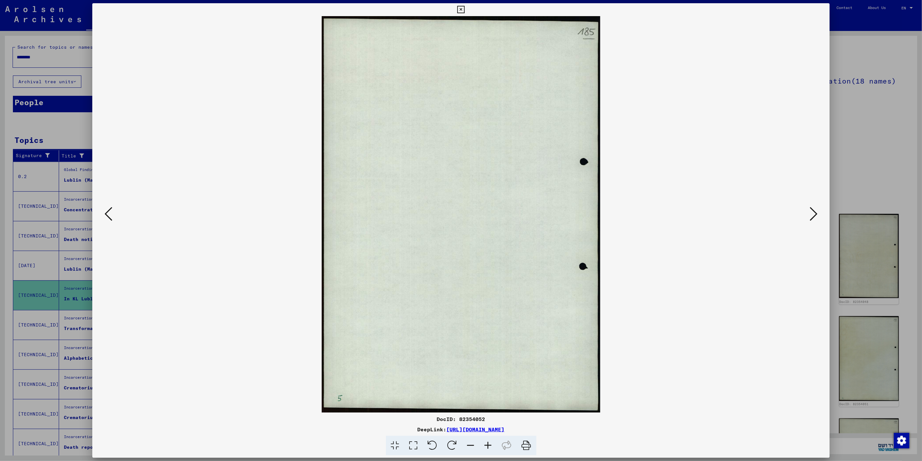
click at [815, 212] on icon at bounding box center [814, 213] width 8 height 15
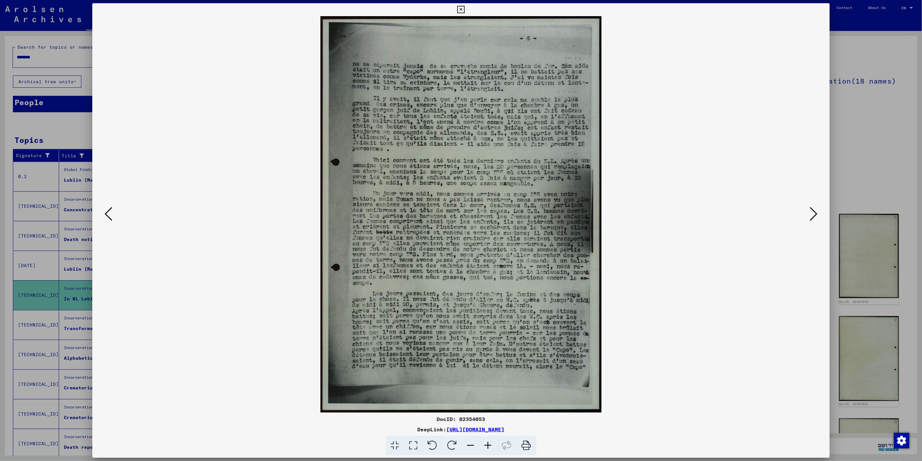
click at [815, 212] on icon at bounding box center [814, 213] width 8 height 15
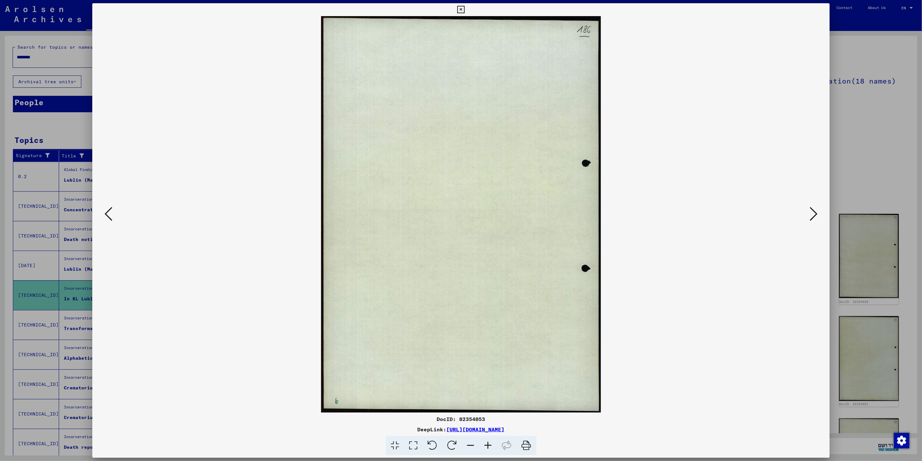
click at [815, 212] on icon at bounding box center [814, 213] width 8 height 15
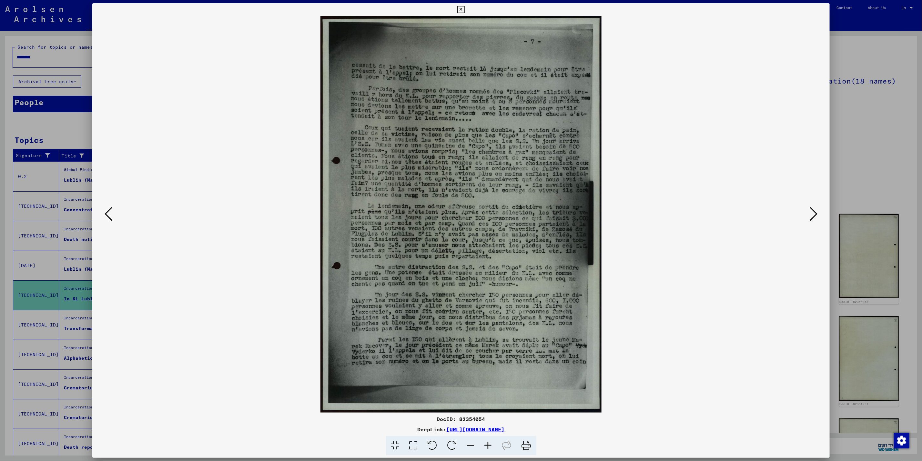
click at [815, 212] on icon at bounding box center [814, 213] width 8 height 15
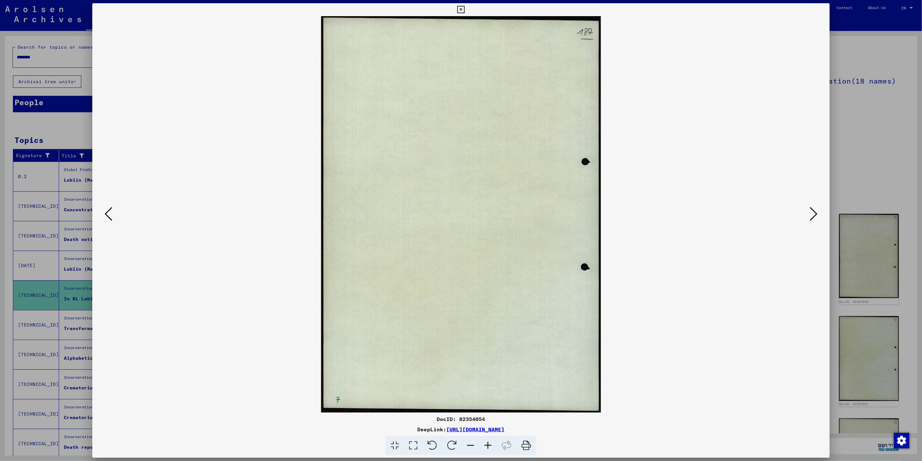
click at [815, 212] on icon at bounding box center [814, 213] width 8 height 15
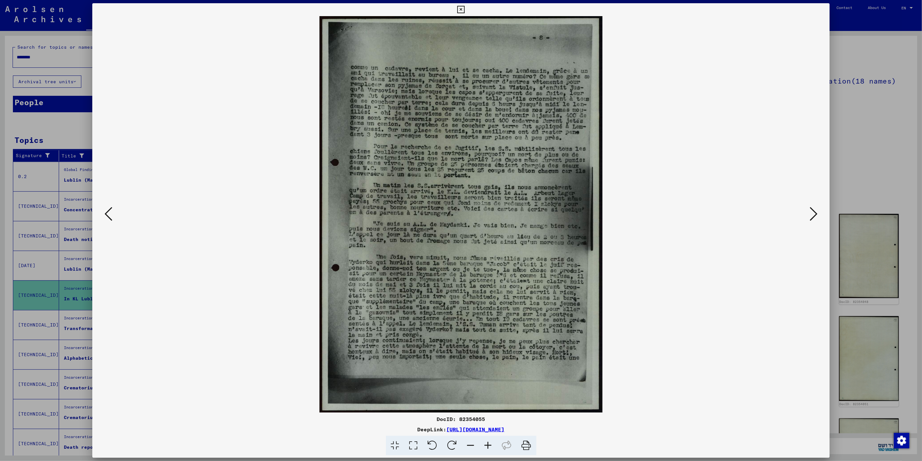
click at [460, 11] on icon at bounding box center [460, 10] width 7 height 8
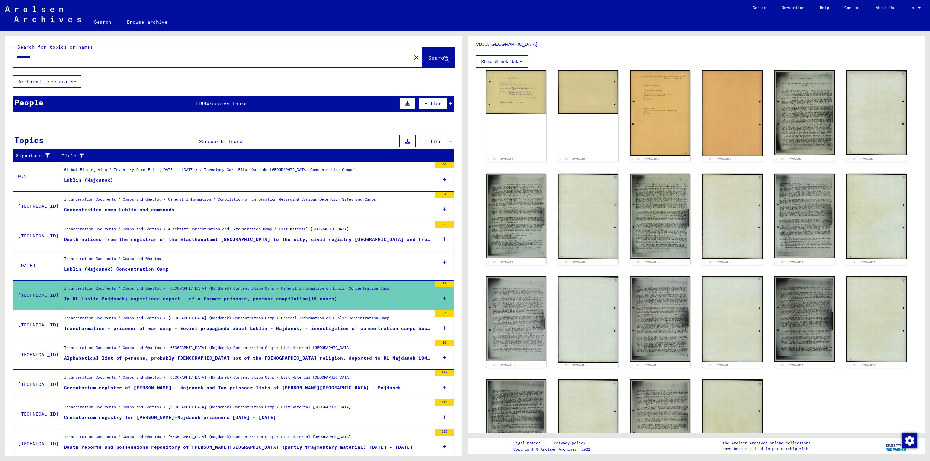
scroll to position [242, 0]
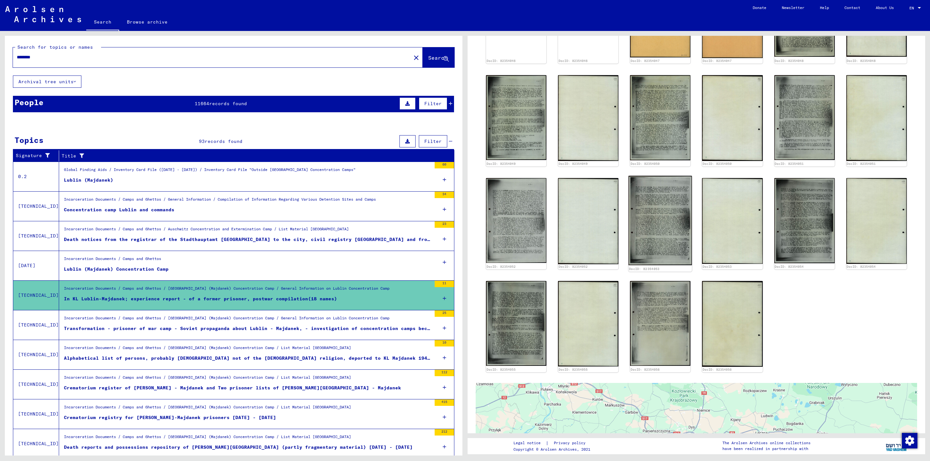
click at [659, 267] on div "DocID: 82354053" at bounding box center [660, 269] width 62 height 5
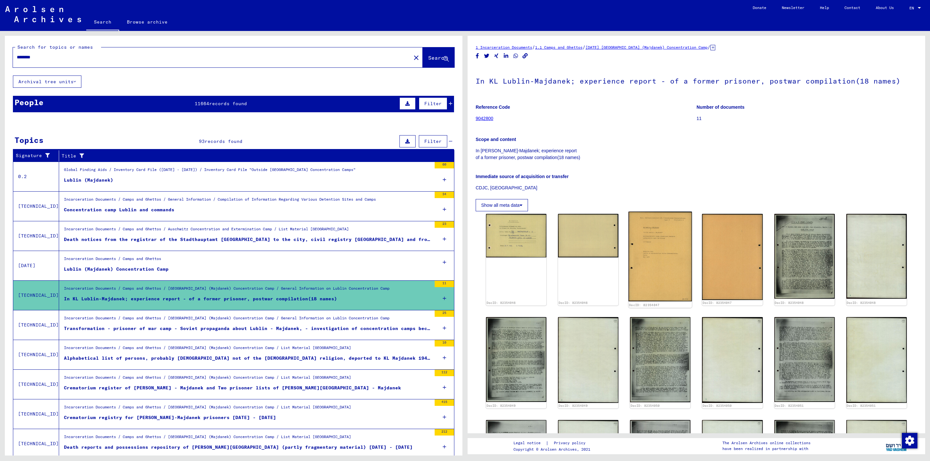
click at [656, 254] on img at bounding box center [661, 257] width 64 height 90
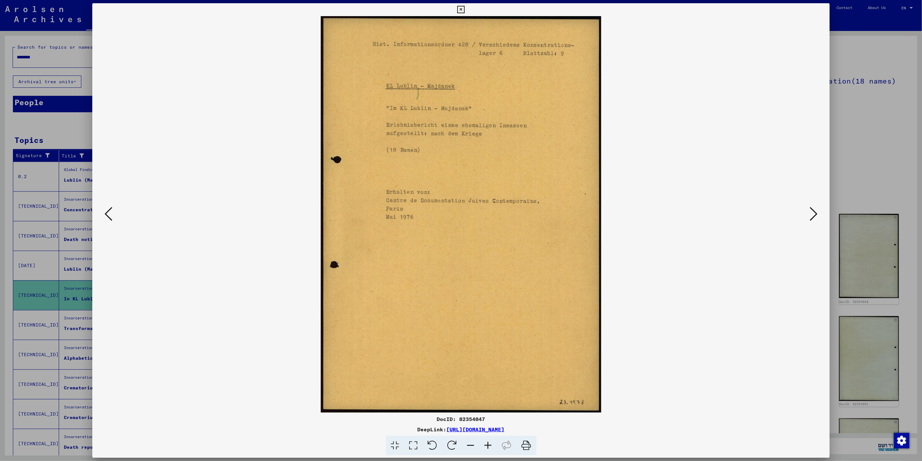
click at [458, 11] on icon at bounding box center [460, 10] width 7 height 8
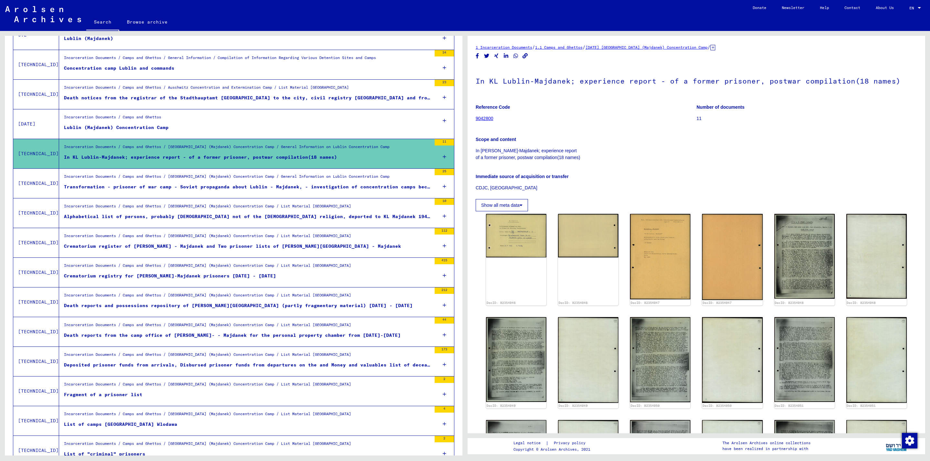
scroll to position [161, 0]
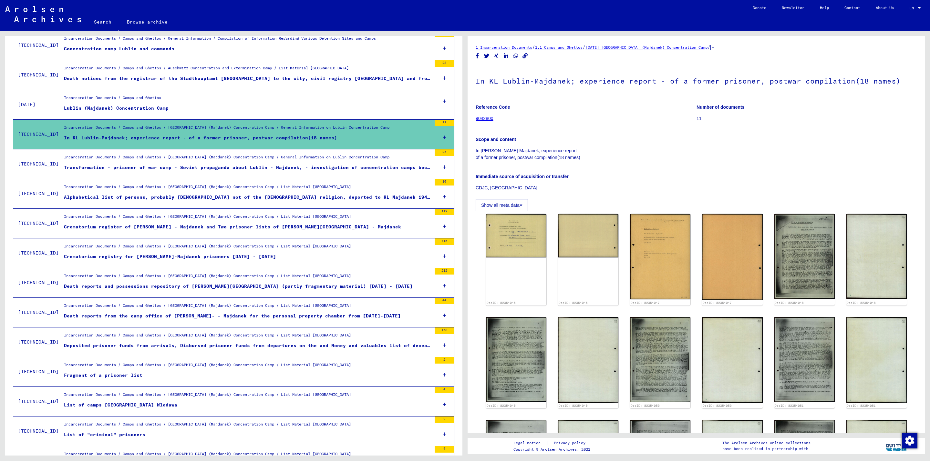
click at [252, 198] on div "Alphabetical list of persons, probably [DEMOGRAPHIC_DATA] not of the [DEMOGRAPH…" at bounding box center [247, 197] width 367 height 7
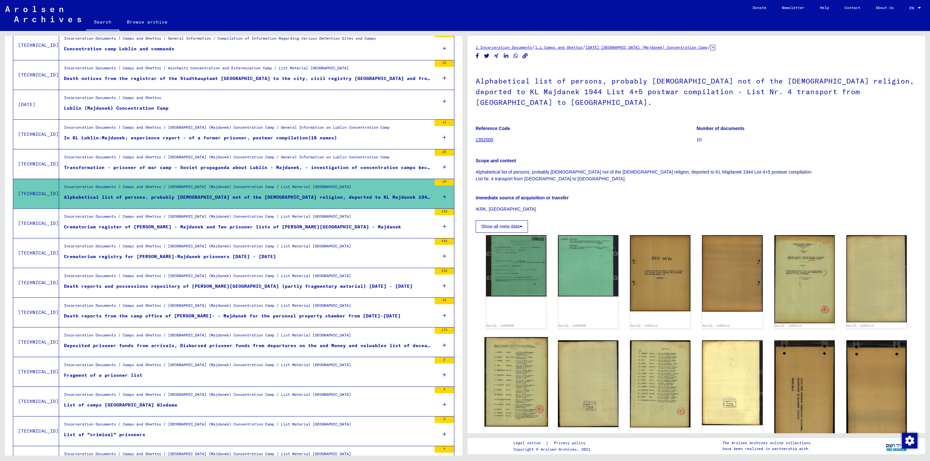
click at [496, 410] on img at bounding box center [516, 381] width 64 height 89
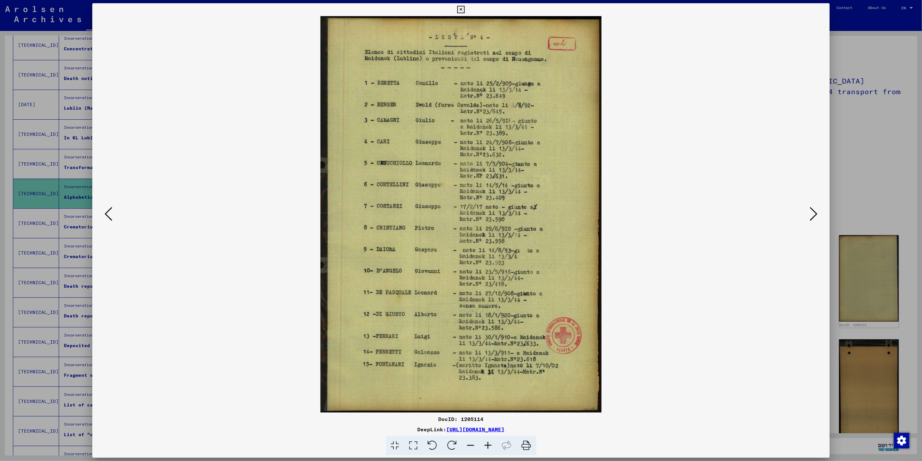
click at [812, 213] on button at bounding box center [814, 214] width 12 height 18
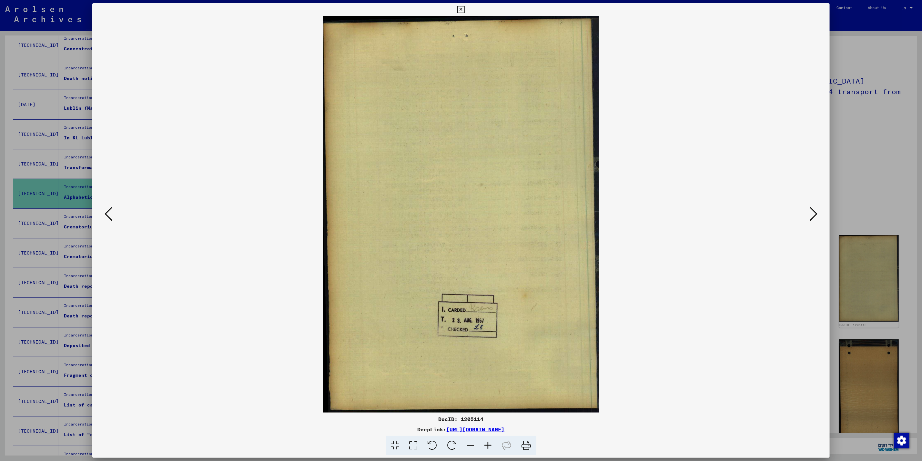
click at [812, 213] on button at bounding box center [814, 214] width 12 height 18
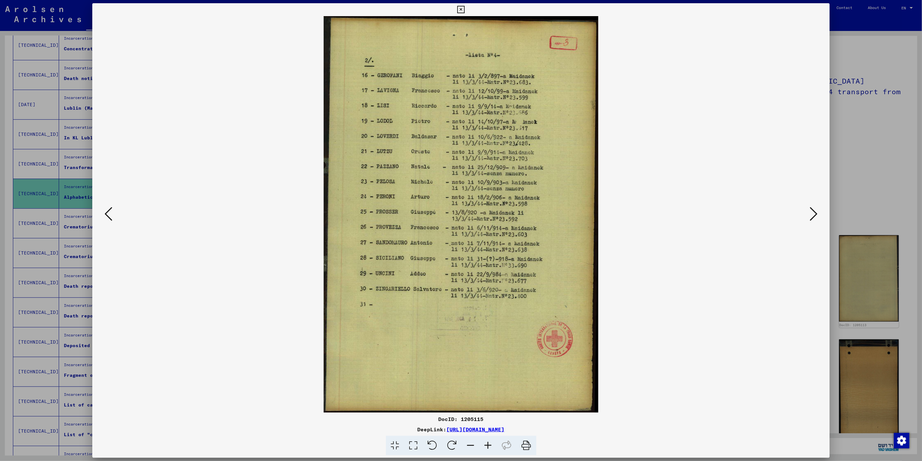
click at [459, 8] on icon at bounding box center [460, 10] width 7 height 8
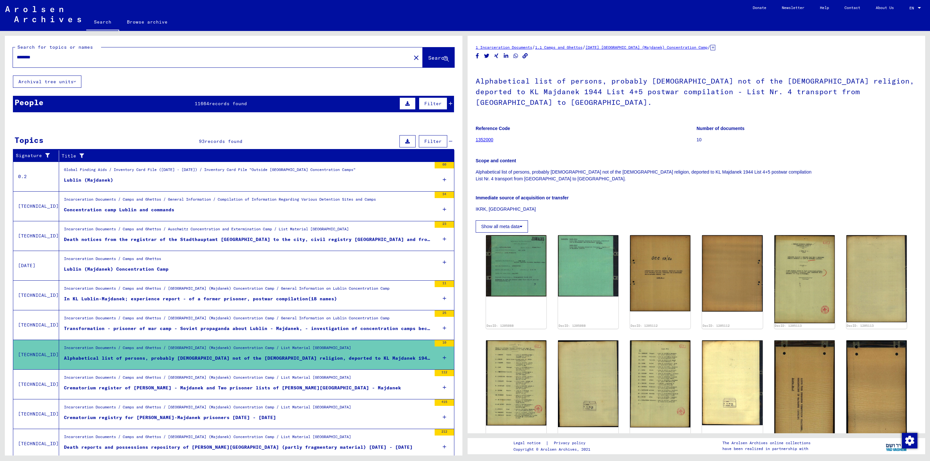
drag, startPoint x: 44, startPoint y: 56, endPoint x: -27, endPoint y: 56, distance: 70.4
click at [0, 56] on html "Search Browse archive Donate Newsletter Help Contact About Us Search Browse arc…" at bounding box center [465, 230] width 930 height 461
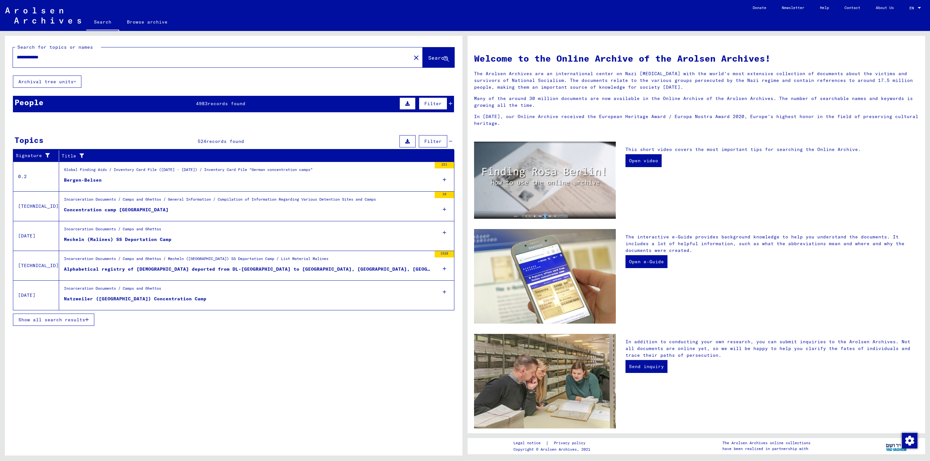
click at [52, 59] on input "**********" at bounding box center [210, 57] width 386 height 7
click at [213, 101] on span "records found" at bounding box center [227, 104] width 38 height 6
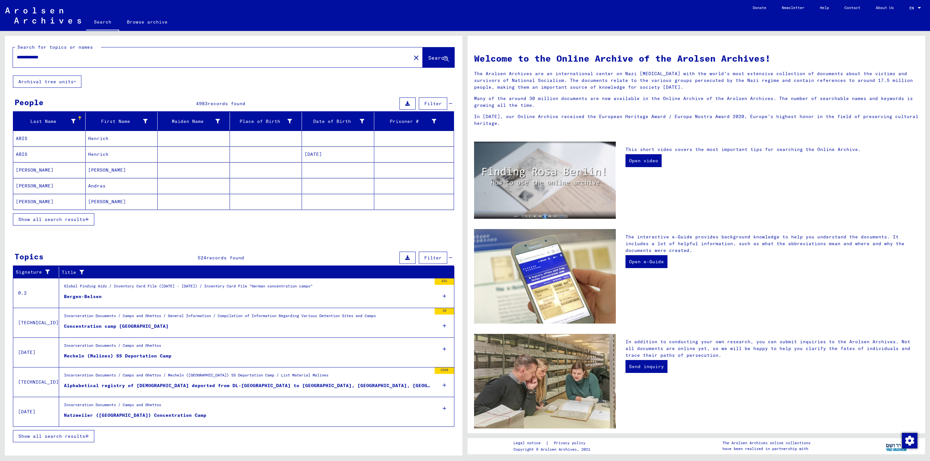
click at [18, 55] on input "**********" at bounding box center [210, 57] width 386 height 7
type input "**********"
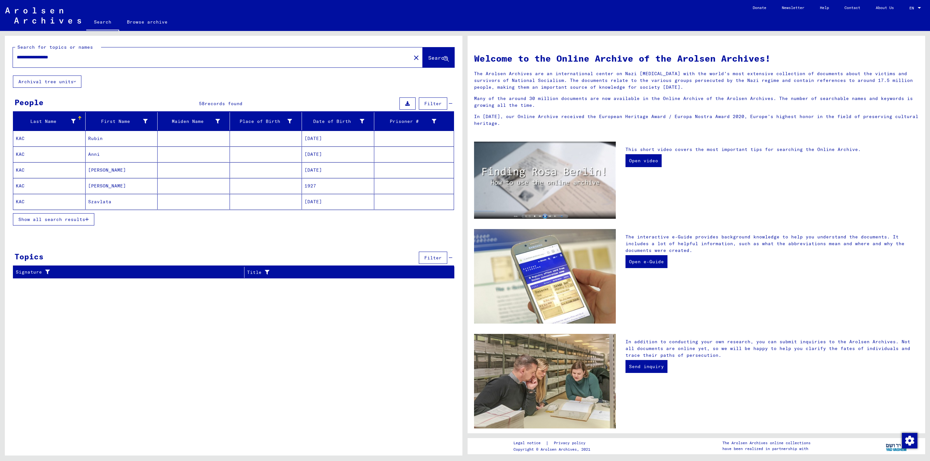
click at [51, 221] on span "Show all search results" at bounding box center [51, 220] width 67 height 6
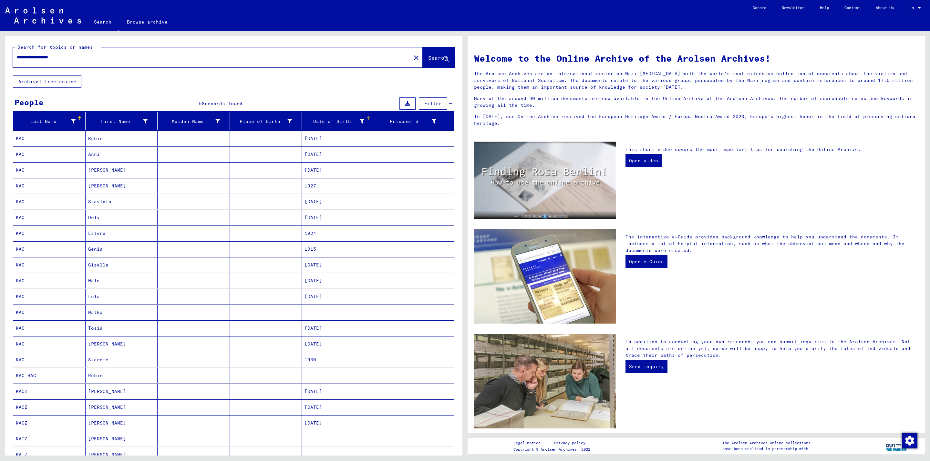
click at [366, 117] on div at bounding box center [368, 116] width 4 height 1
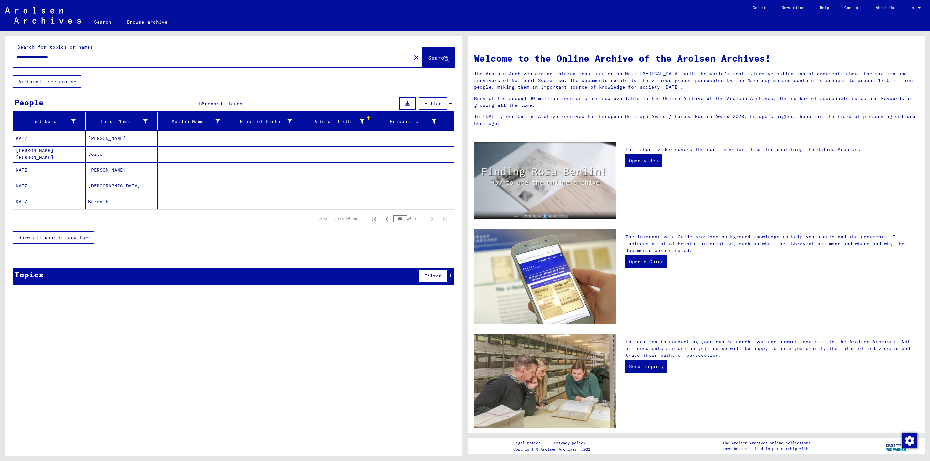
click at [64, 241] on span "Show all search results" at bounding box center [51, 238] width 67 height 6
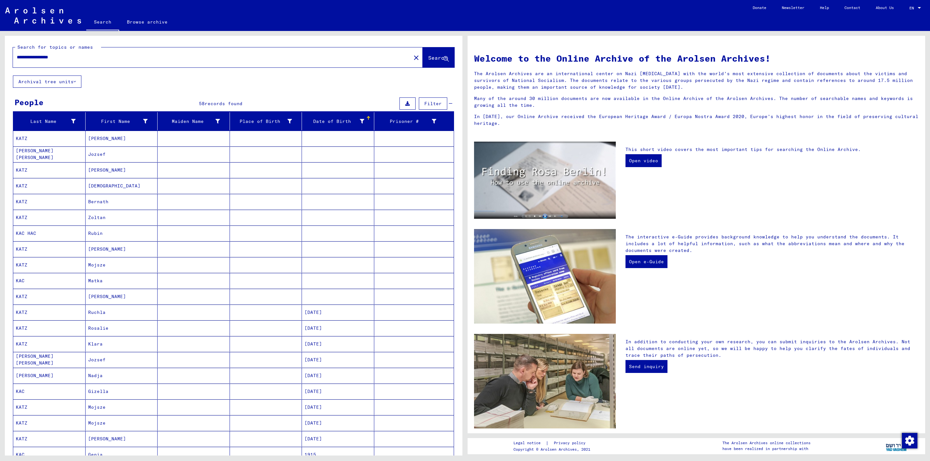
click at [111, 139] on mat-cell "[PERSON_NAME]" at bounding box center [122, 138] width 72 height 15
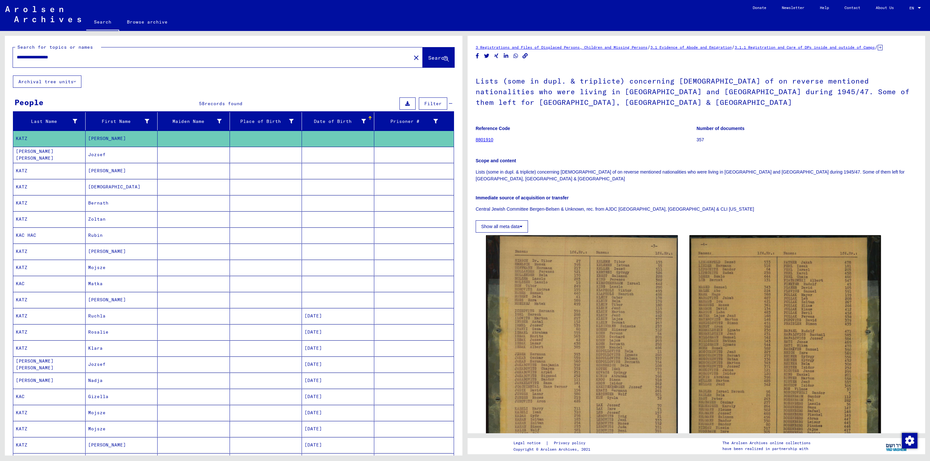
drag, startPoint x: 549, startPoint y: 99, endPoint x: 803, endPoint y: 97, distance: 254.1
click at [803, 97] on h1 "Lists (some in dupl. & triplicte) concerning [DEMOGRAPHIC_DATA] of on reverse m…" at bounding box center [696, 91] width 441 height 50
click at [691, 96] on h1 "Lists (some in dupl. & triplicte) concerning [DEMOGRAPHIC_DATA] of on reverse m…" at bounding box center [696, 91] width 441 height 50
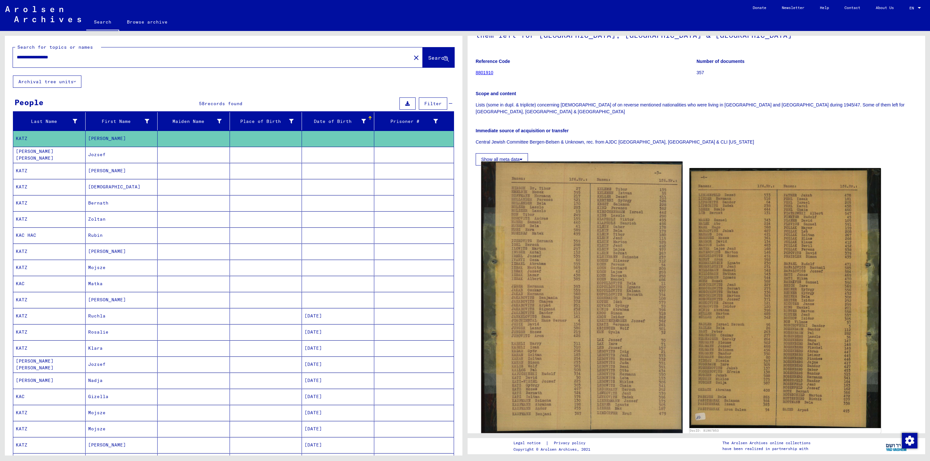
scroll to position [81, 0]
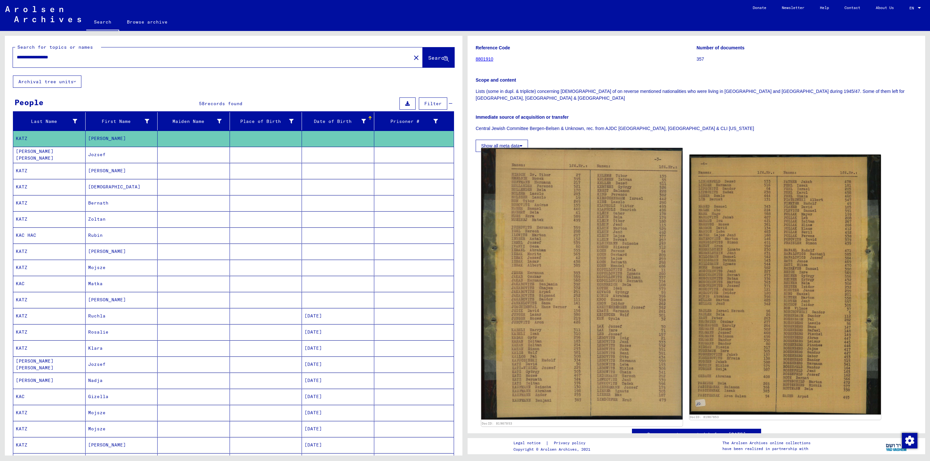
click at [575, 273] on img at bounding box center [581, 284] width 201 height 272
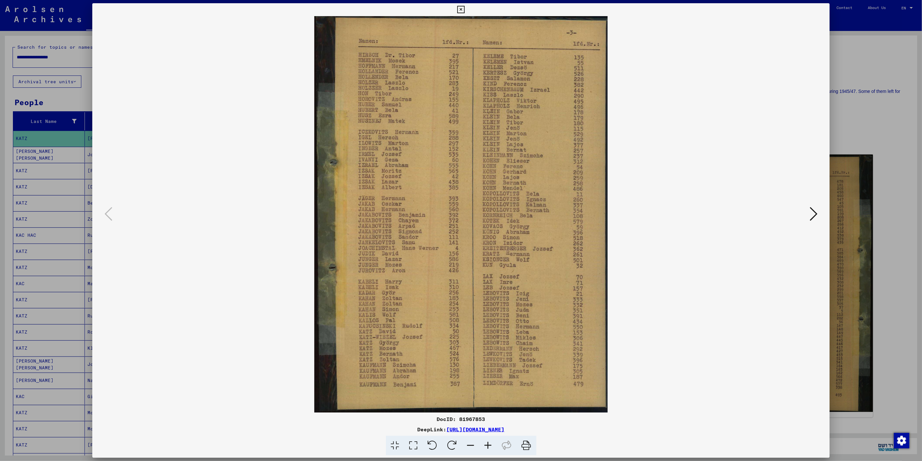
drag, startPoint x: 518, startPoint y: 265, endPoint x: 500, endPoint y: 228, distance: 41.1
click at [500, 228] on img at bounding box center [461, 214] width 694 height 397
click at [460, 8] on icon at bounding box center [460, 10] width 7 height 8
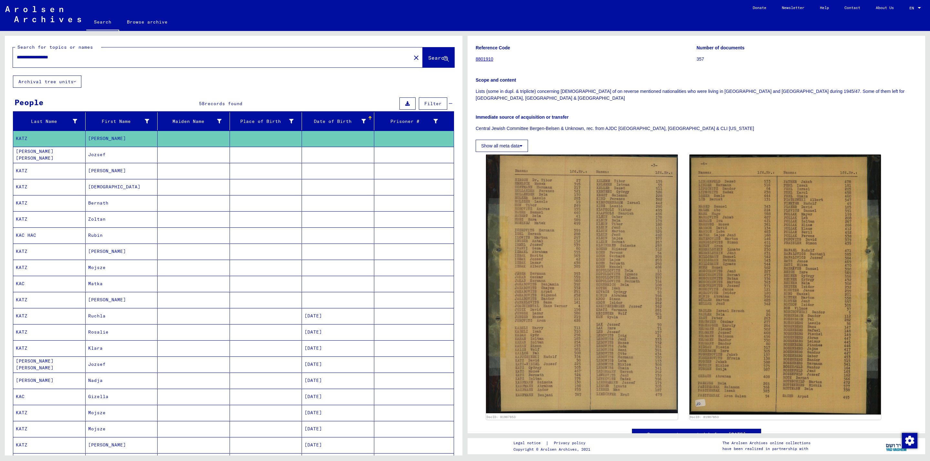
click at [114, 169] on mat-cell "[PERSON_NAME]" at bounding box center [122, 171] width 72 height 16
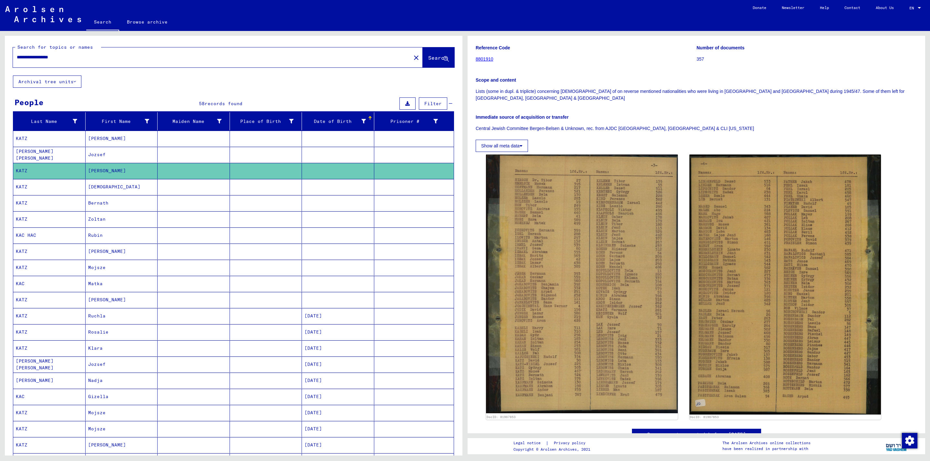
click at [177, 169] on mat-cell at bounding box center [194, 171] width 72 height 16
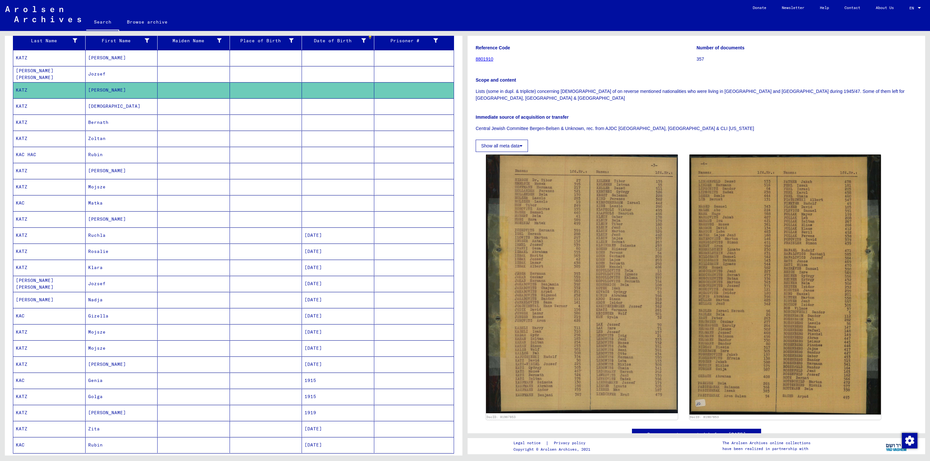
scroll to position [161, 0]
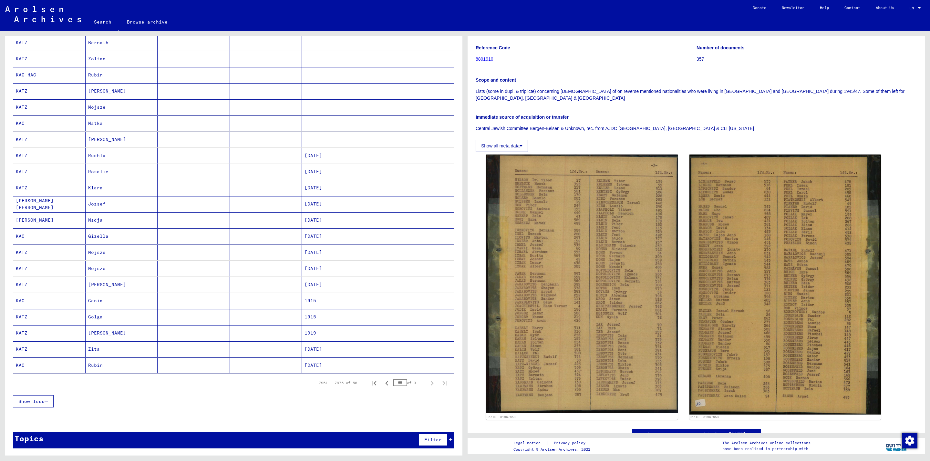
click at [109, 225] on mat-cell "Nadja" at bounding box center [122, 220] width 72 height 16
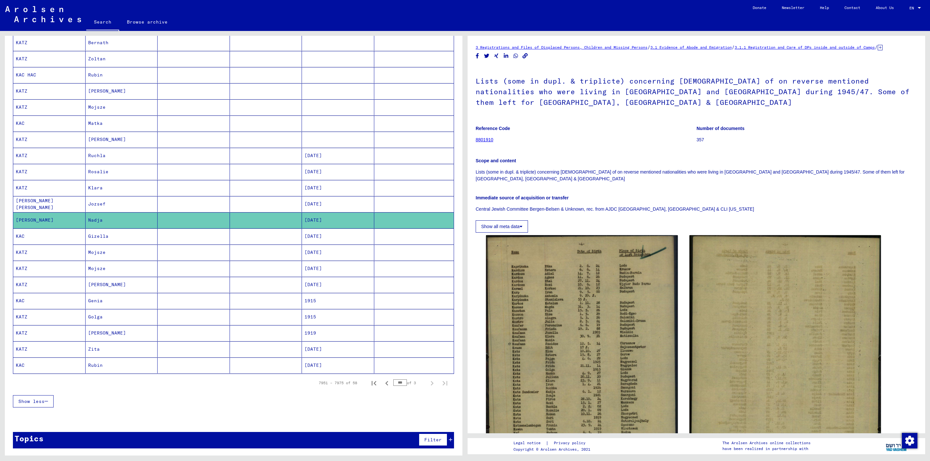
click at [122, 210] on mat-cell "Jozsef" at bounding box center [122, 204] width 72 height 16
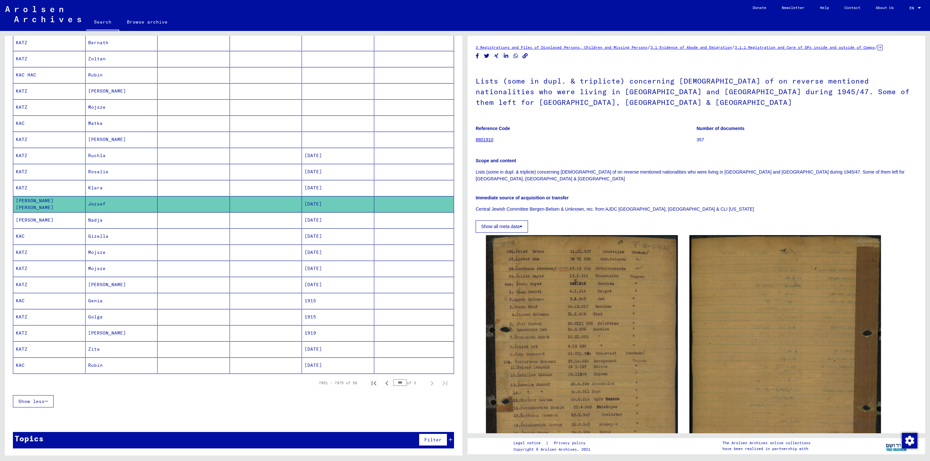
click at [116, 191] on mat-cell "Klara" at bounding box center [122, 188] width 72 height 16
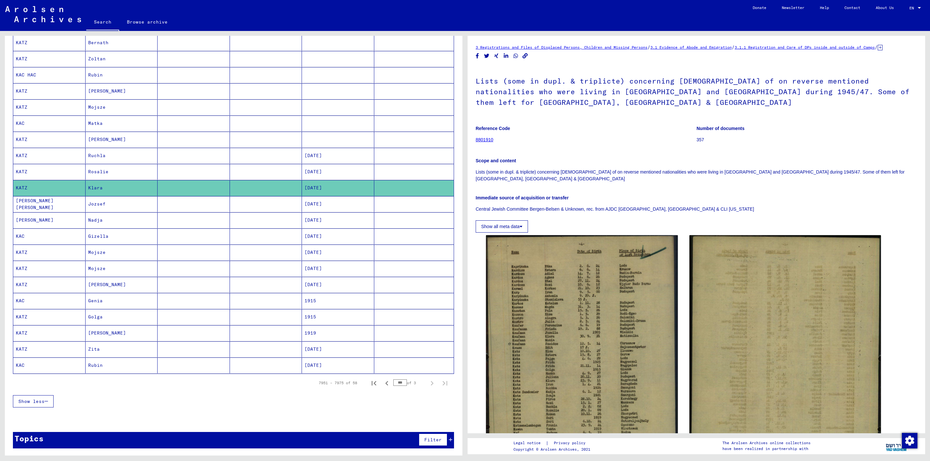
click at [118, 178] on mat-cell "Rosalie" at bounding box center [122, 172] width 72 height 16
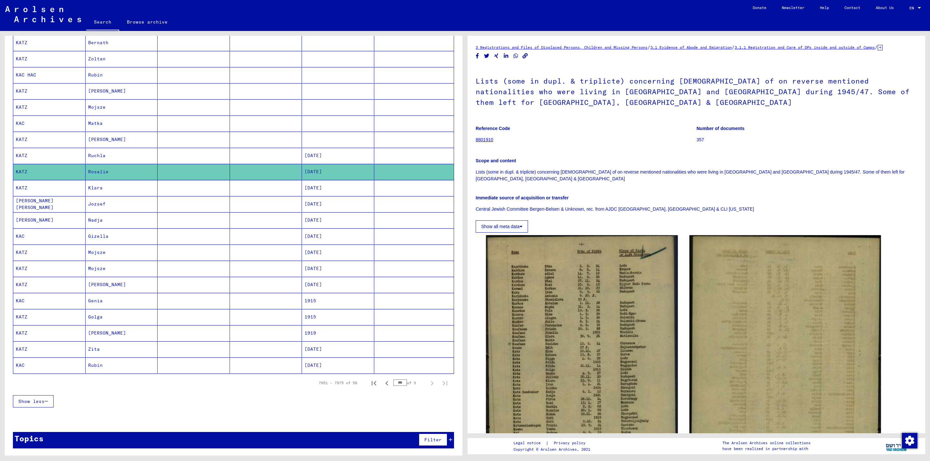
click at [118, 257] on mat-cell "Mojsze" at bounding box center [122, 253] width 72 height 16
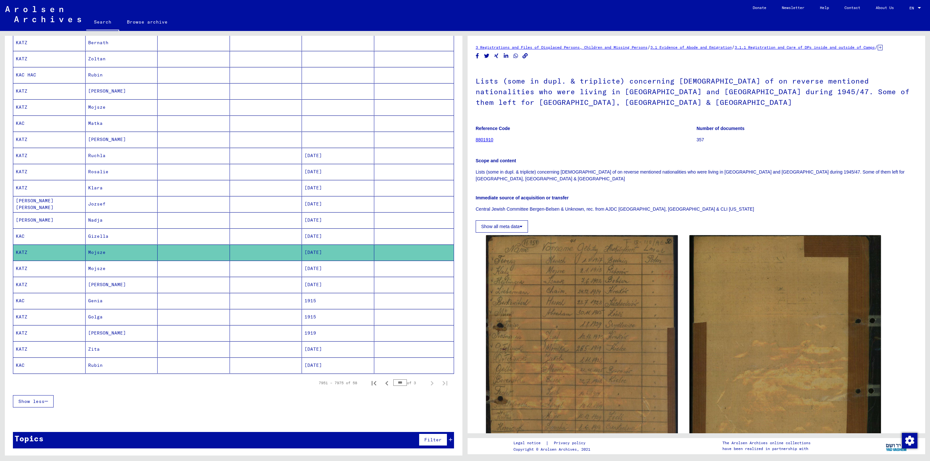
click at [114, 277] on mat-cell "Mojsze" at bounding box center [122, 269] width 72 height 16
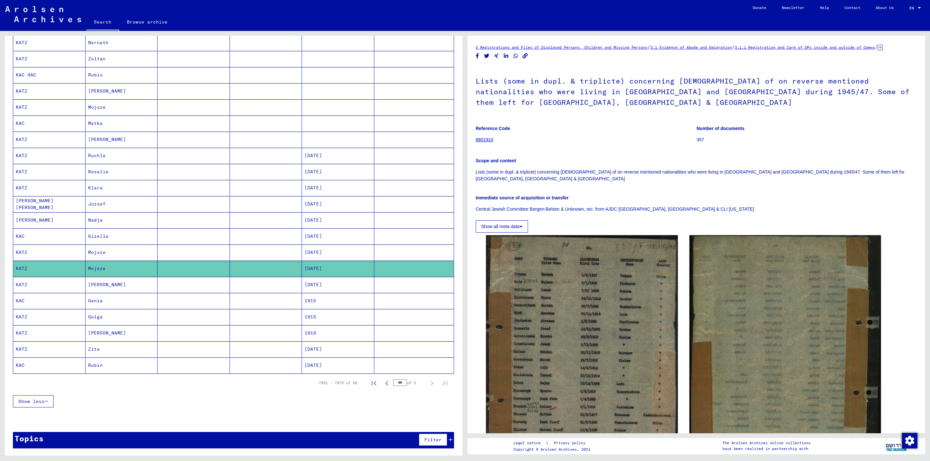
click at [109, 308] on mat-cell "Genia" at bounding box center [122, 301] width 72 height 16
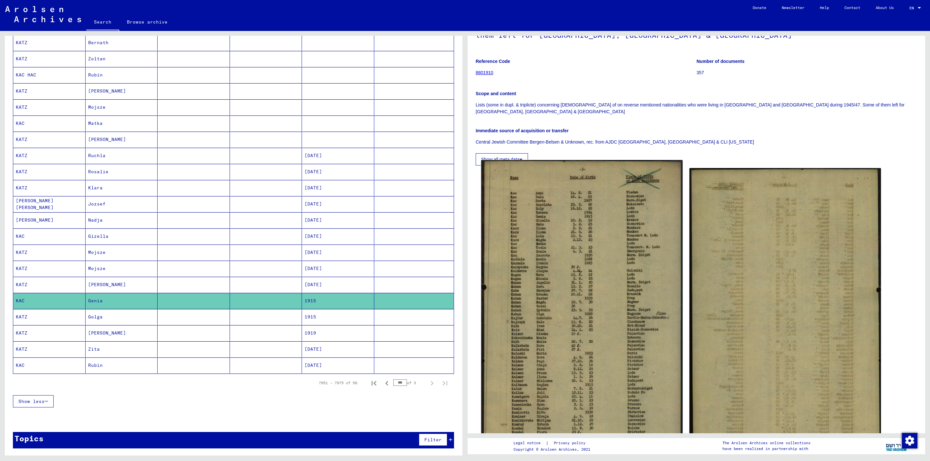
scroll to position [81, 0]
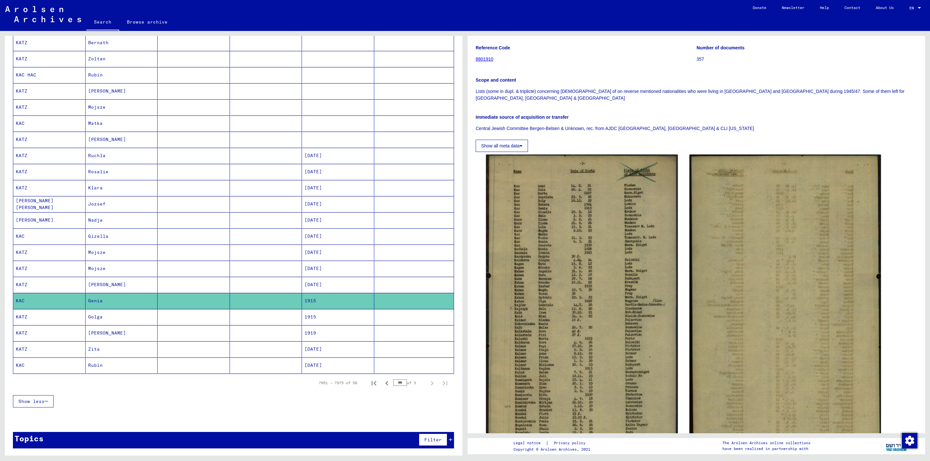
click at [122, 373] on mat-cell "Rubin" at bounding box center [122, 366] width 72 height 16
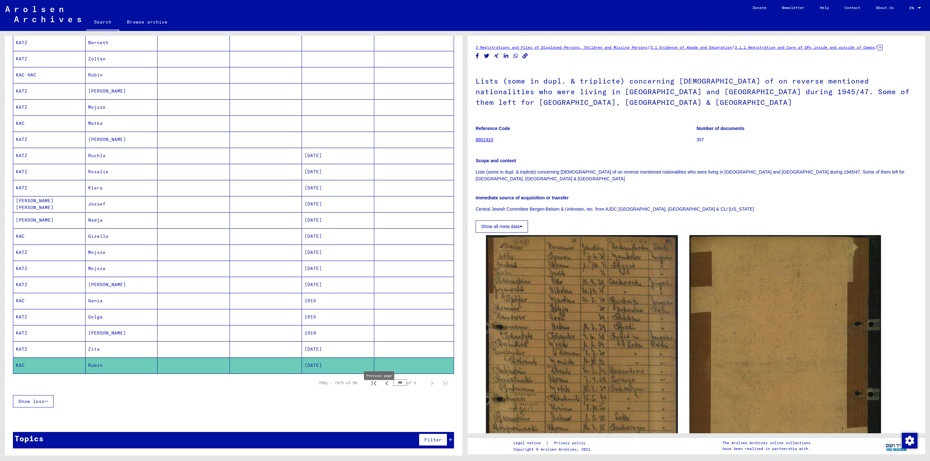
click at [382, 388] on icon "Previous page" at bounding box center [386, 383] width 9 height 9
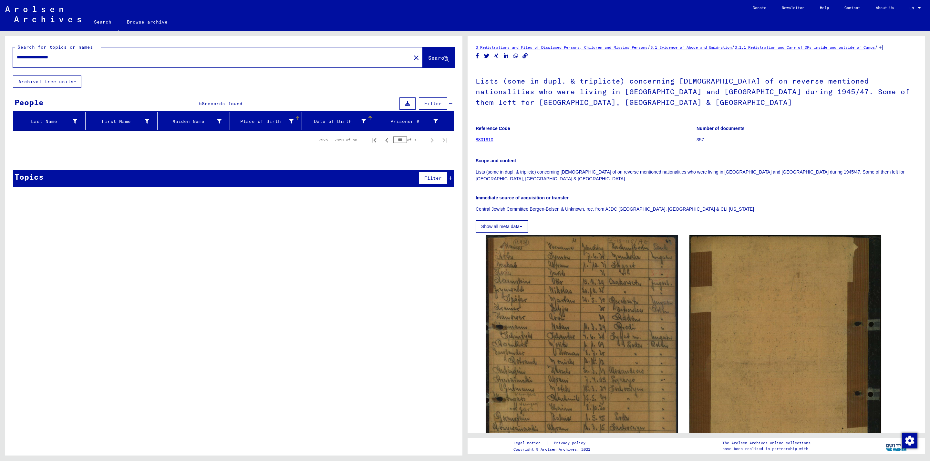
click at [277, 124] on div "Place of Birth" at bounding box center [262, 121] width 61 height 7
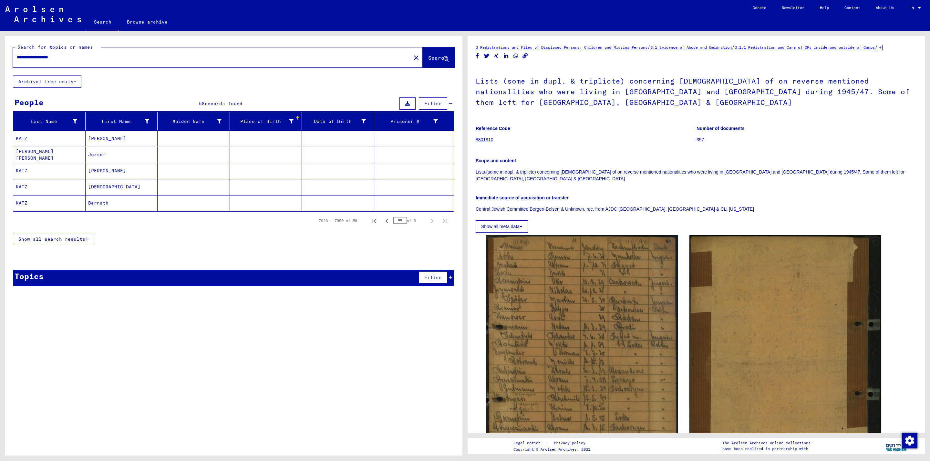
click at [403, 223] on input "***" at bounding box center [400, 220] width 14 height 6
type input "*"
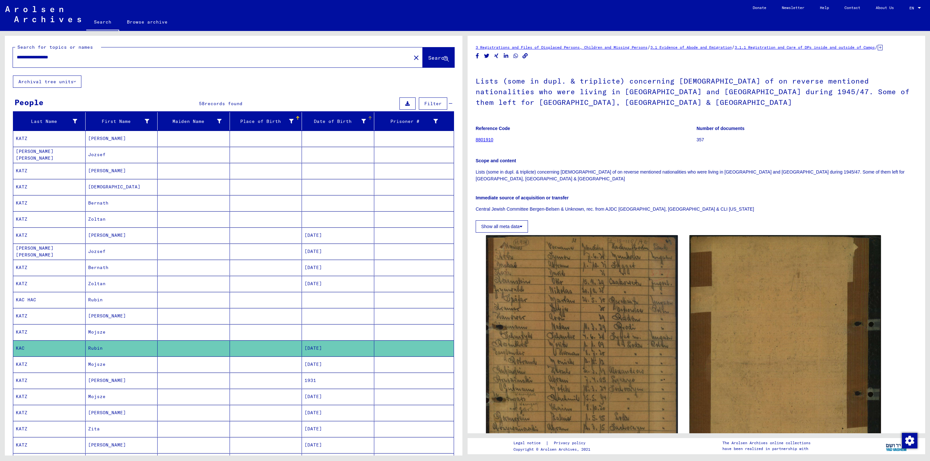
click at [363, 116] on mat-header-cell "Date of Birth" at bounding box center [338, 121] width 72 height 18
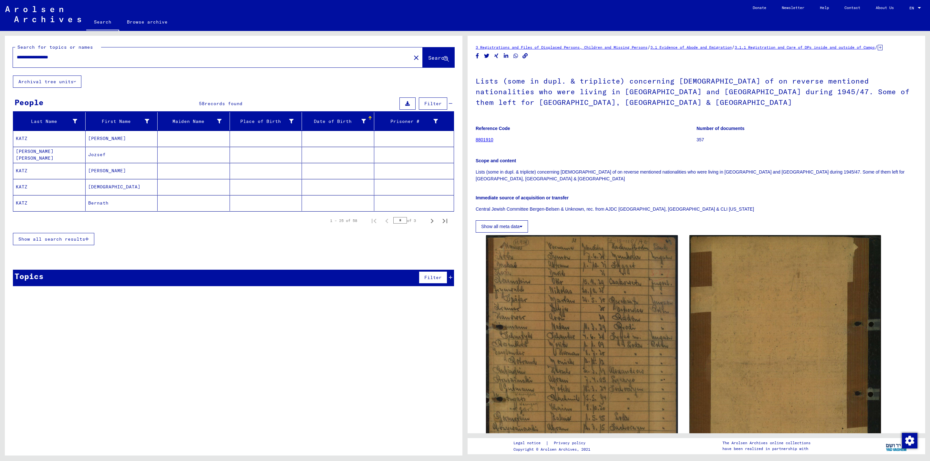
click at [65, 242] on span "Show all search results" at bounding box center [51, 239] width 67 height 6
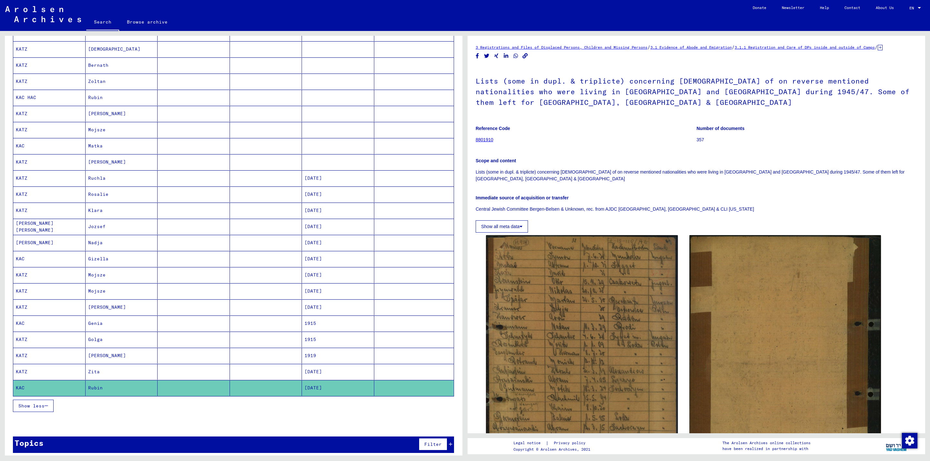
scroll to position [152, 0]
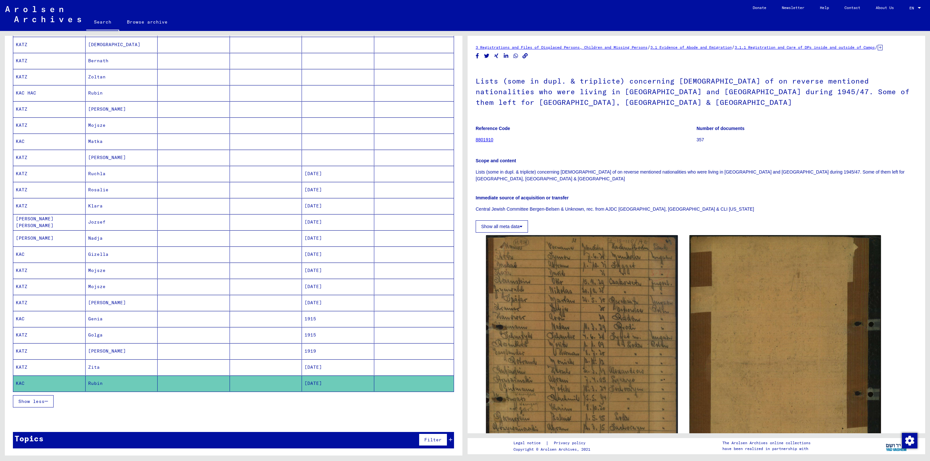
click at [255, 380] on mat-cell at bounding box center [266, 384] width 72 height 16
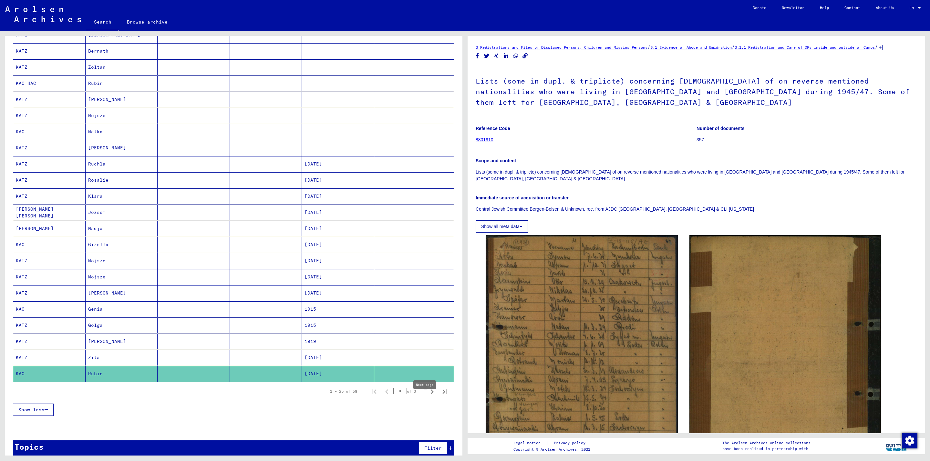
click at [427, 396] on icon "Next page" at bounding box center [431, 391] width 9 height 9
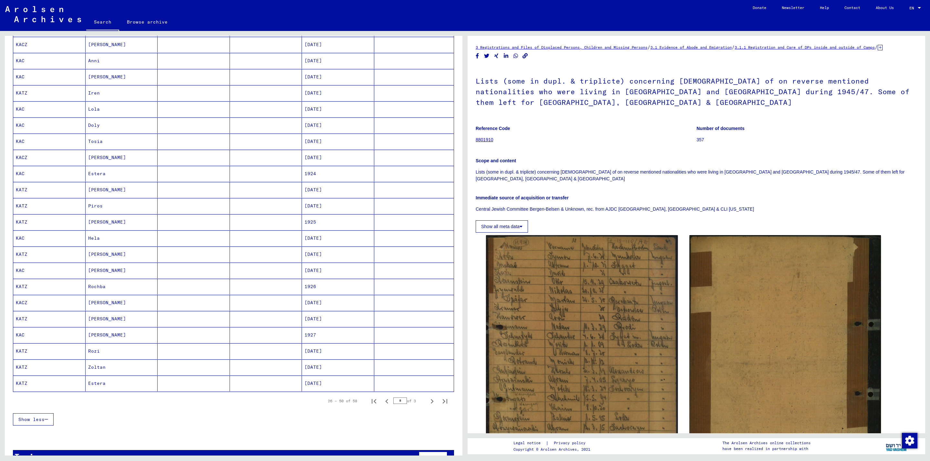
scroll to position [161, 0]
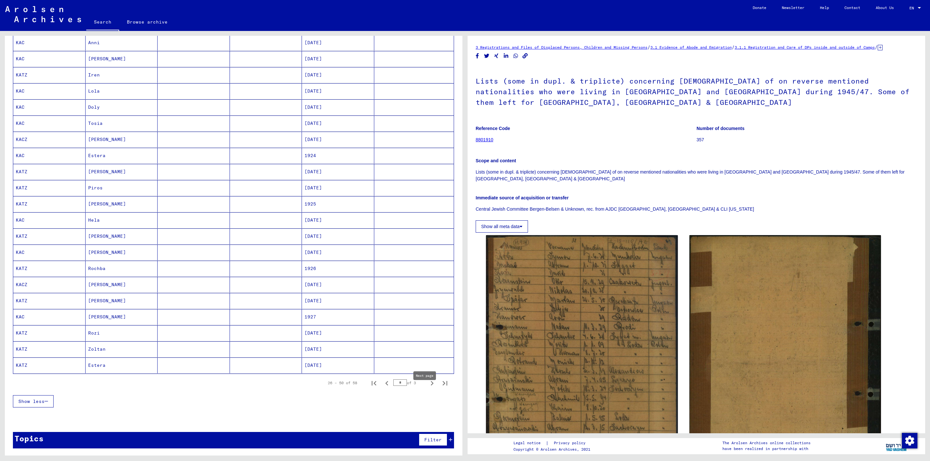
click at [427, 388] on icon "Next page" at bounding box center [431, 383] width 9 height 9
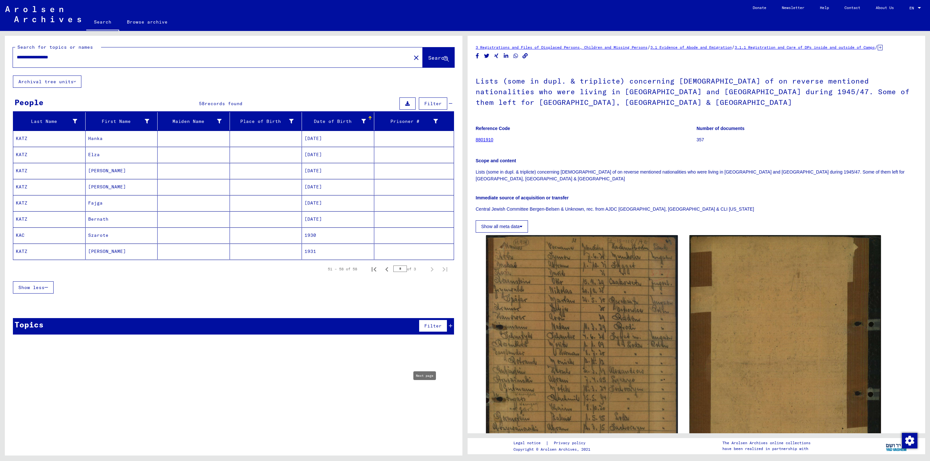
scroll to position [0, 0]
click at [125, 136] on mat-cell "Hanka" at bounding box center [122, 139] width 72 height 16
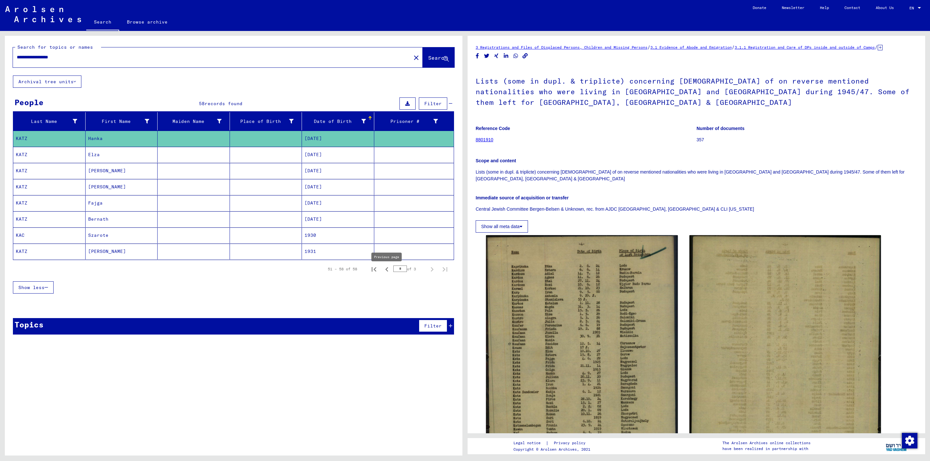
click at [386, 271] on icon "Previous page" at bounding box center [386, 269] width 9 height 9
type input "*"
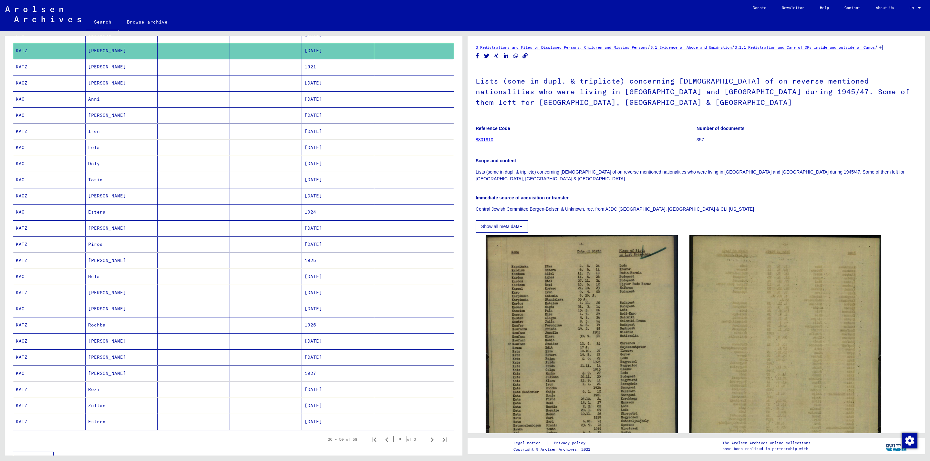
scroll to position [81, 0]
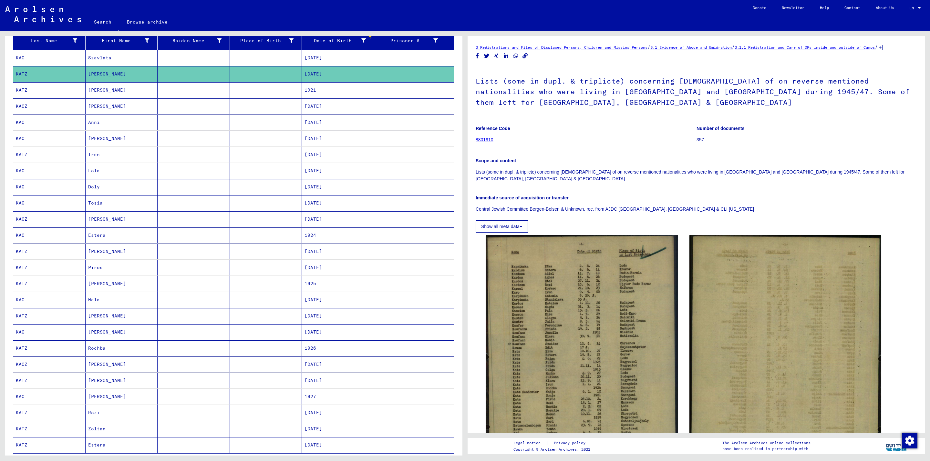
click at [112, 169] on mat-cell "Lola" at bounding box center [122, 171] width 72 height 16
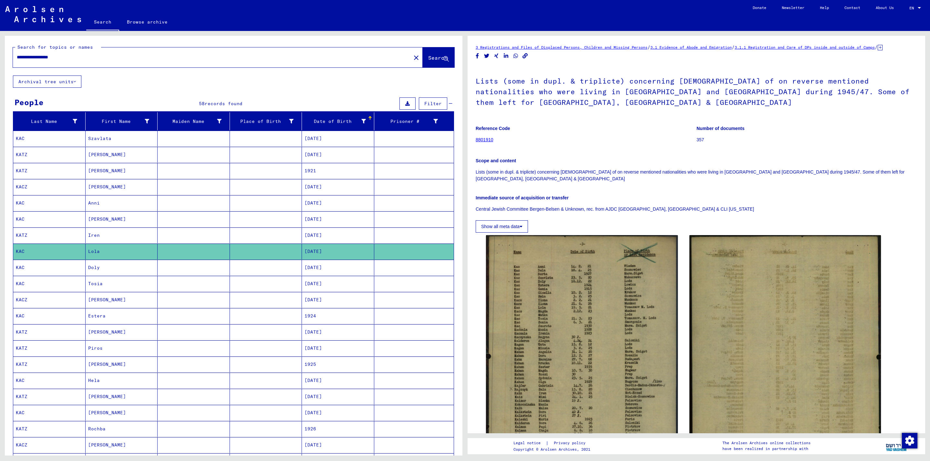
drag, startPoint x: 26, startPoint y: 57, endPoint x: 151, endPoint y: 64, distance: 124.8
click at [151, 64] on div "**********" at bounding box center [210, 57] width 394 height 15
type input "**********"
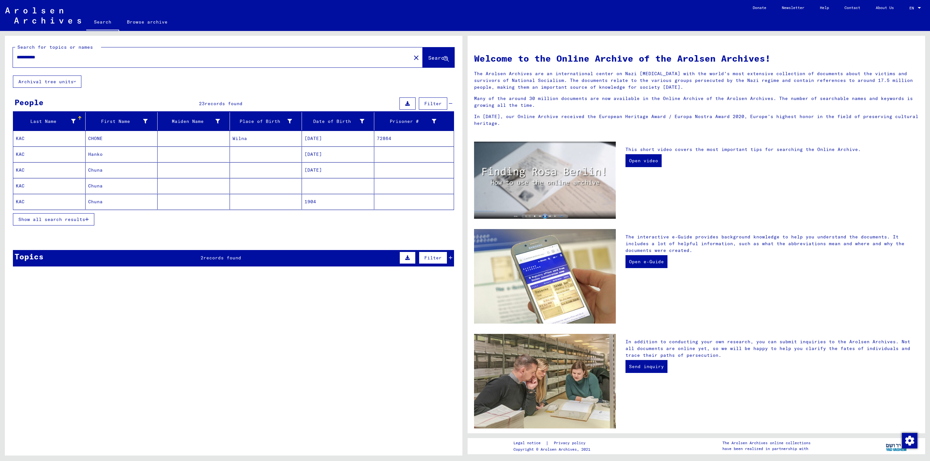
click at [55, 221] on span "Show all search results" at bounding box center [51, 220] width 67 height 6
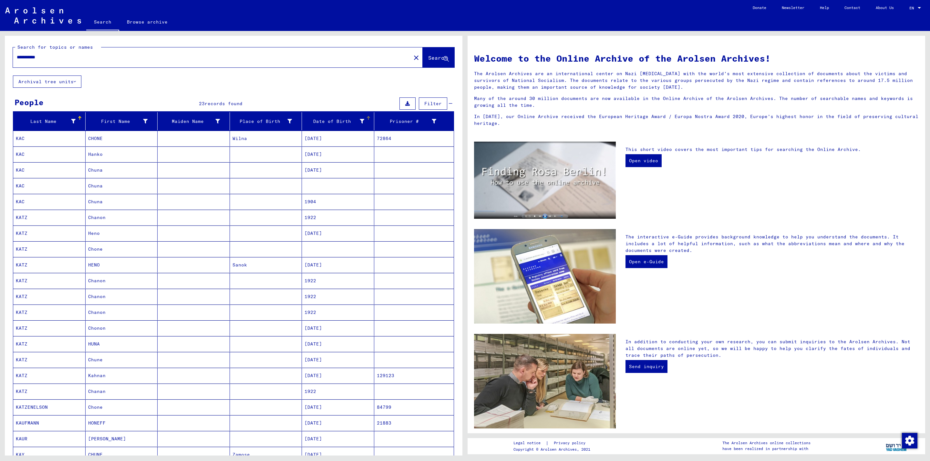
click at [360, 116] on mat-header-cell "Date of Birth" at bounding box center [338, 121] width 72 height 18
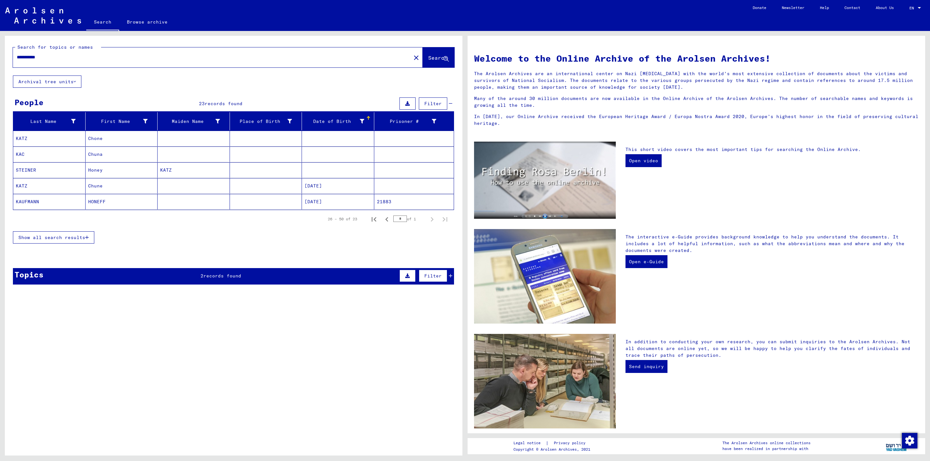
click at [199, 135] on mat-cell at bounding box center [194, 138] width 72 height 15
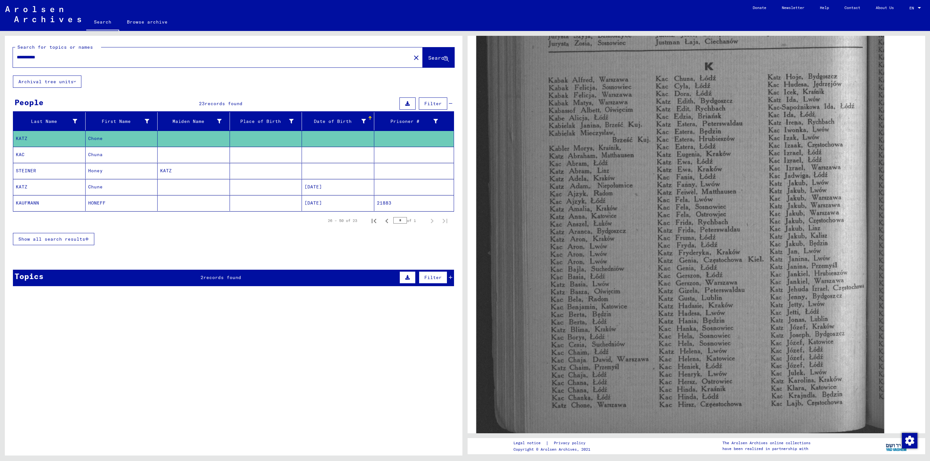
scroll to position [323, 0]
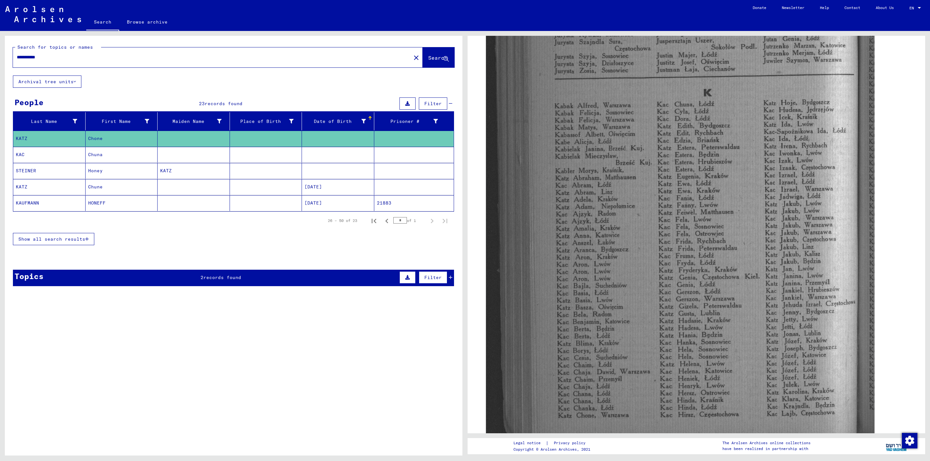
click at [68, 241] on span "Show all search results" at bounding box center [51, 239] width 67 height 6
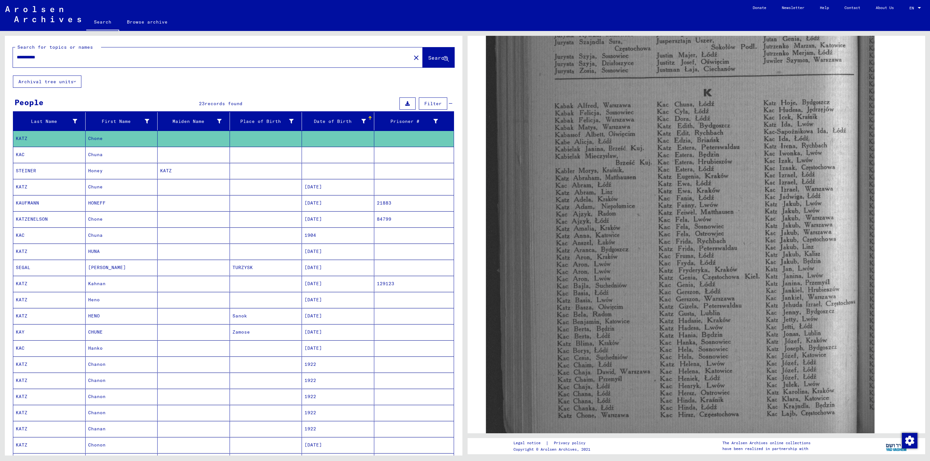
click at [119, 273] on mat-cell "[PERSON_NAME]" at bounding box center [122, 268] width 72 height 16
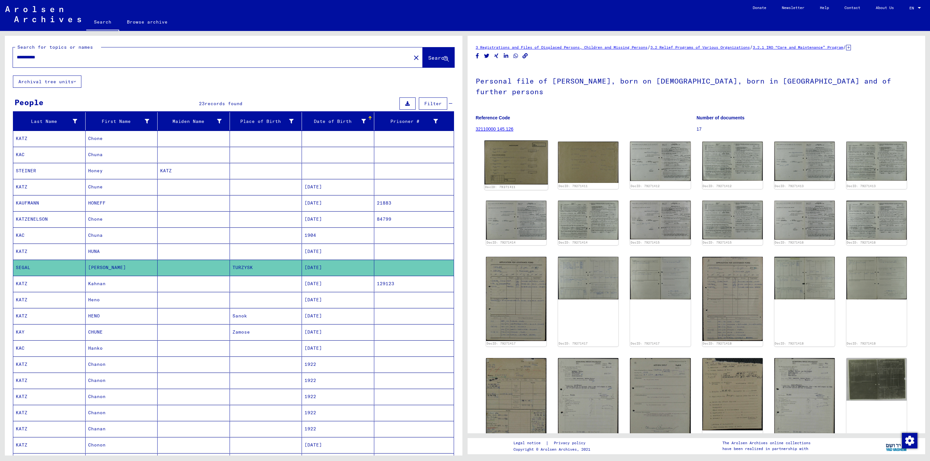
click at [522, 160] on img at bounding box center [516, 163] width 64 height 44
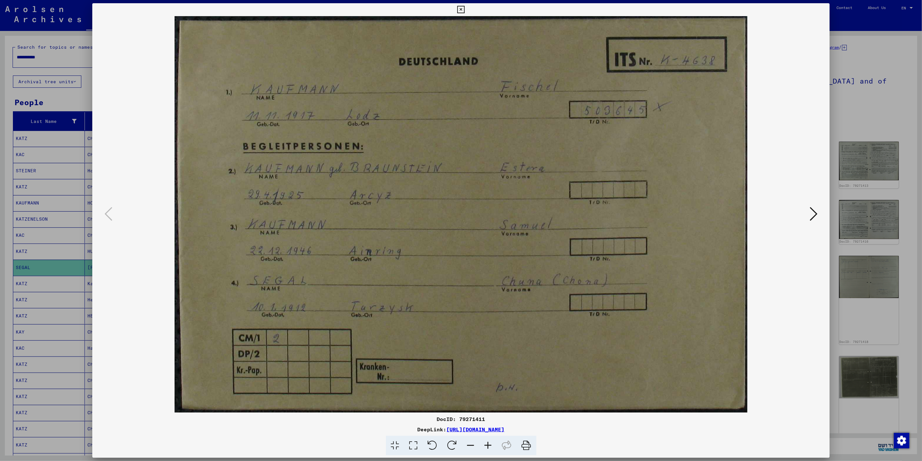
click at [460, 8] on icon at bounding box center [460, 10] width 7 height 8
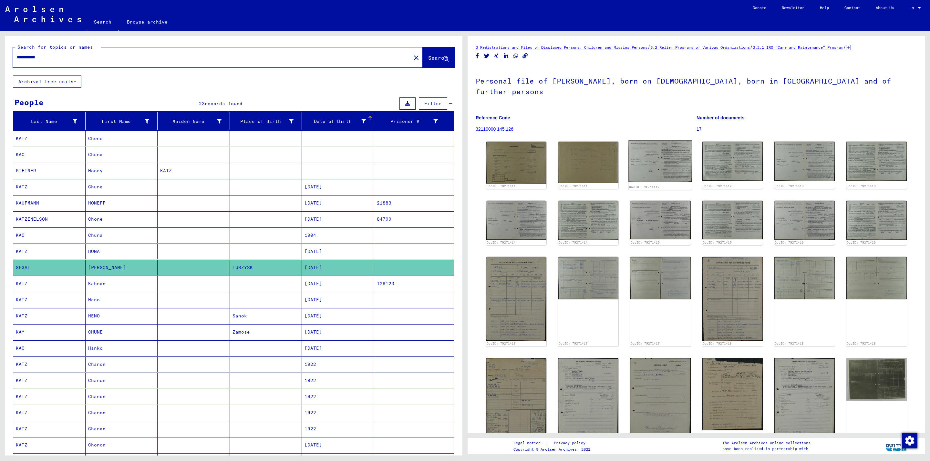
click at [657, 152] on img at bounding box center [661, 161] width 64 height 41
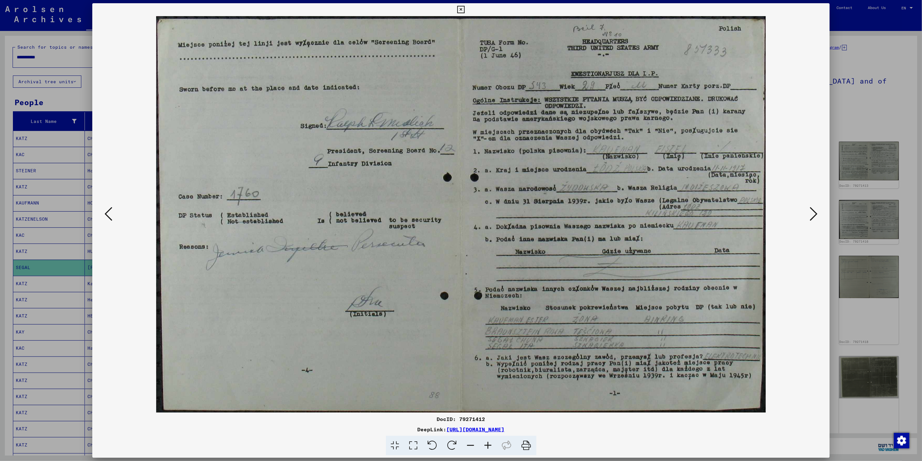
click at [457, 10] on icon at bounding box center [460, 10] width 7 height 8
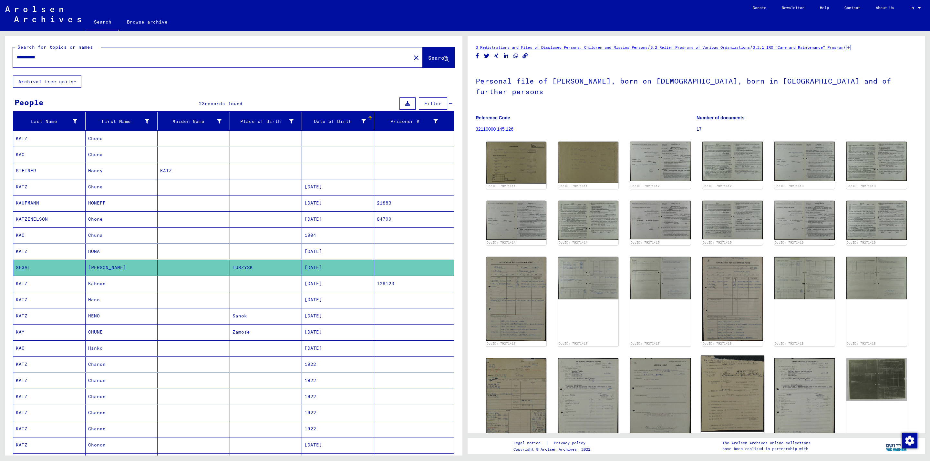
click at [742, 373] on img at bounding box center [733, 393] width 64 height 76
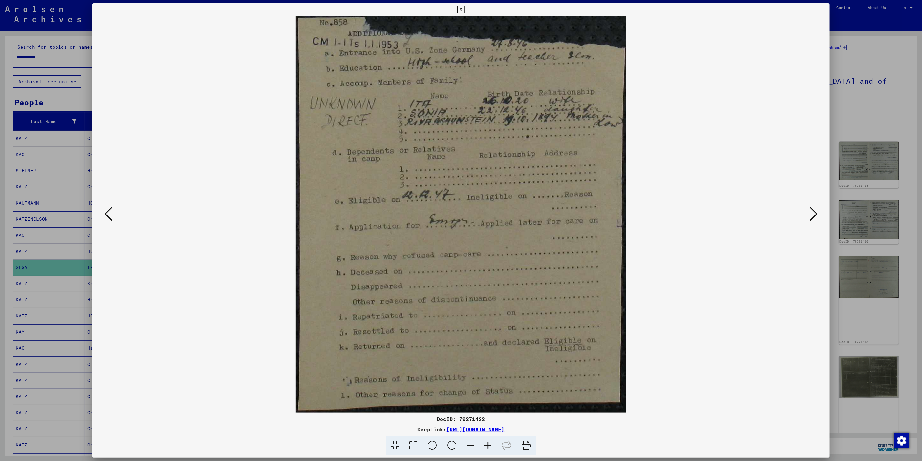
click at [105, 210] on icon at bounding box center [109, 213] width 8 height 15
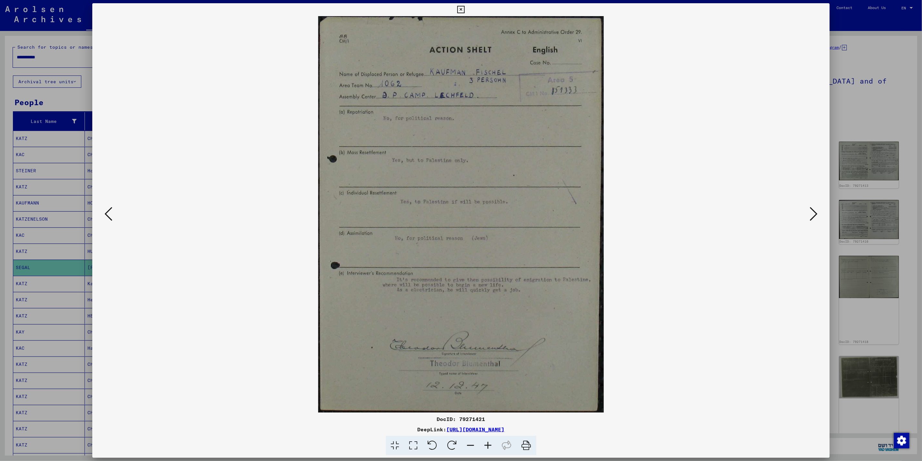
click at [105, 210] on icon at bounding box center [109, 213] width 8 height 15
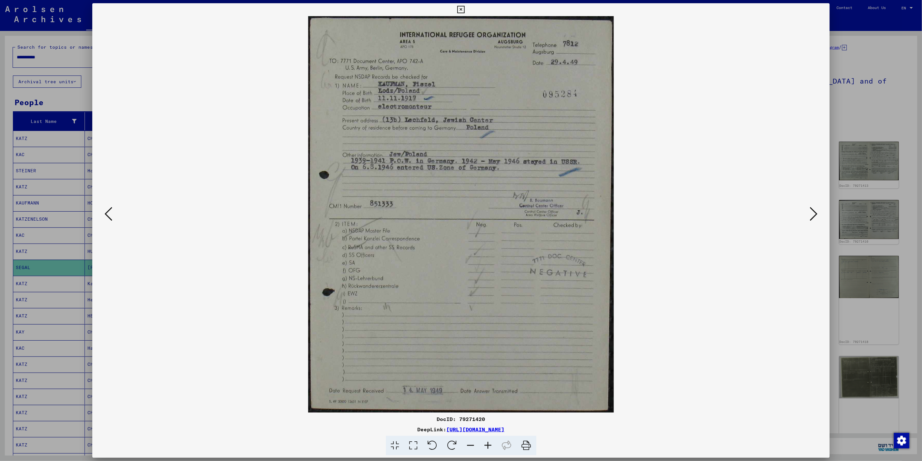
click at [105, 210] on icon at bounding box center [109, 213] width 8 height 15
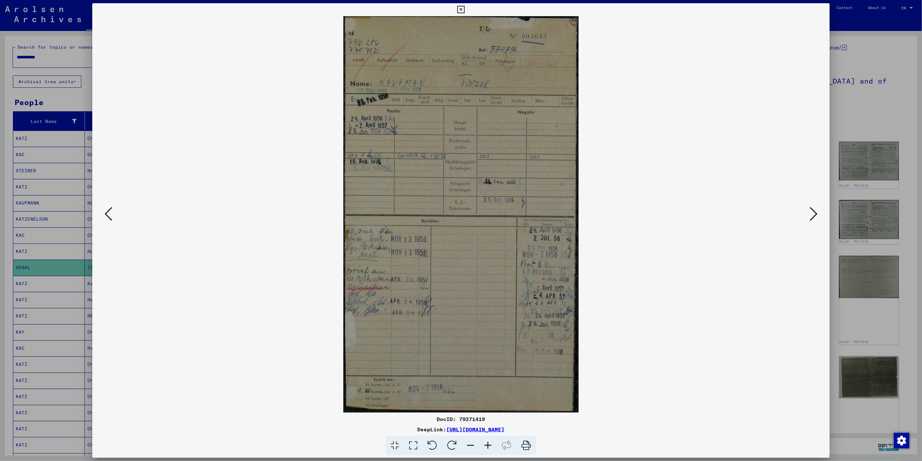
click at [105, 210] on icon at bounding box center [109, 213] width 8 height 15
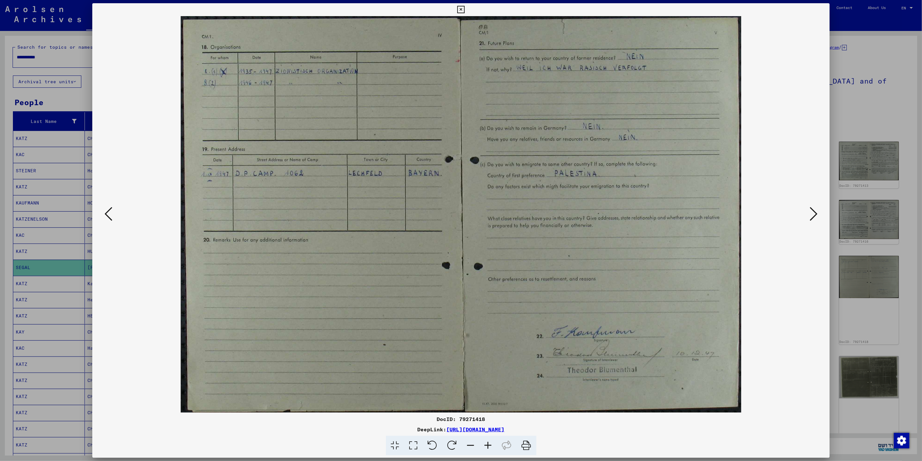
click at [463, 11] on icon at bounding box center [460, 10] width 7 height 8
